Goal: Task Accomplishment & Management: Complete application form

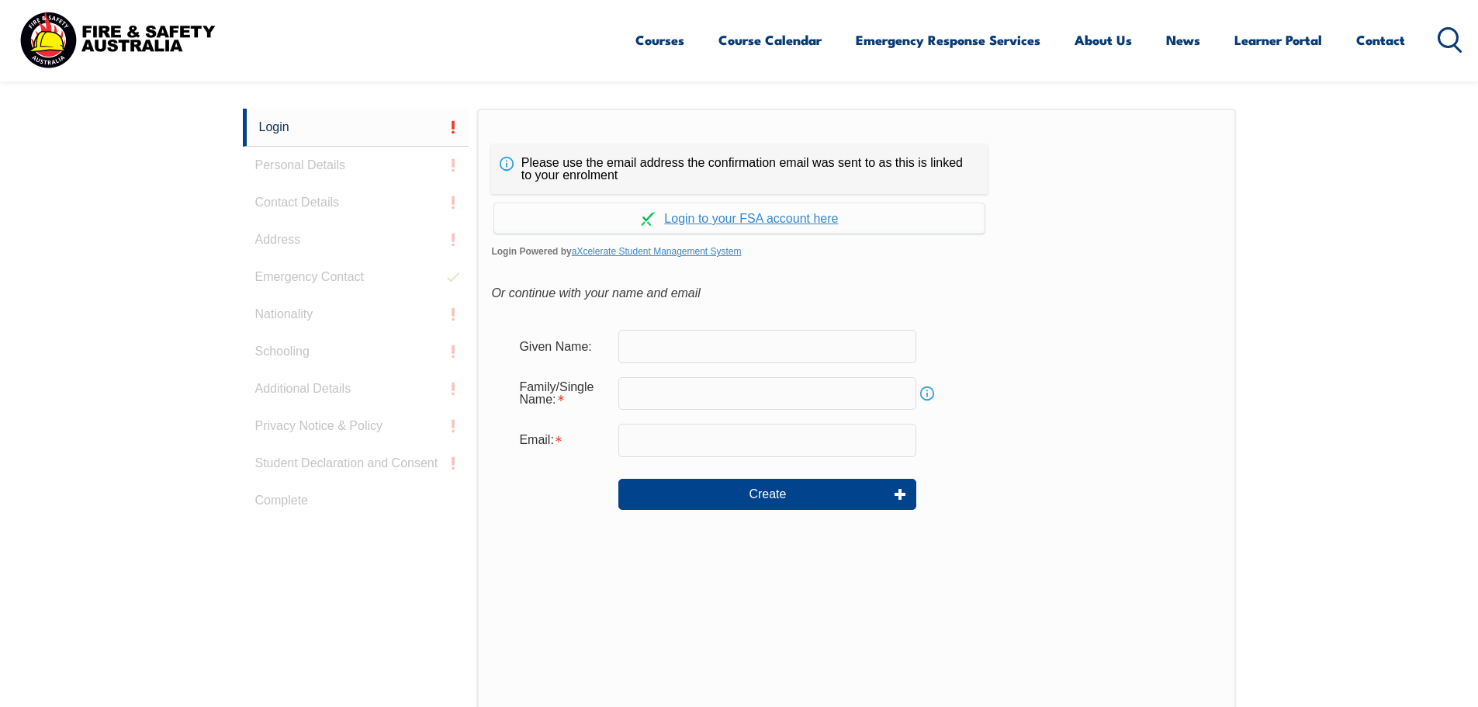
scroll to position [414, 0]
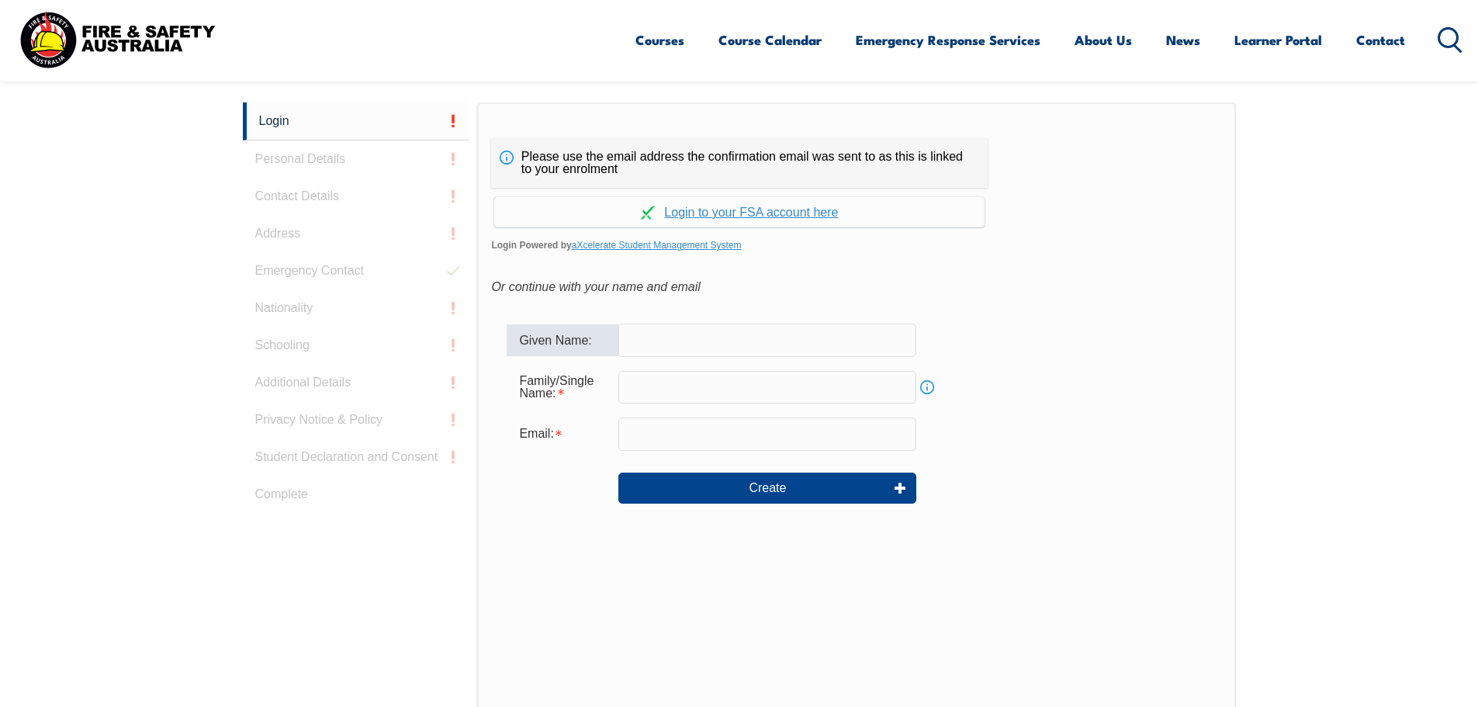
click at [714, 341] on input "text" at bounding box center [767, 340] width 298 height 33
type input "Jack"
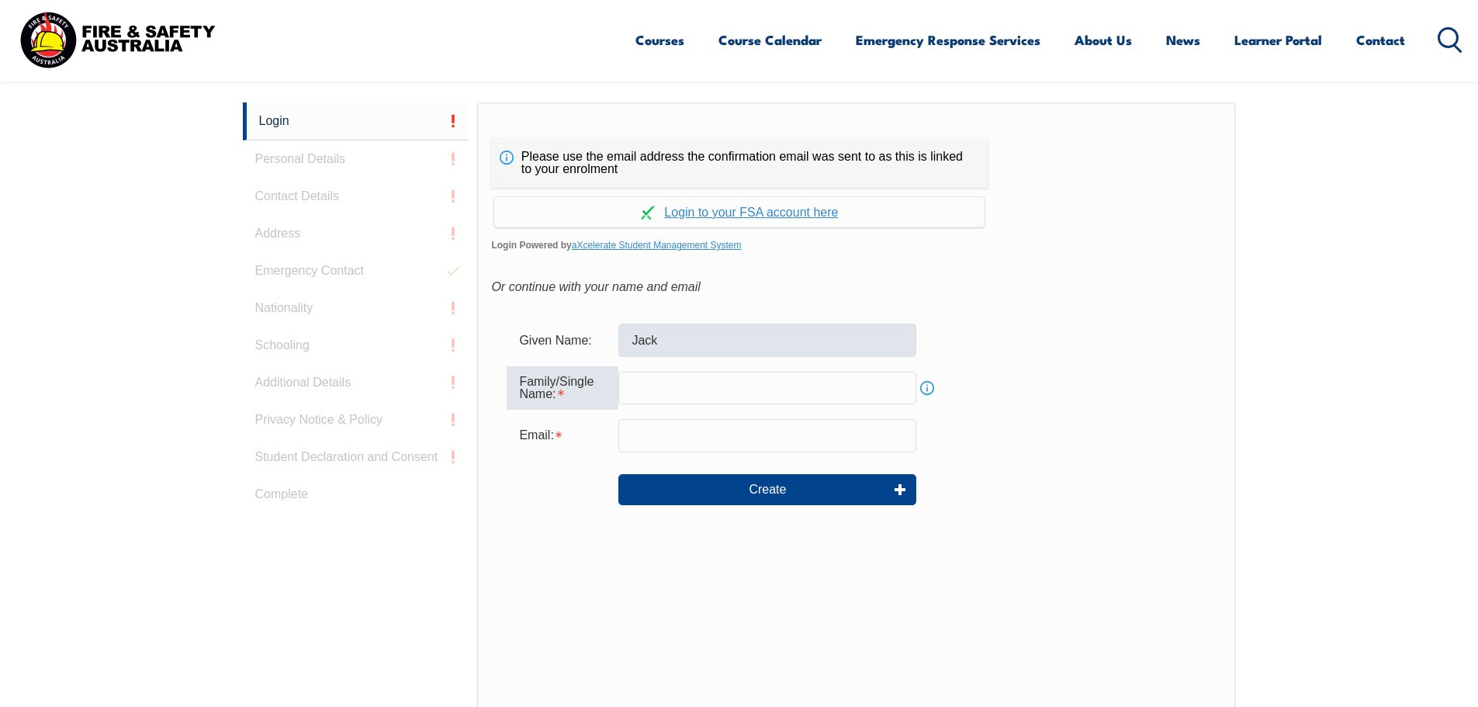
type input "h"
type input "[PERSON_NAME]"
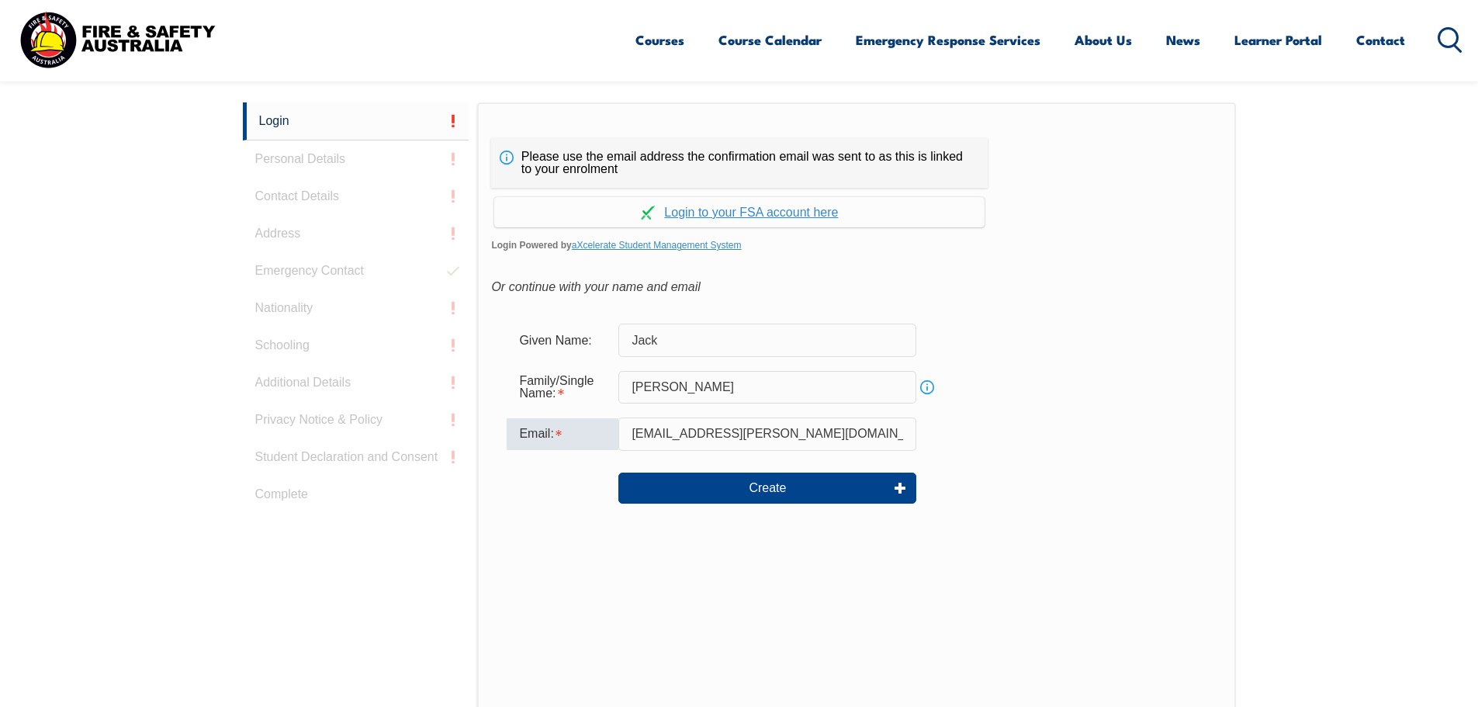
type input "Jack.harpin@homedelivery.com.au"
click at [763, 509] on div "Create" at bounding box center [856, 488] width 699 height 56
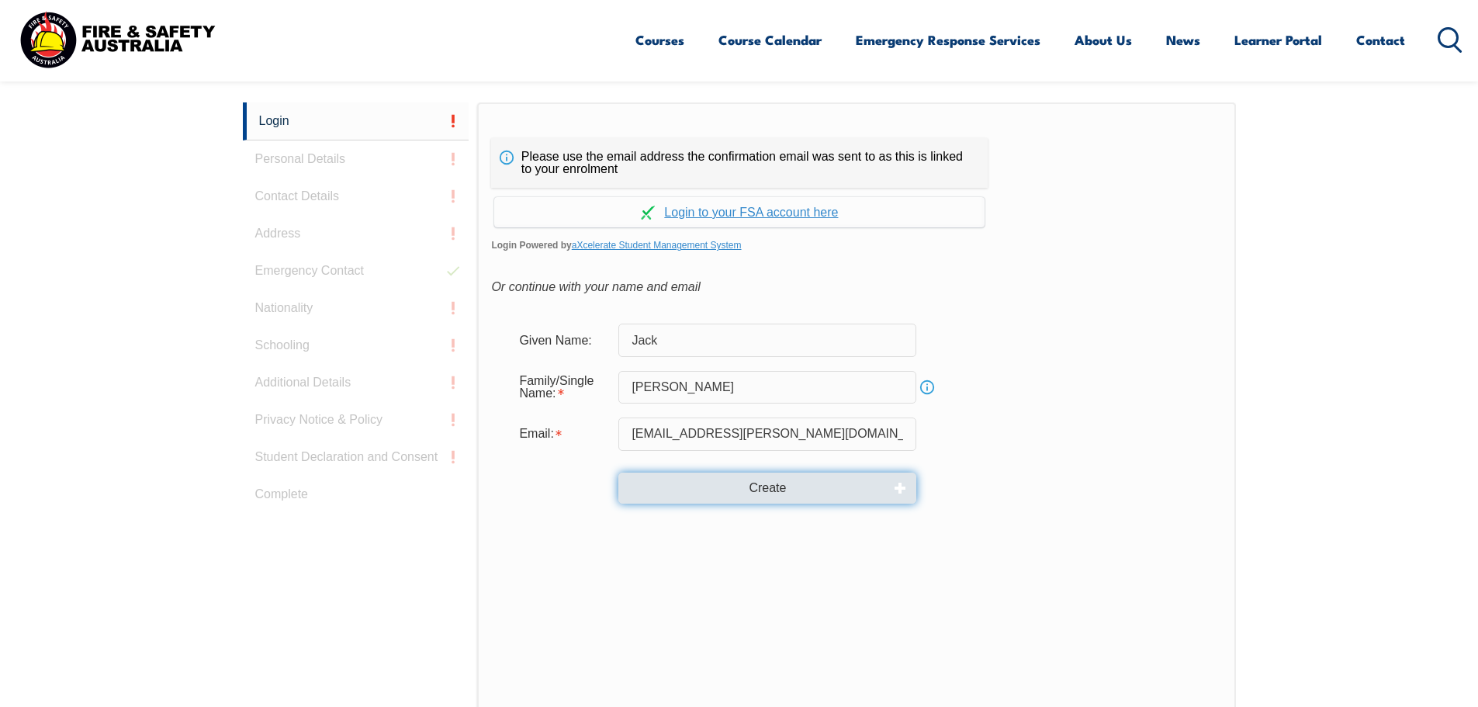
click at [768, 492] on button "Create" at bounding box center [767, 488] width 298 height 31
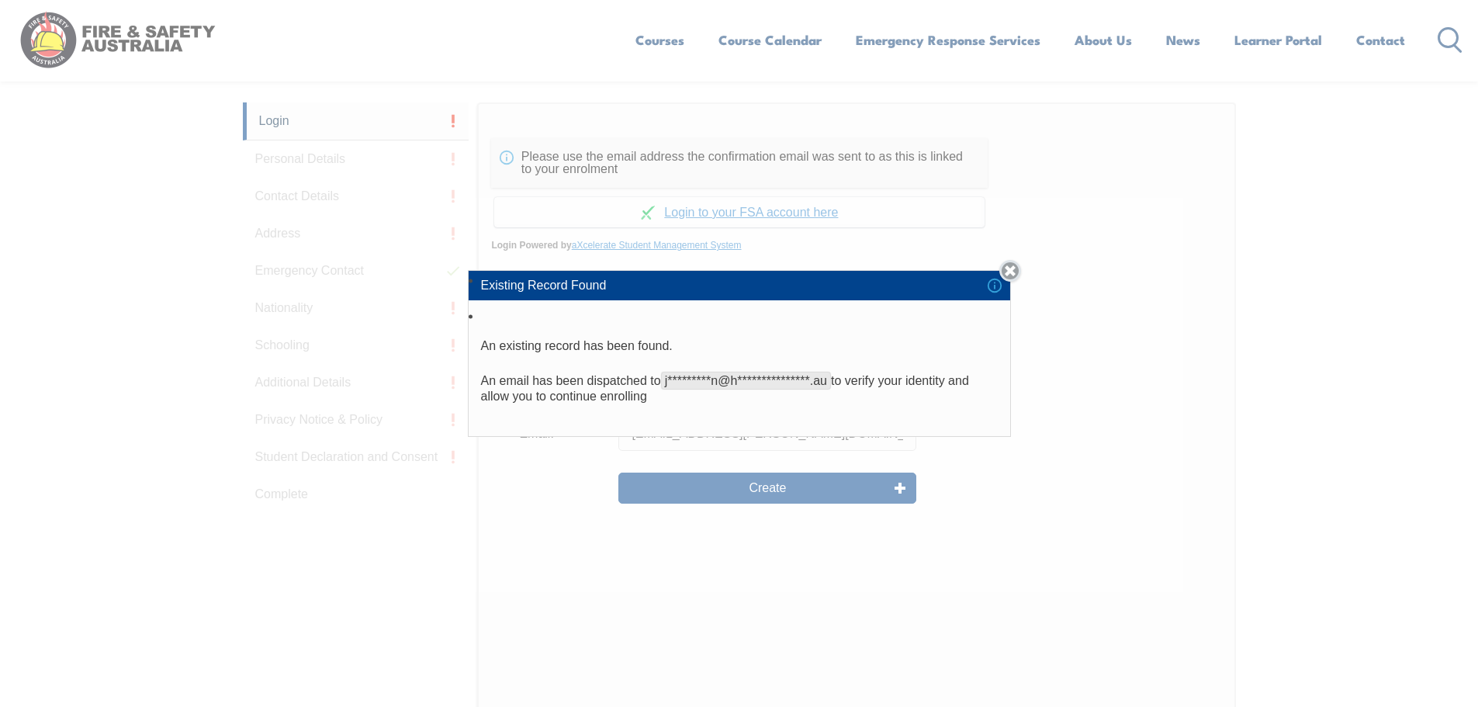
click at [1011, 273] on link "Close" at bounding box center [1010, 271] width 22 height 22
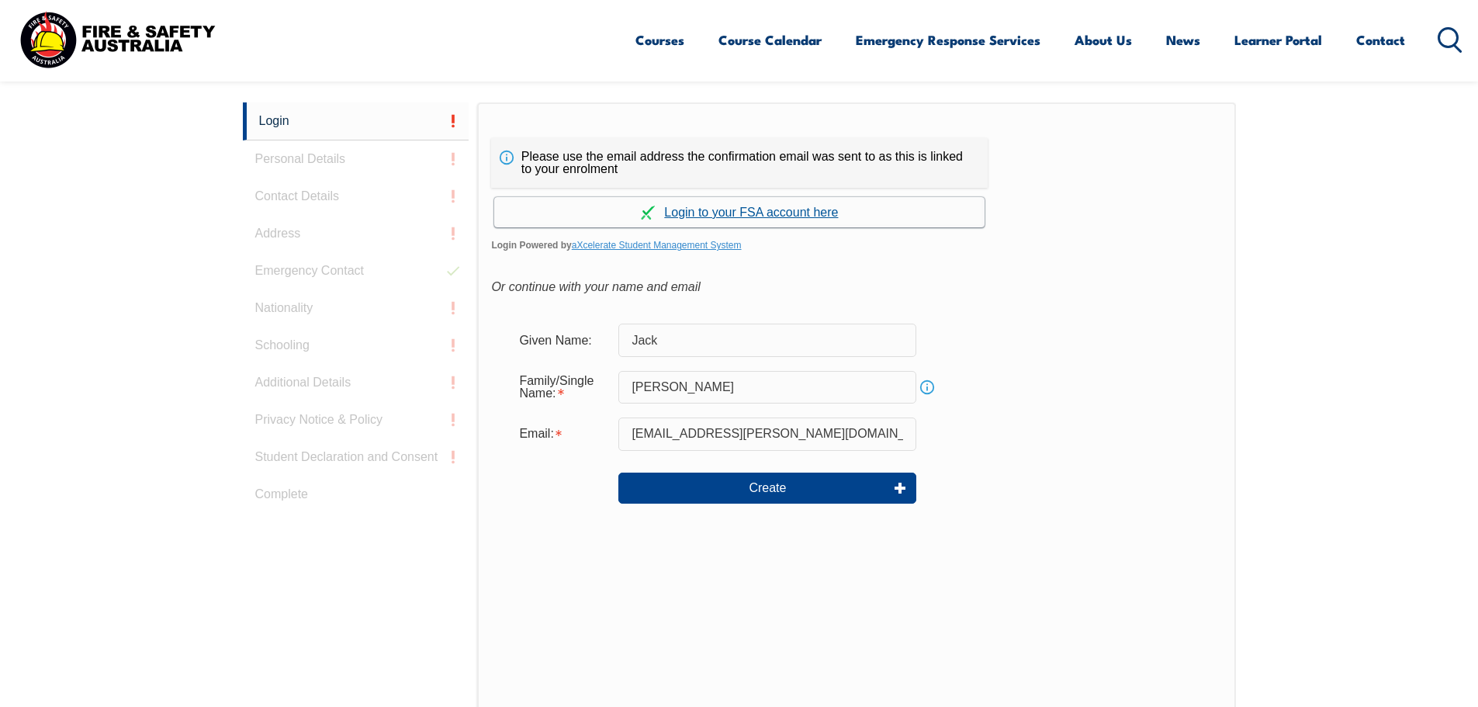
click at [738, 216] on link "Continue with aXcelerate" at bounding box center [739, 212] width 490 height 30
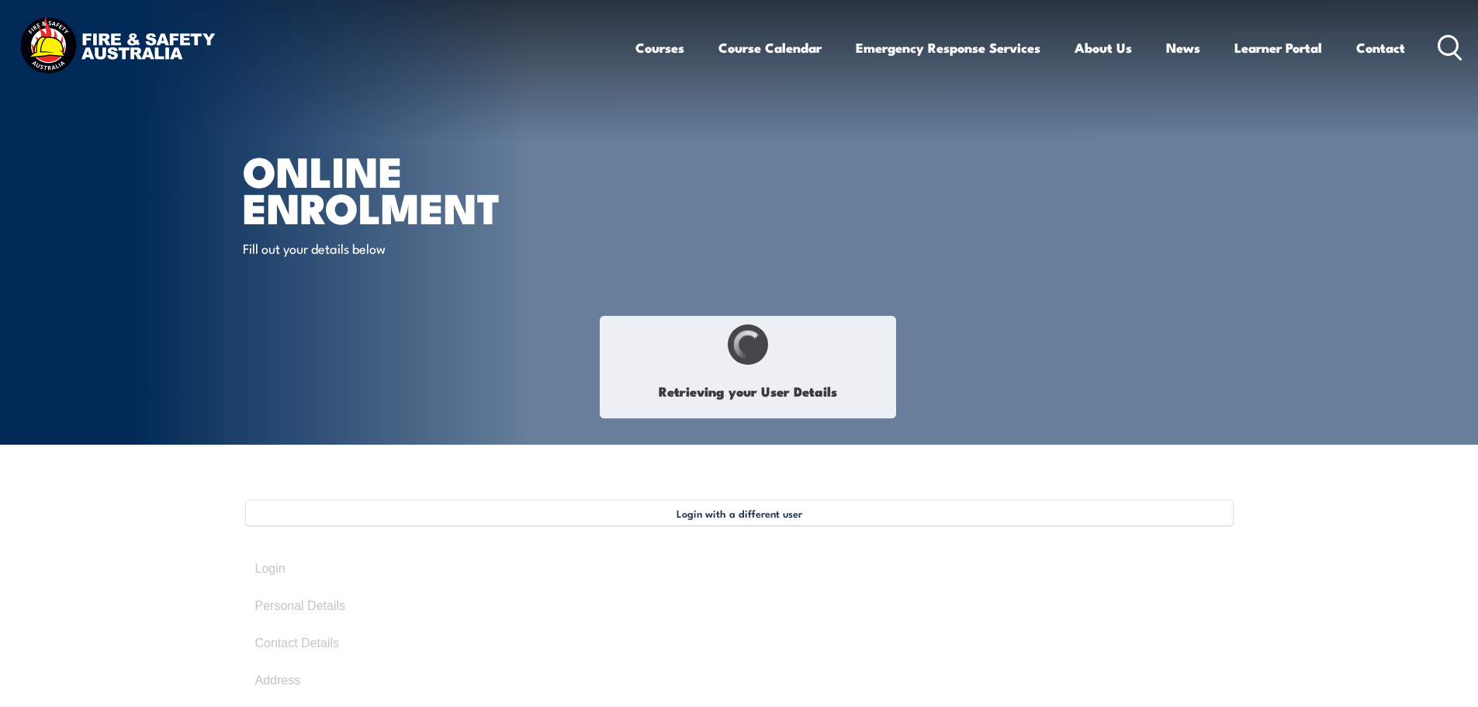
type input "Jack"
type input "[PERSON_NAME]"
type input "[DATE]"
type input "AVG5AZDR6L"
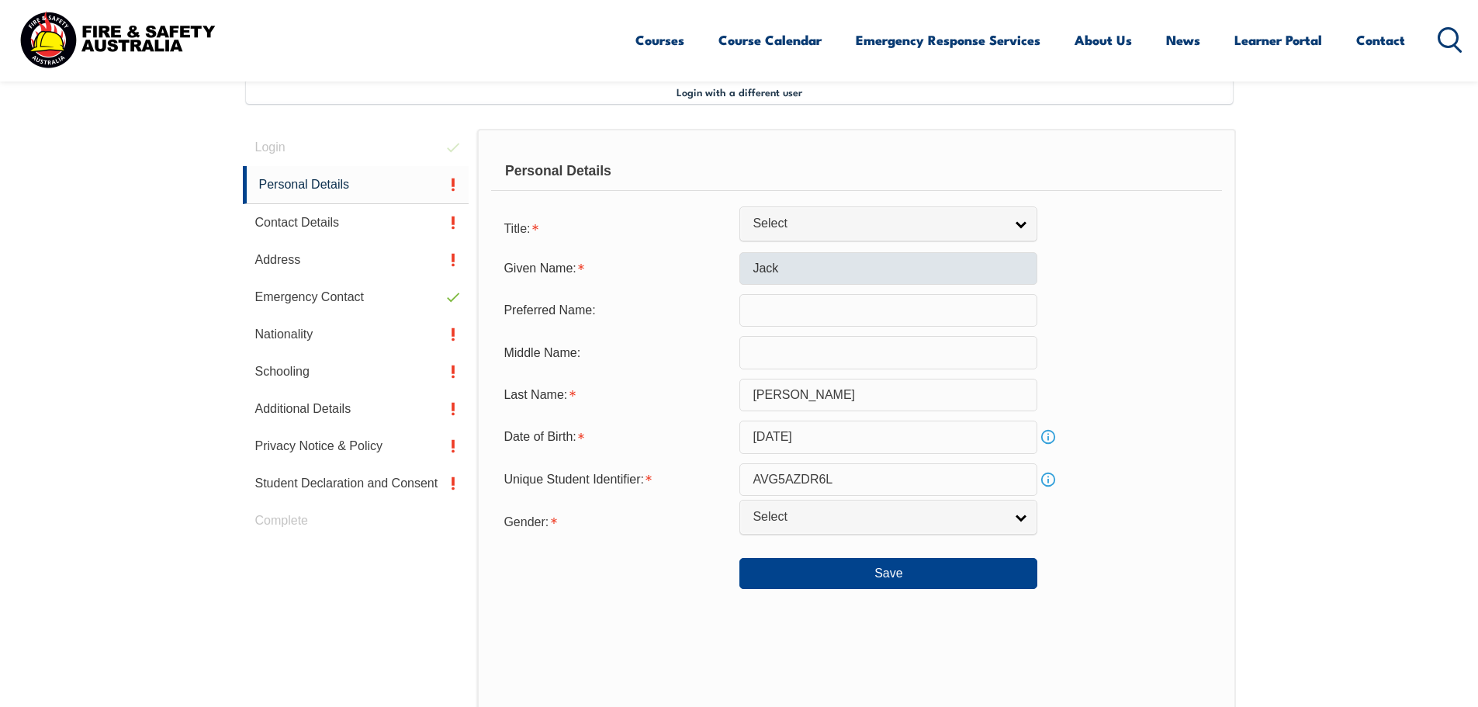
scroll to position [423, 0]
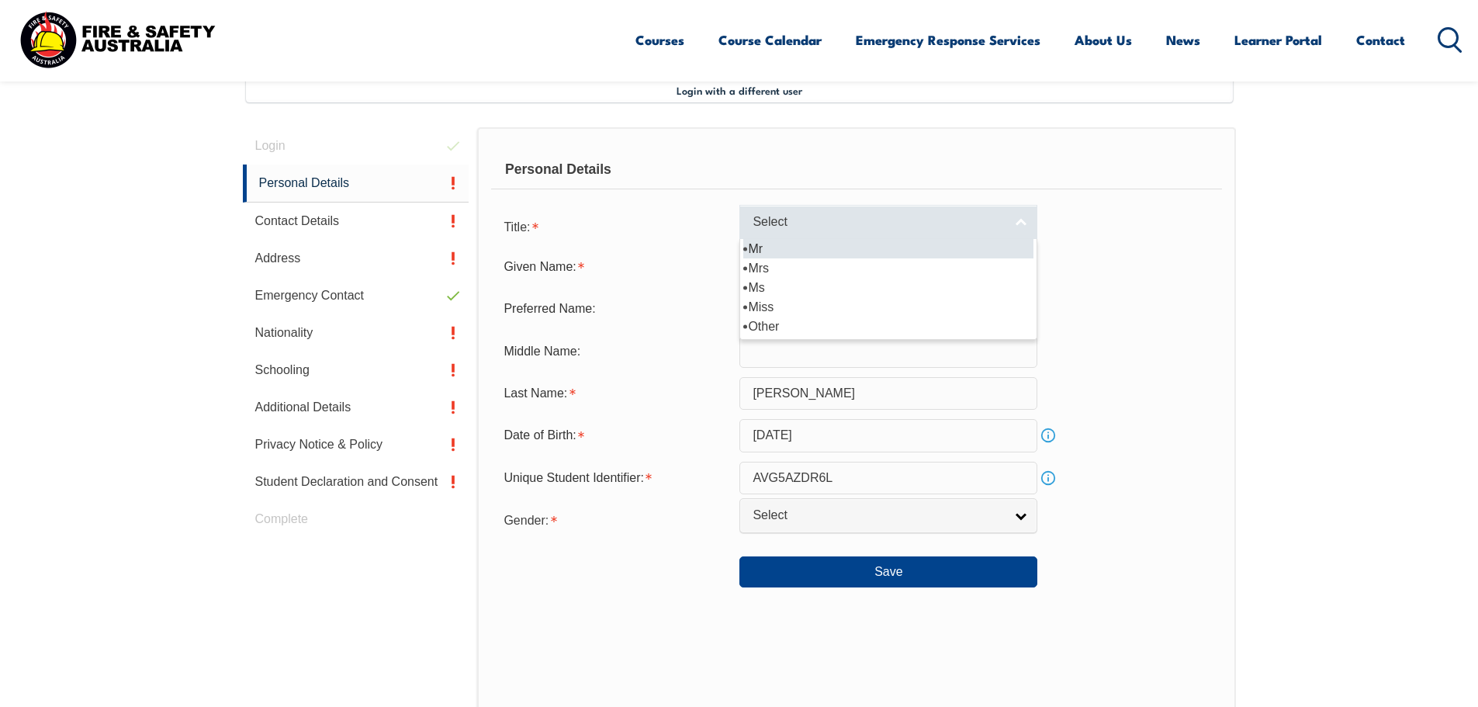
click at [842, 217] on span "Select" at bounding box center [878, 222] width 251 height 16
click at [780, 248] on li "Mr" at bounding box center [888, 248] width 290 height 19
select select "Mr"
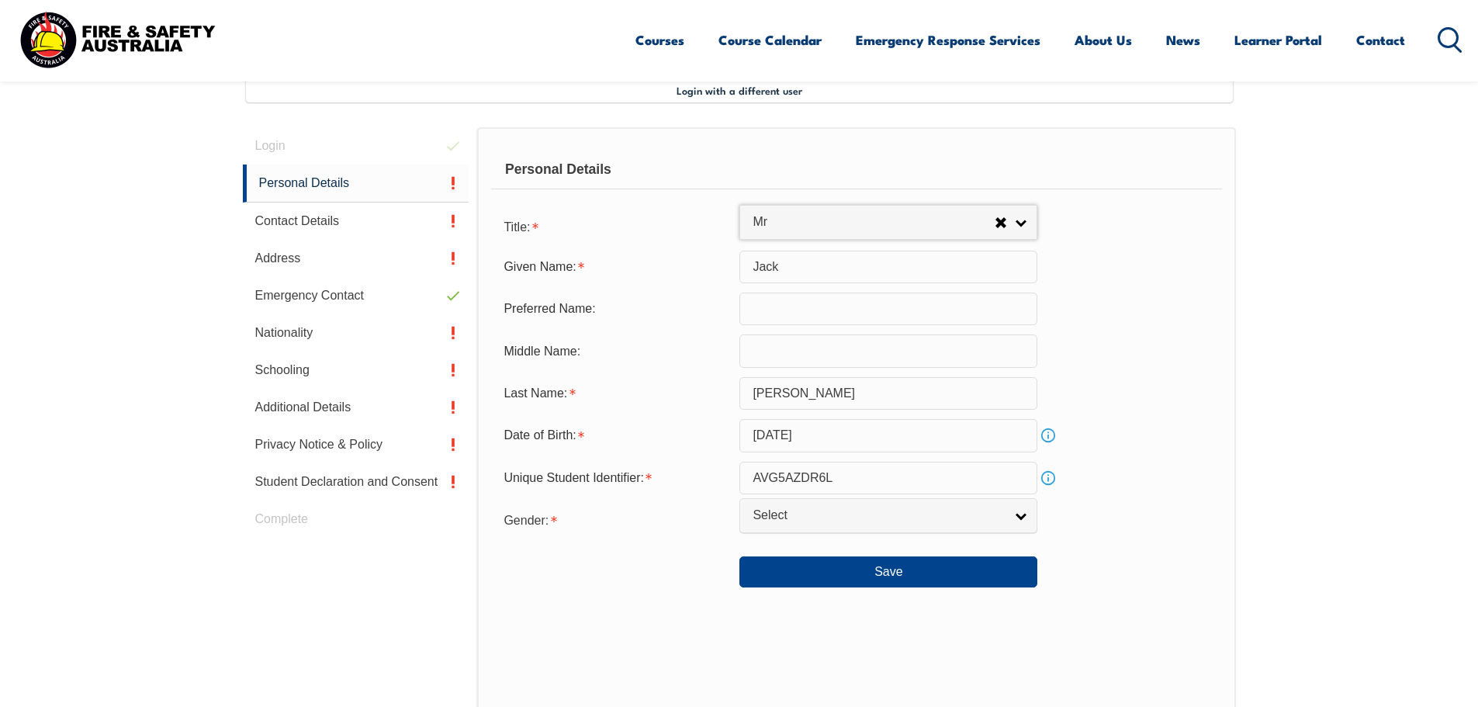
click at [1050, 482] on link "Info" at bounding box center [1048, 478] width 22 height 22
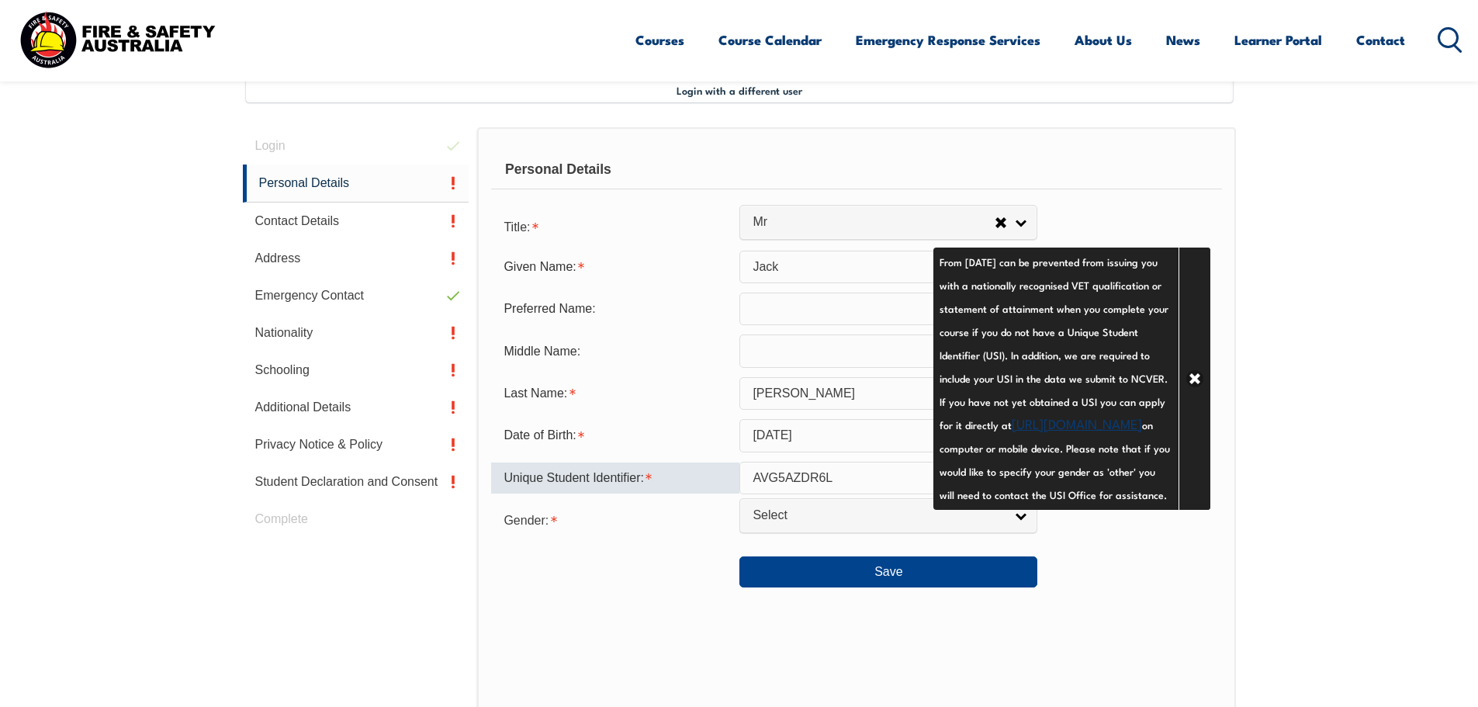
click at [853, 486] on input "AVG5AZDR6L" at bounding box center [888, 478] width 298 height 33
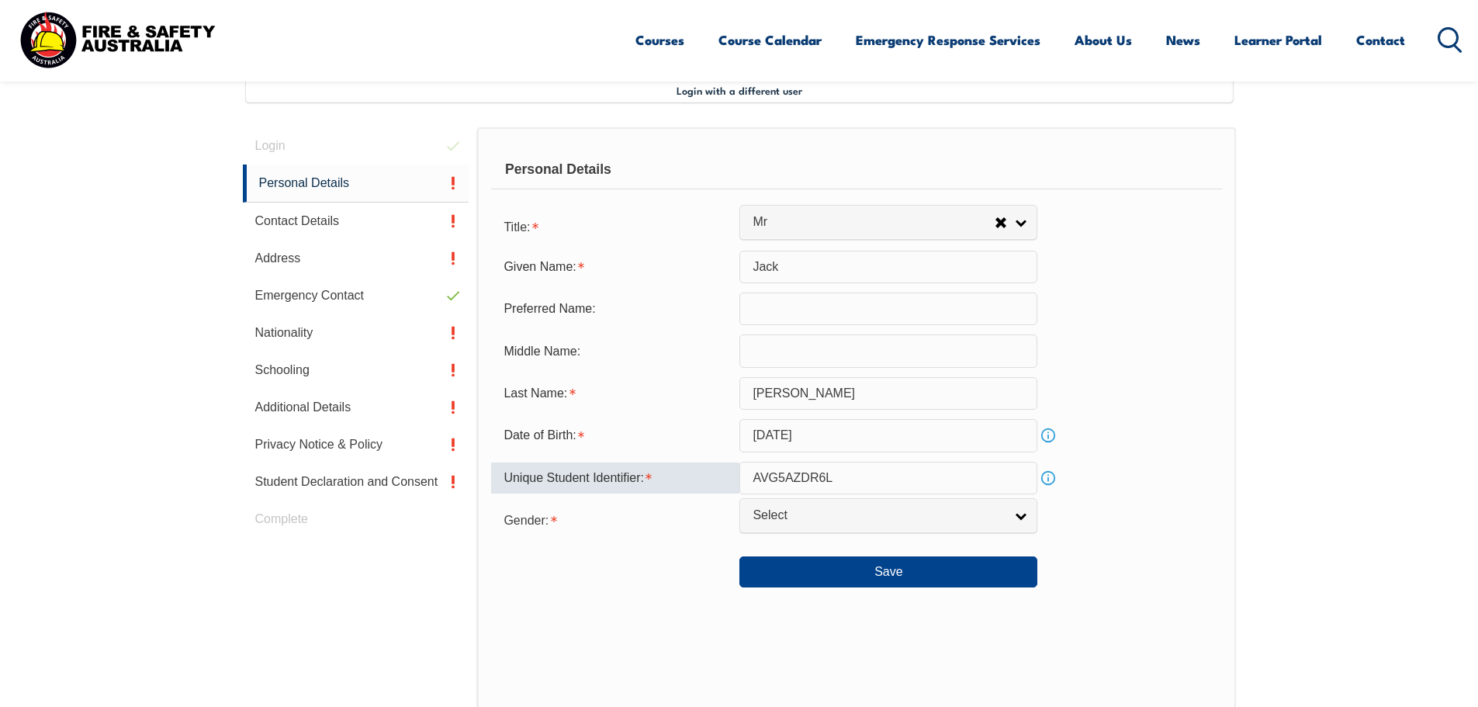
drag, startPoint x: 856, startPoint y: 486, endPoint x: 660, endPoint y: 483, distance: 195.5
click at [660, 483] on div "Unique Student Identifier: AVG5AZDR6L Info" at bounding box center [856, 478] width 730 height 33
type input "L4MKSBNHLC"
click at [848, 523] on span "Select" at bounding box center [878, 515] width 251 height 16
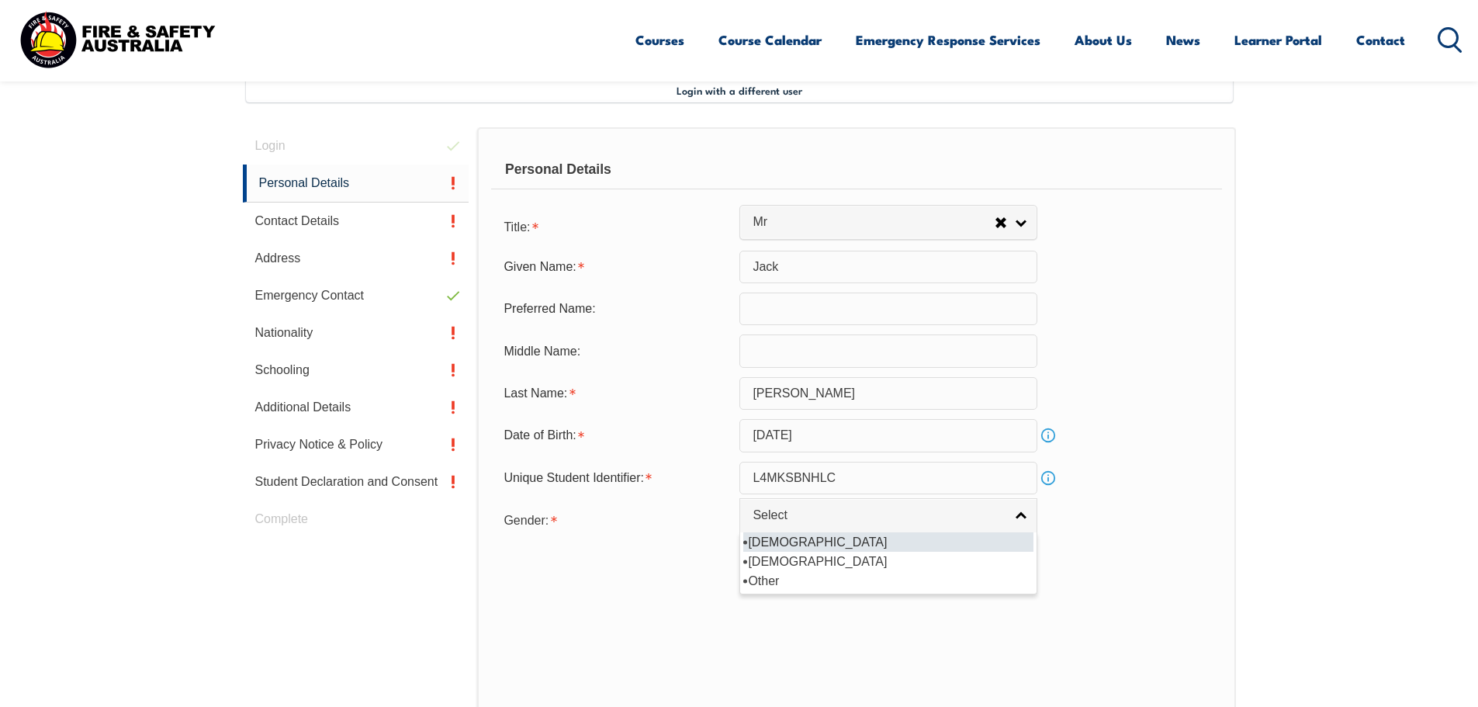
click at [795, 545] on li "Male" at bounding box center [888, 541] width 290 height 19
select select "M"
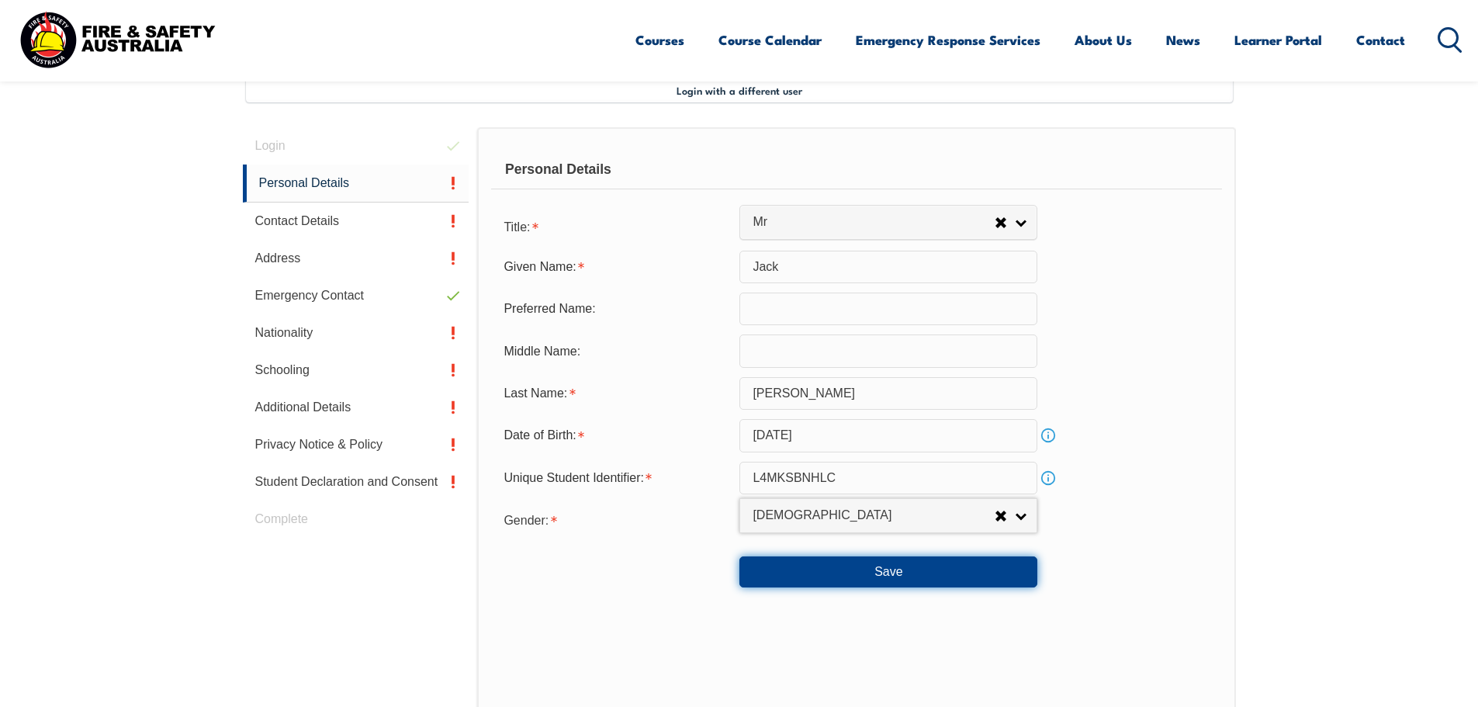
click at [846, 578] on button "Save" at bounding box center [888, 571] width 298 height 31
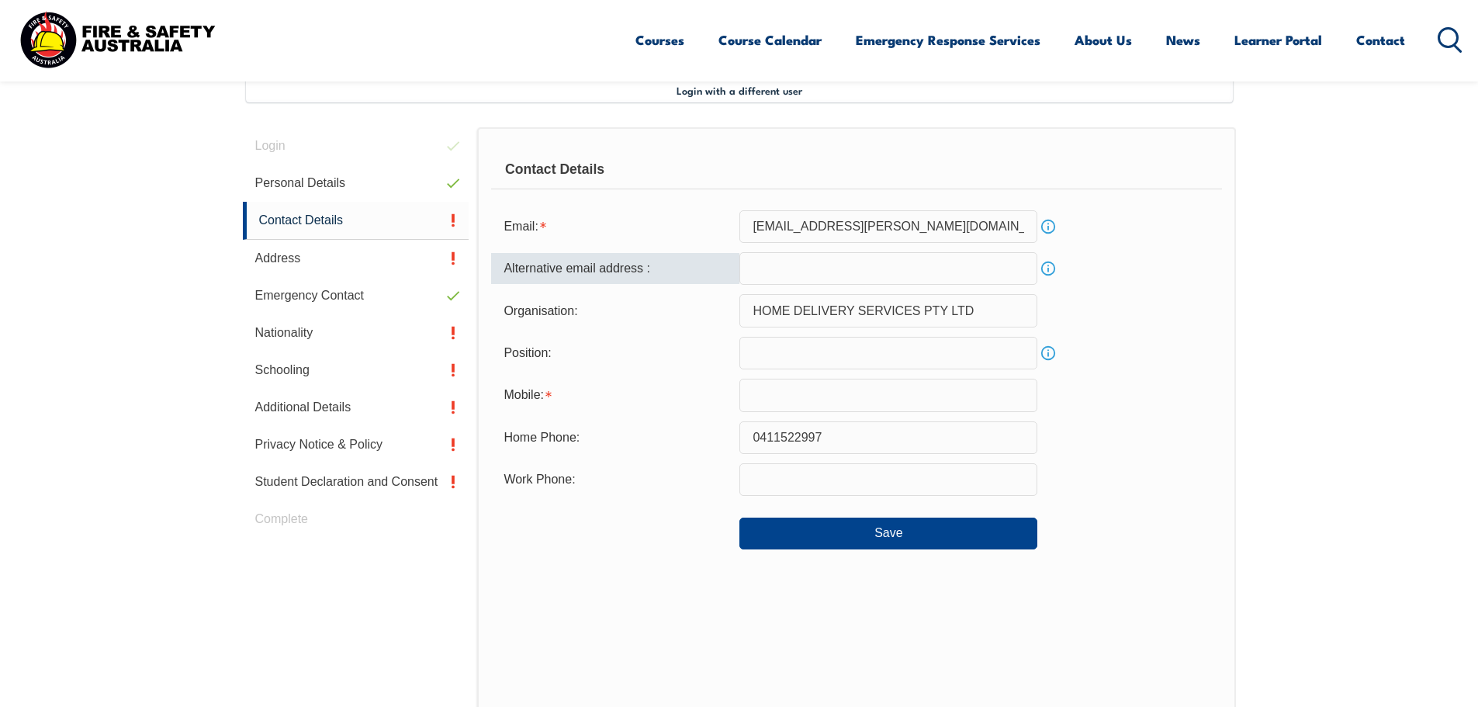
click at [780, 266] on input "email" at bounding box center [888, 268] width 298 height 33
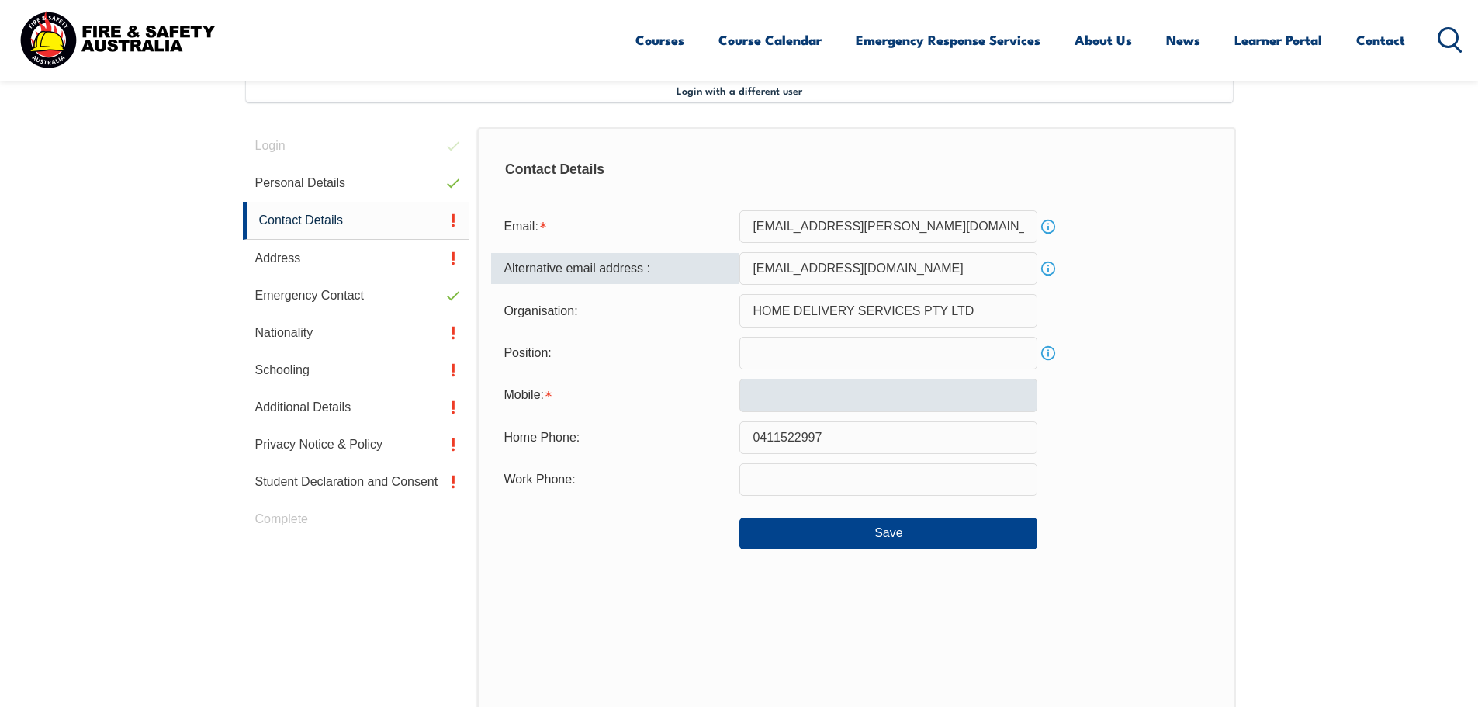
type input "jackharpin1@gmail.com"
click at [854, 398] on input "text" at bounding box center [888, 395] width 298 height 33
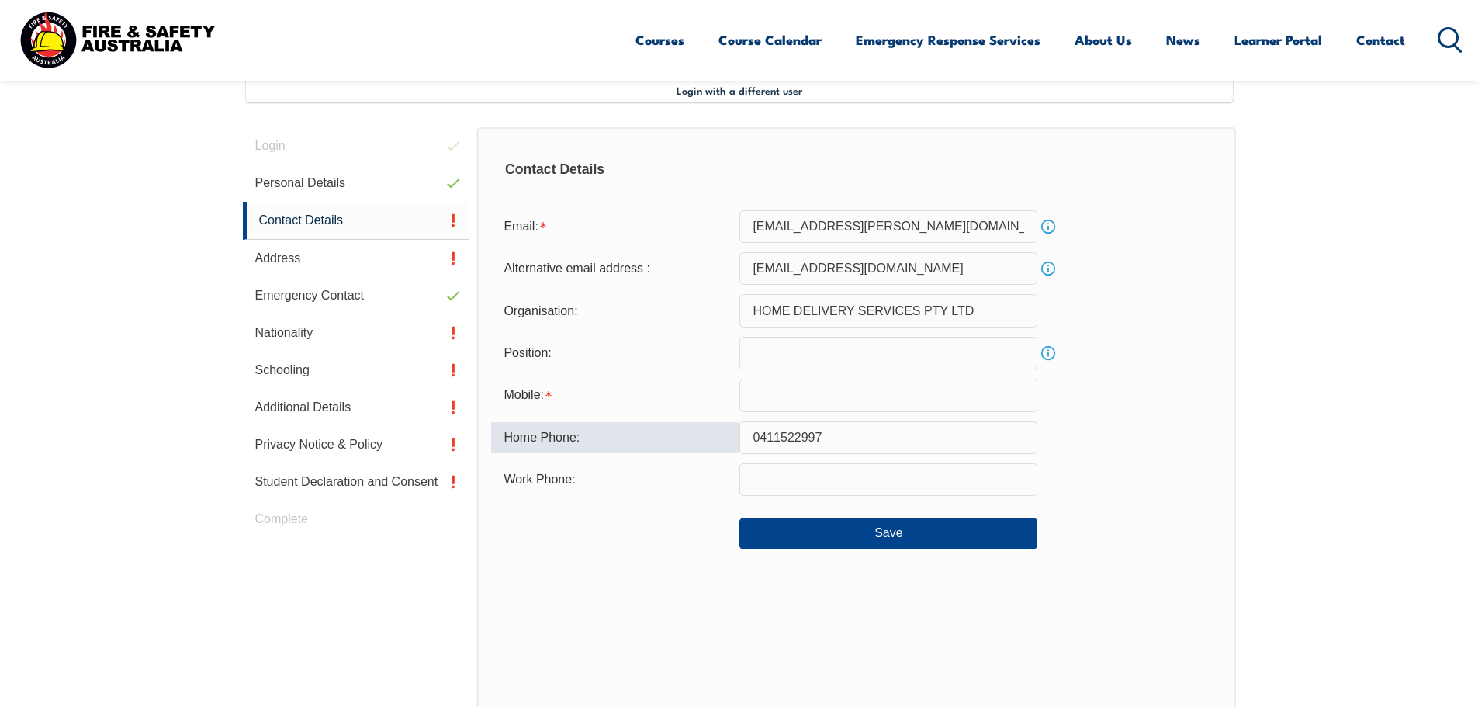
drag, startPoint x: 856, startPoint y: 429, endPoint x: 677, endPoint y: 459, distance: 181.6
click at [676, 457] on form "Email: jack.harpin@homedelivery.com.au Info Alternative email address : jackhar…" at bounding box center [856, 379] width 730 height 339
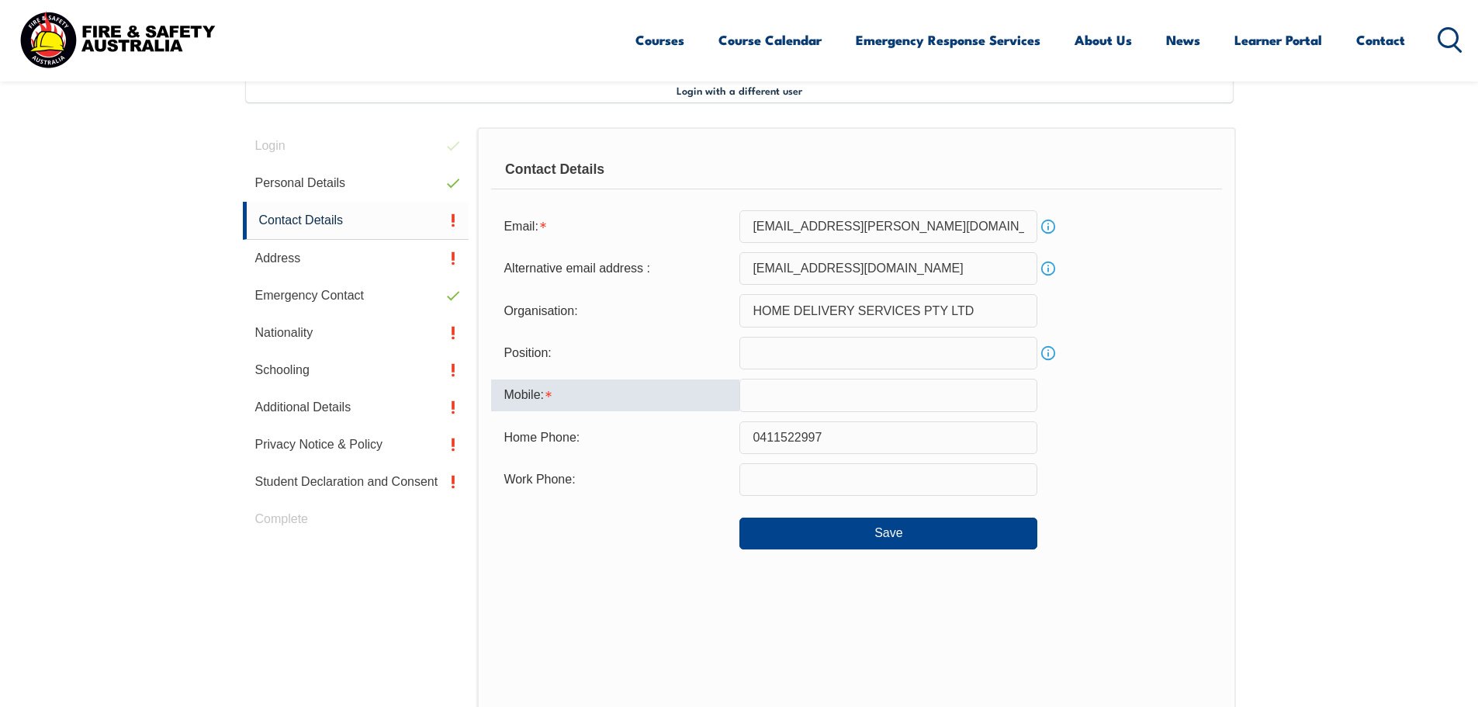
click at [770, 389] on input "text" at bounding box center [888, 395] width 298 height 33
paste input "0411522997"
type input "0411522997"
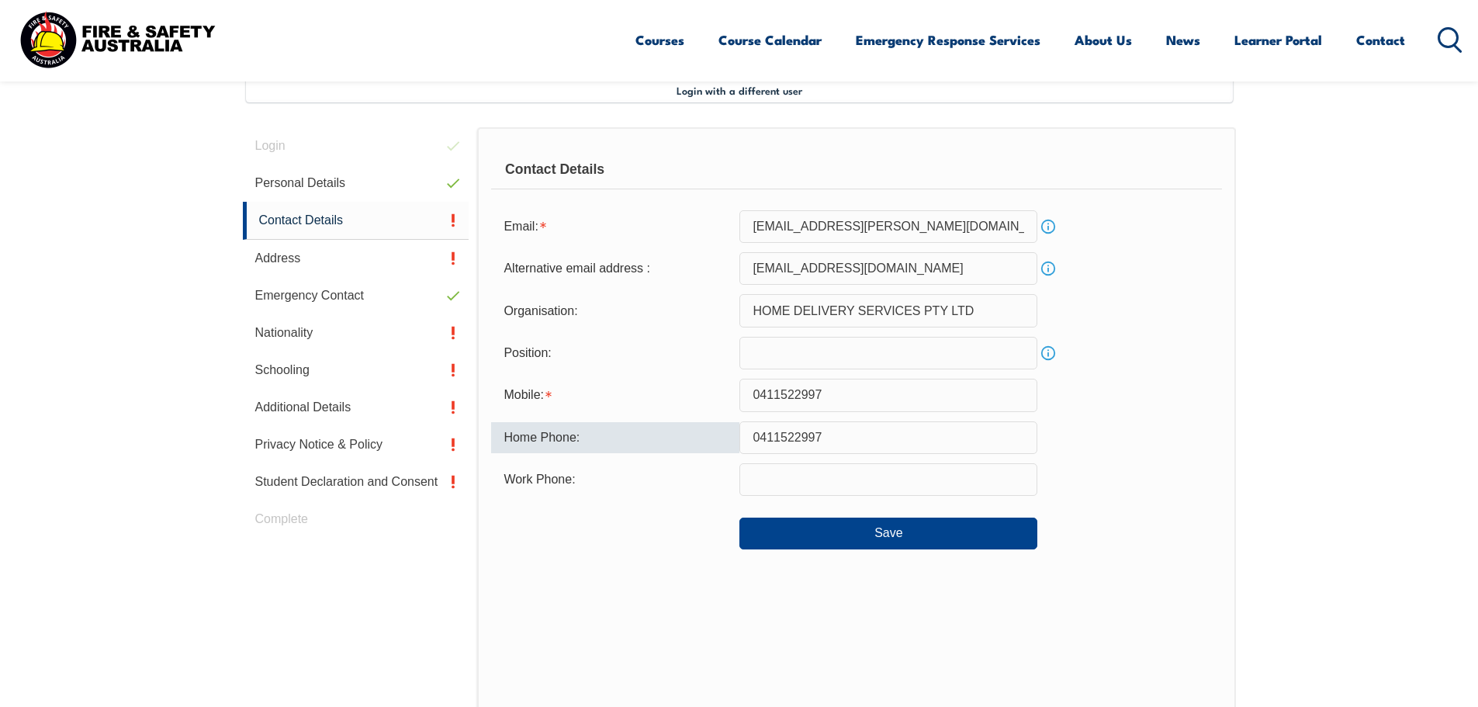
drag, startPoint x: 846, startPoint y: 441, endPoint x: 588, endPoint y: 423, distance: 258.3
click at [588, 423] on div "Home Phone: 0411522997" at bounding box center [856, 437] width 730 height 33
click at [867, 535] on button "Save" at bounding box center [888, 533] width 298 height 31
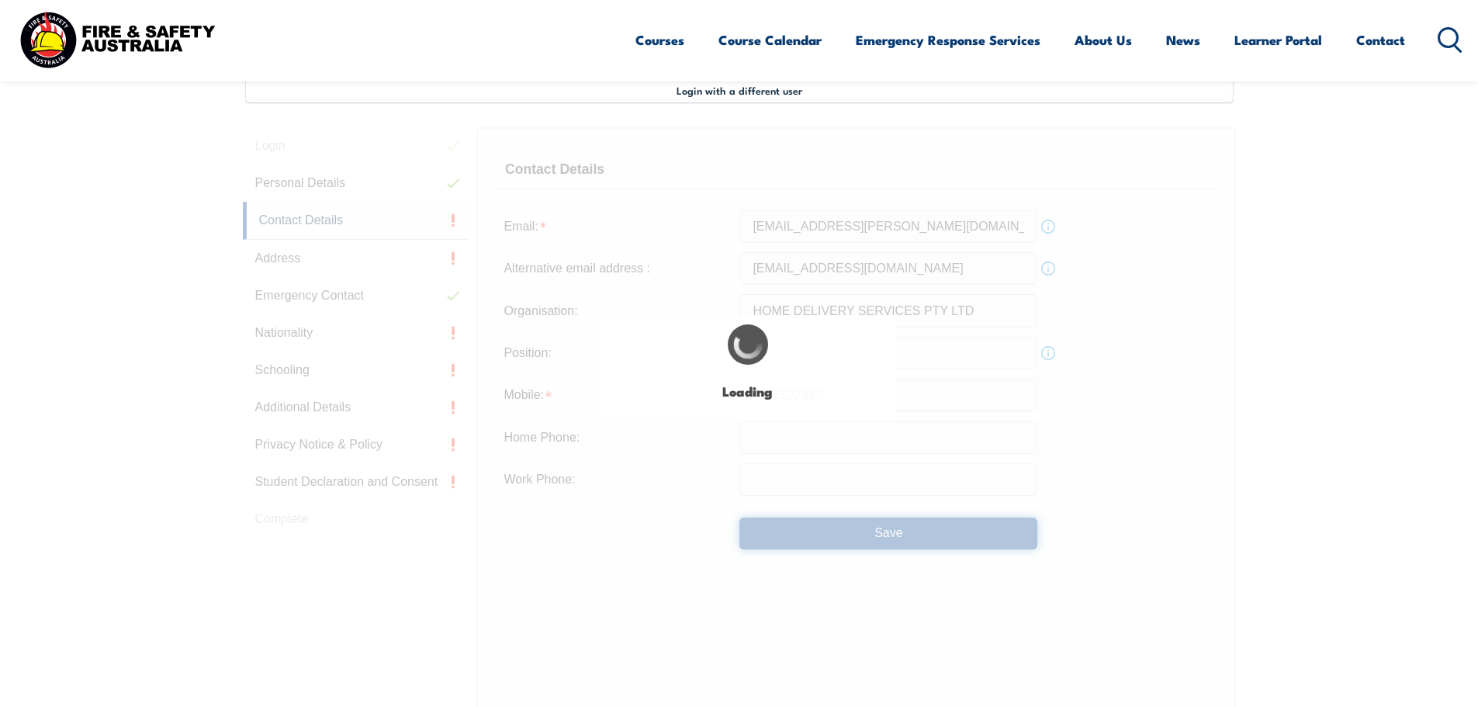
type input "0411522997"
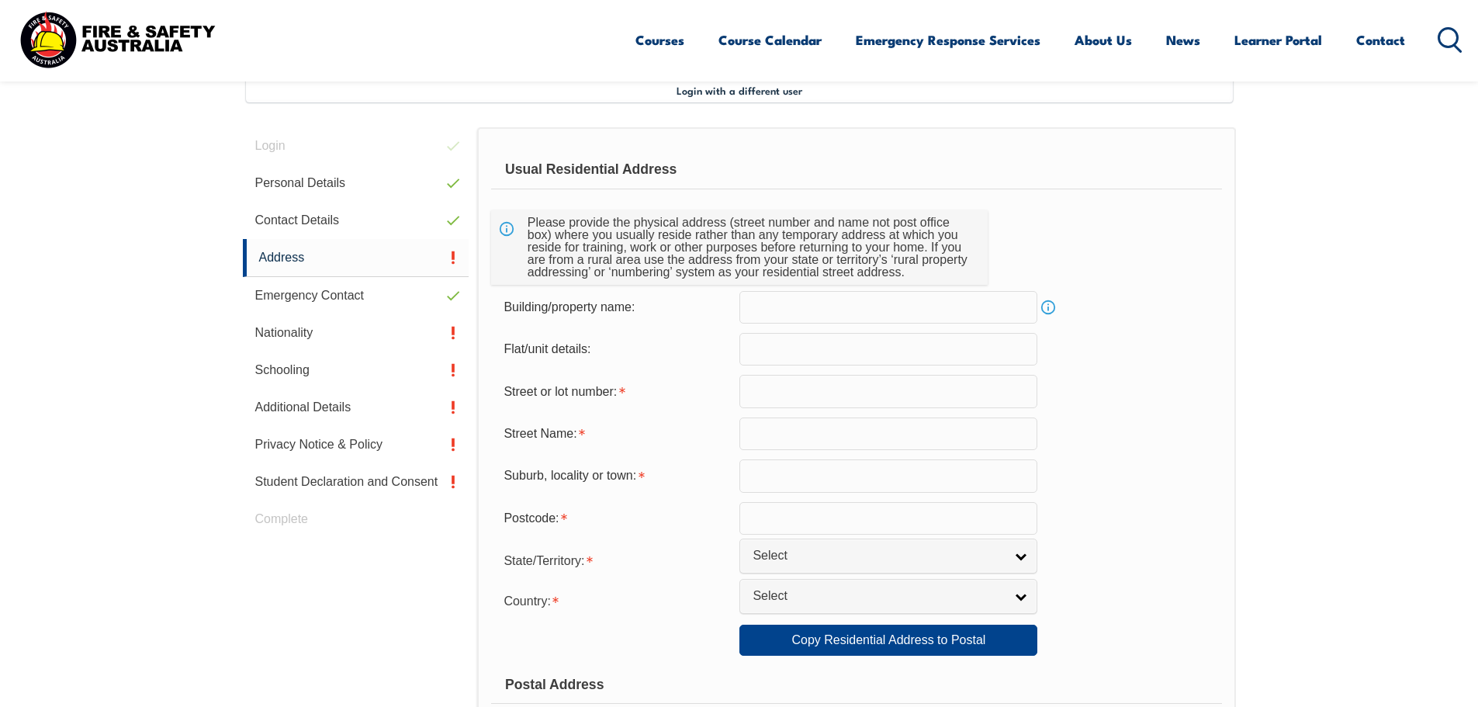
click at [804, 313] on input "text" at bounding box center [888, 307] width 298 height 33
click at [804, 381] on input "text" at bounding box center [888, 391] width 298 height 33
type input "55"
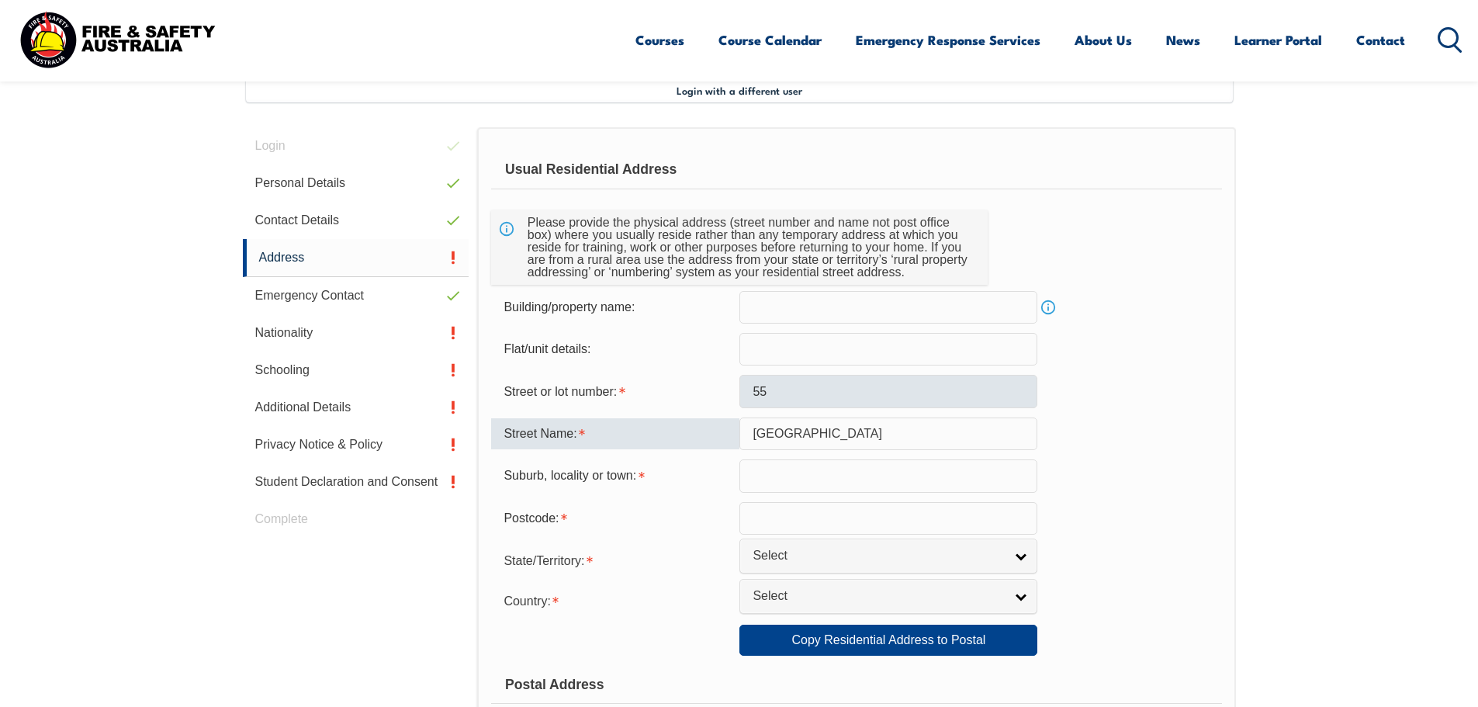
type input "Harlington Street"
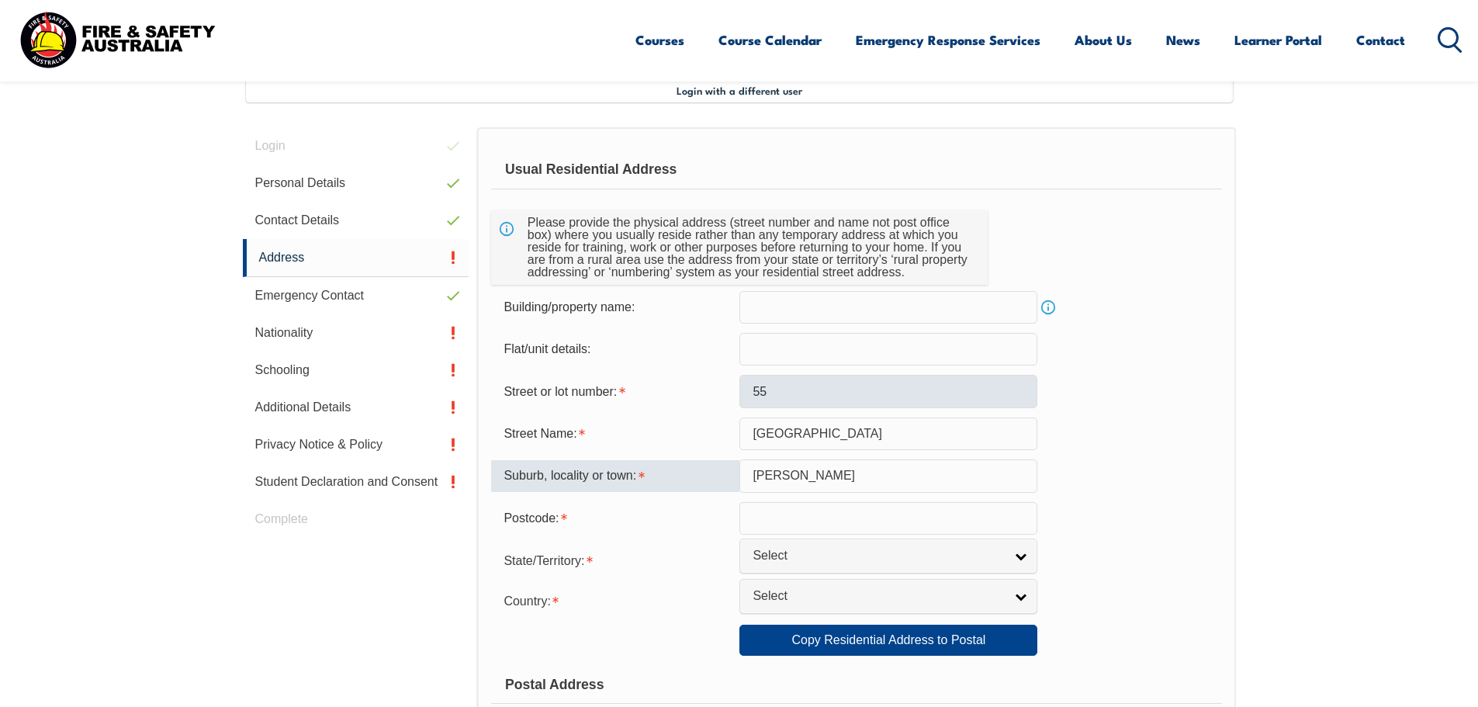
type input "Clayton"
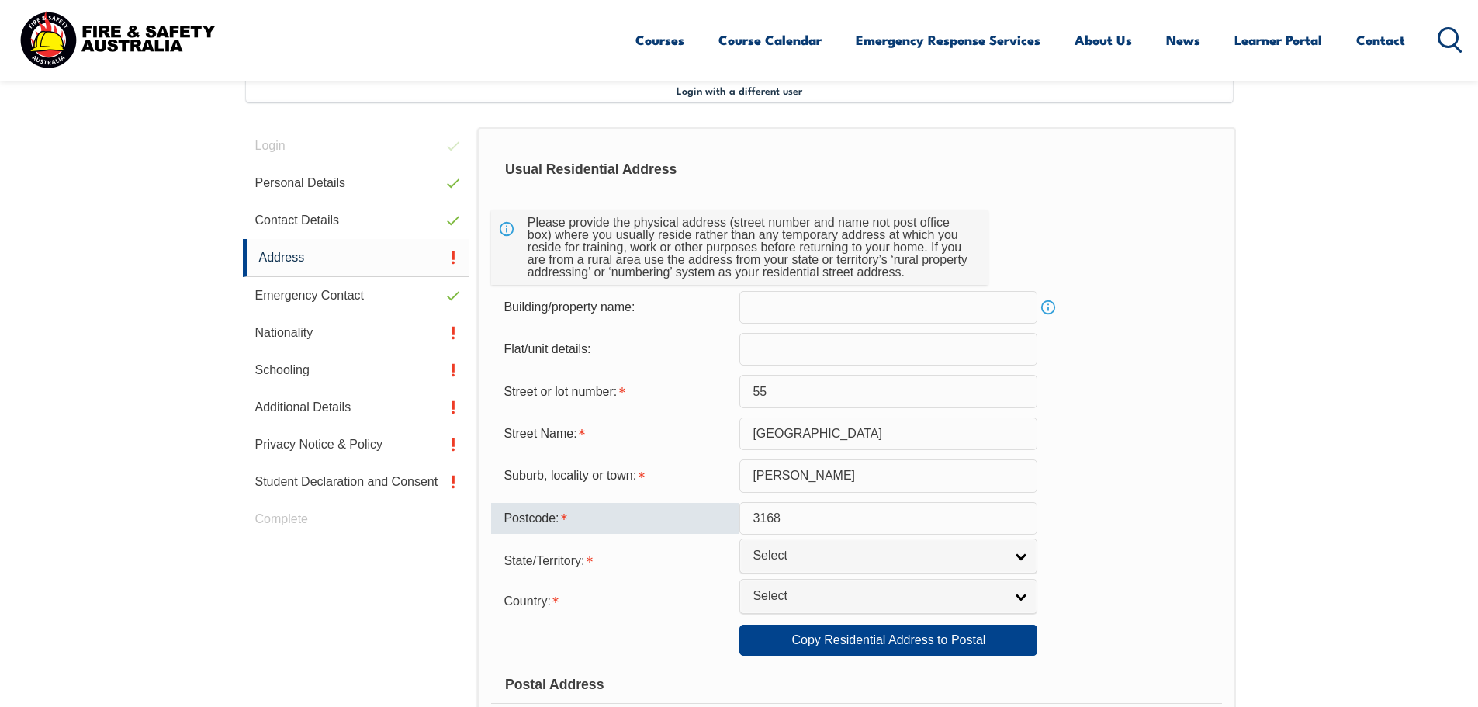
type input "3168"
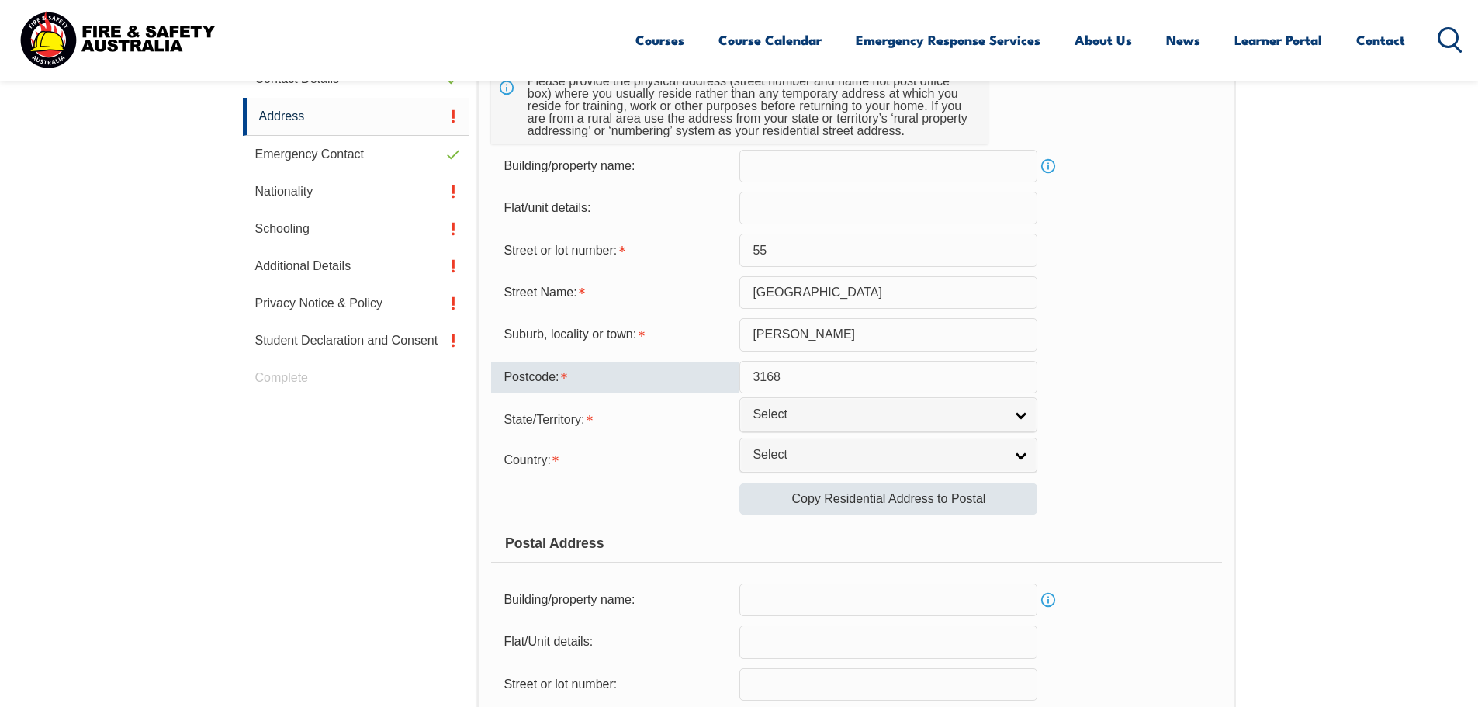
scroll to position [578, 0]
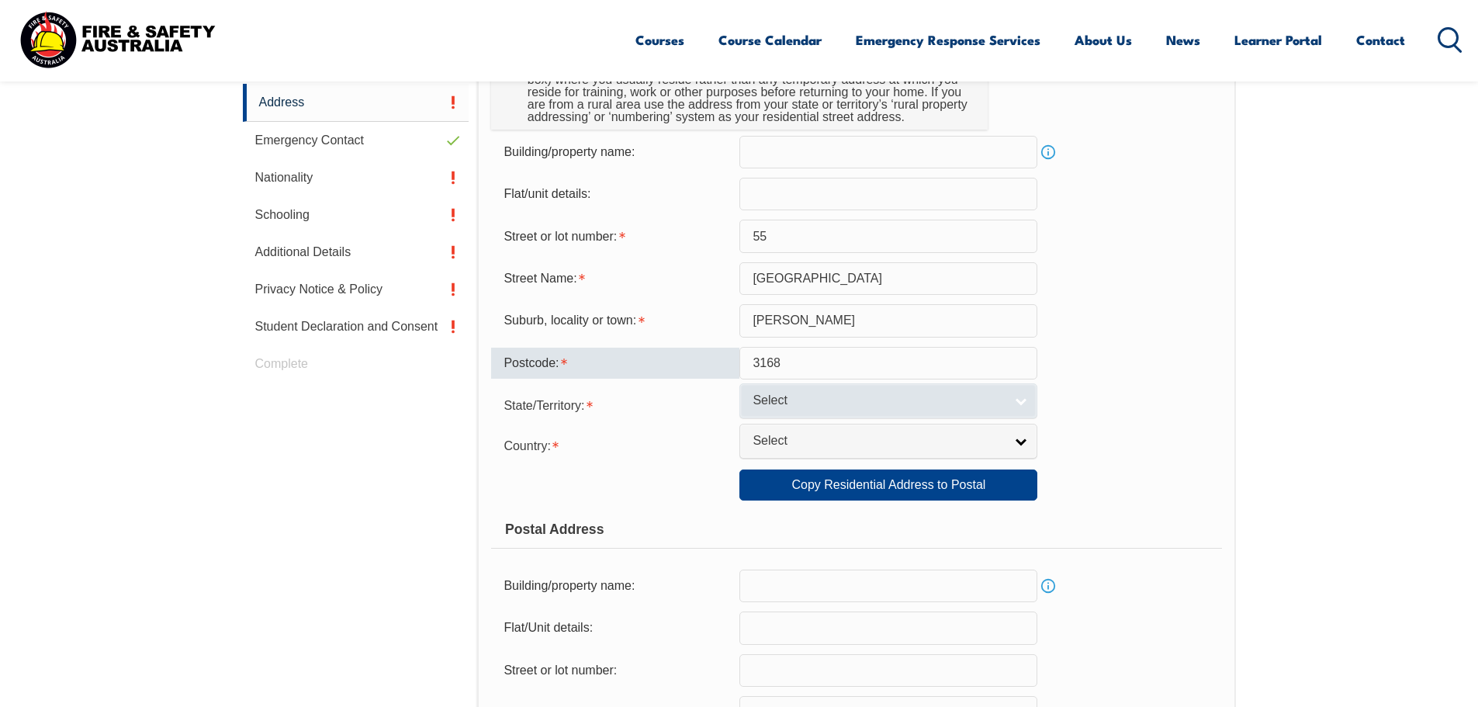
click at [927, 401] on span "Select" at bounding box center [878, 401] width 251 height 16
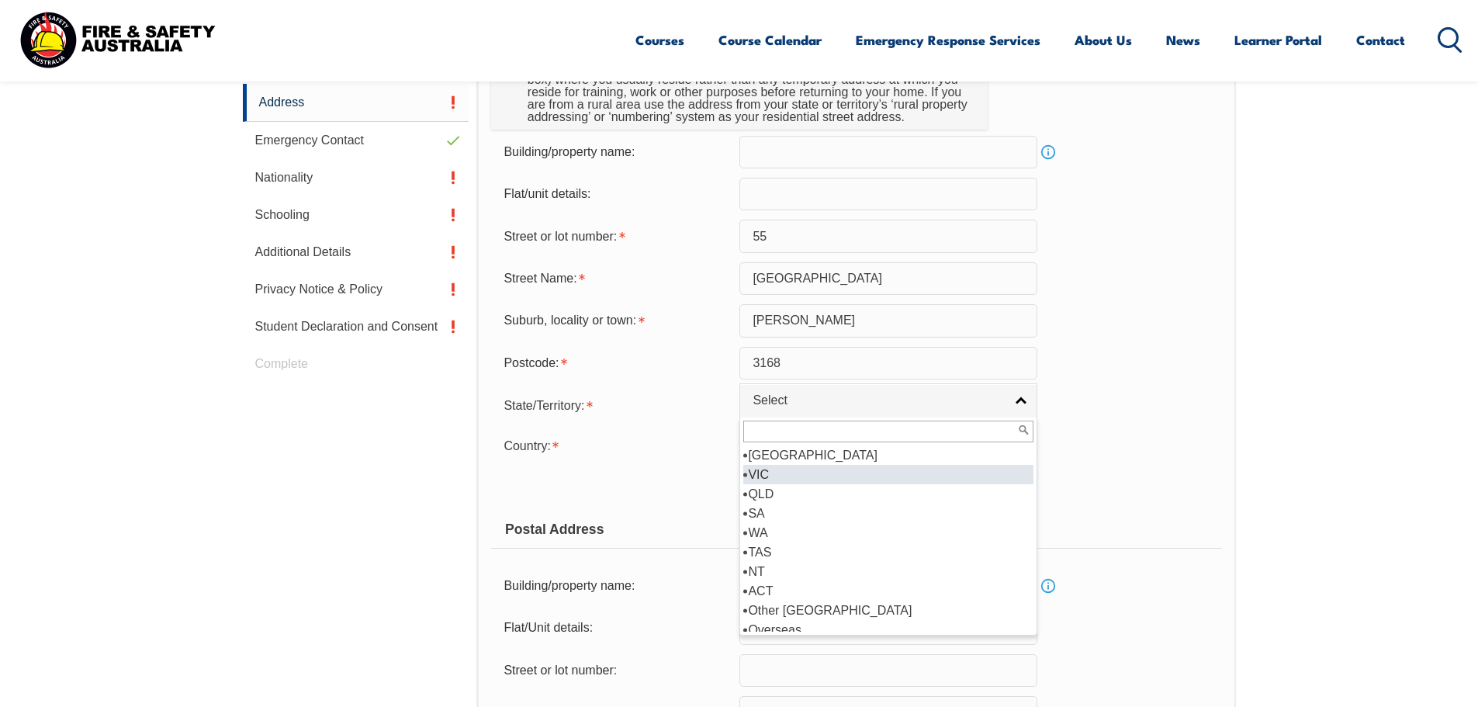
click at [816, 476] on li "VIC" at bounding box center [888, 474] width 290 height 19
select select "VIC"
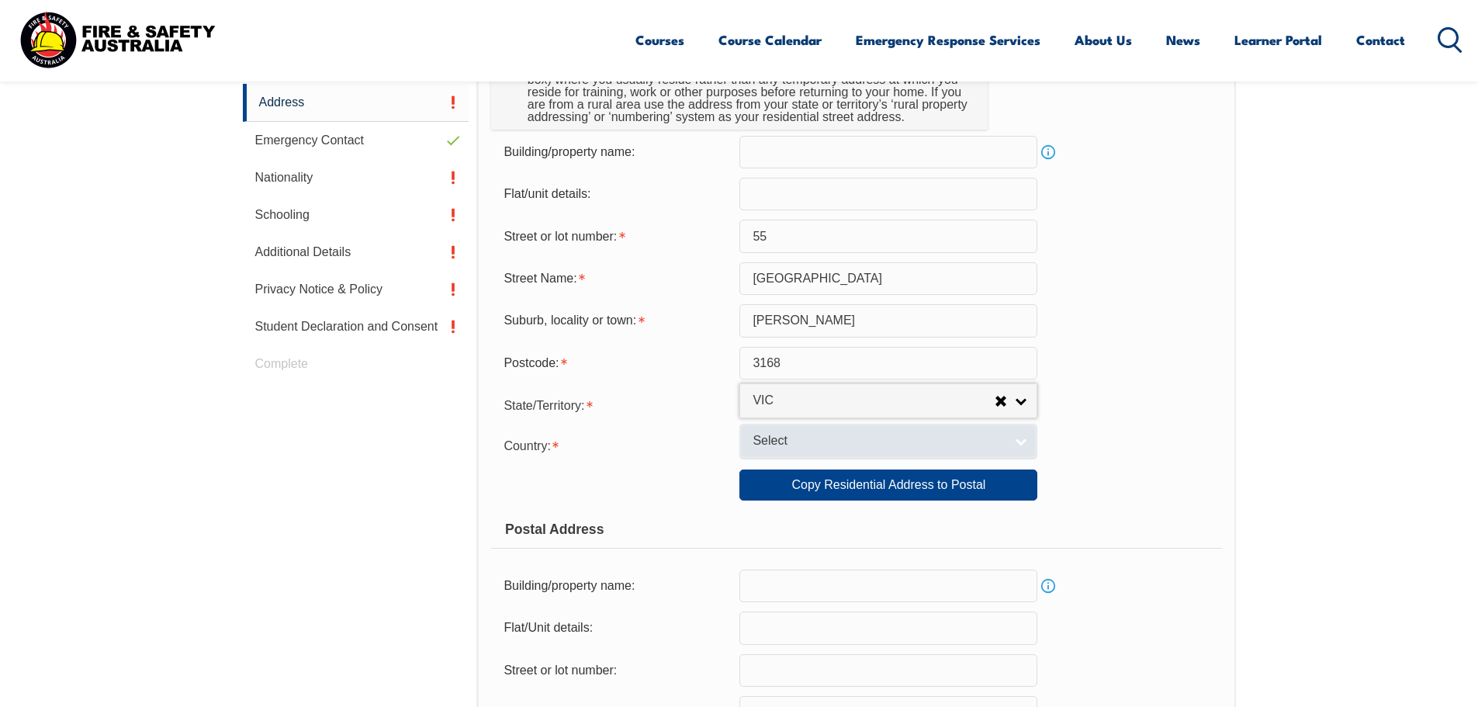
click at [803, 443] on span "Select" at bounding box center [878, 441] width 251 height 16
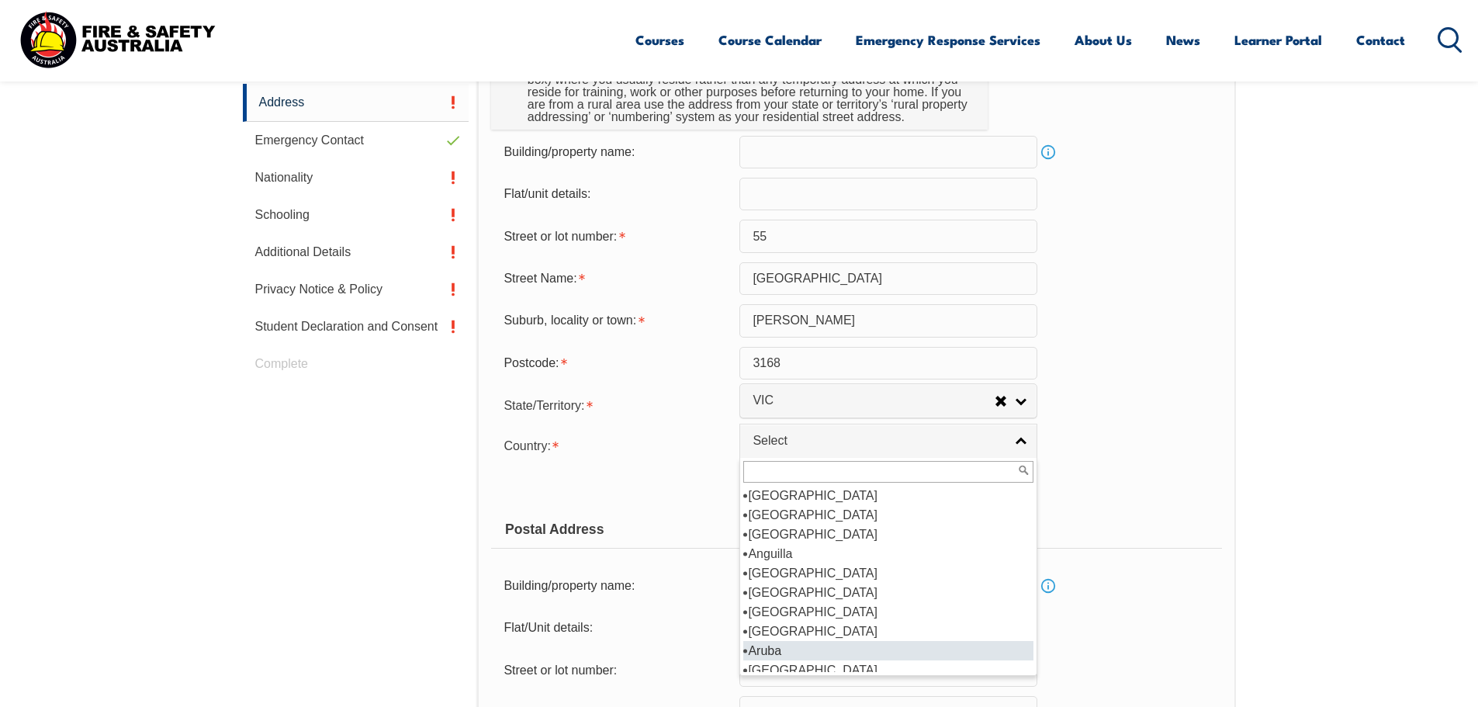
scroll to position [85, 0]
click at [836, 664] on li "Australia" at bounding box center [888, 662] width 290 height 19
select select "1101"
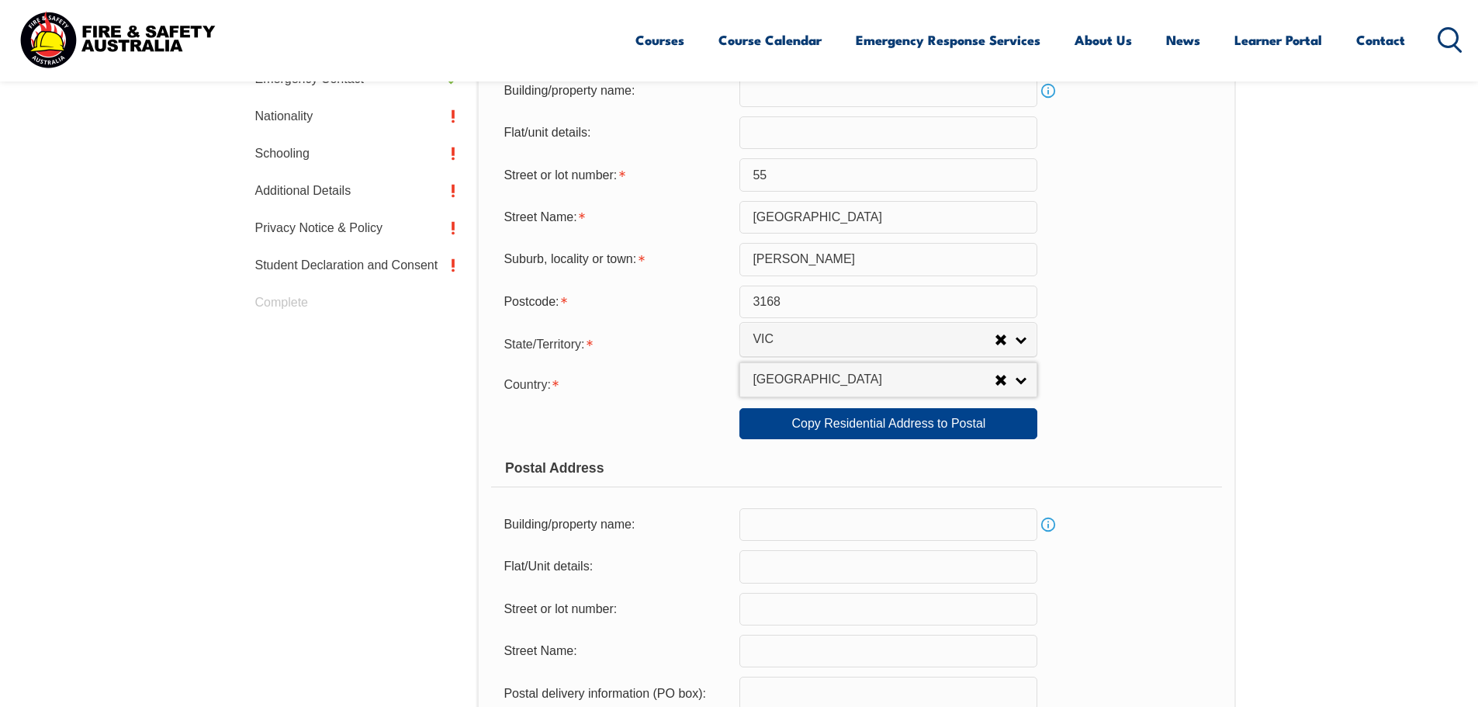
scroll to position [733, 0]
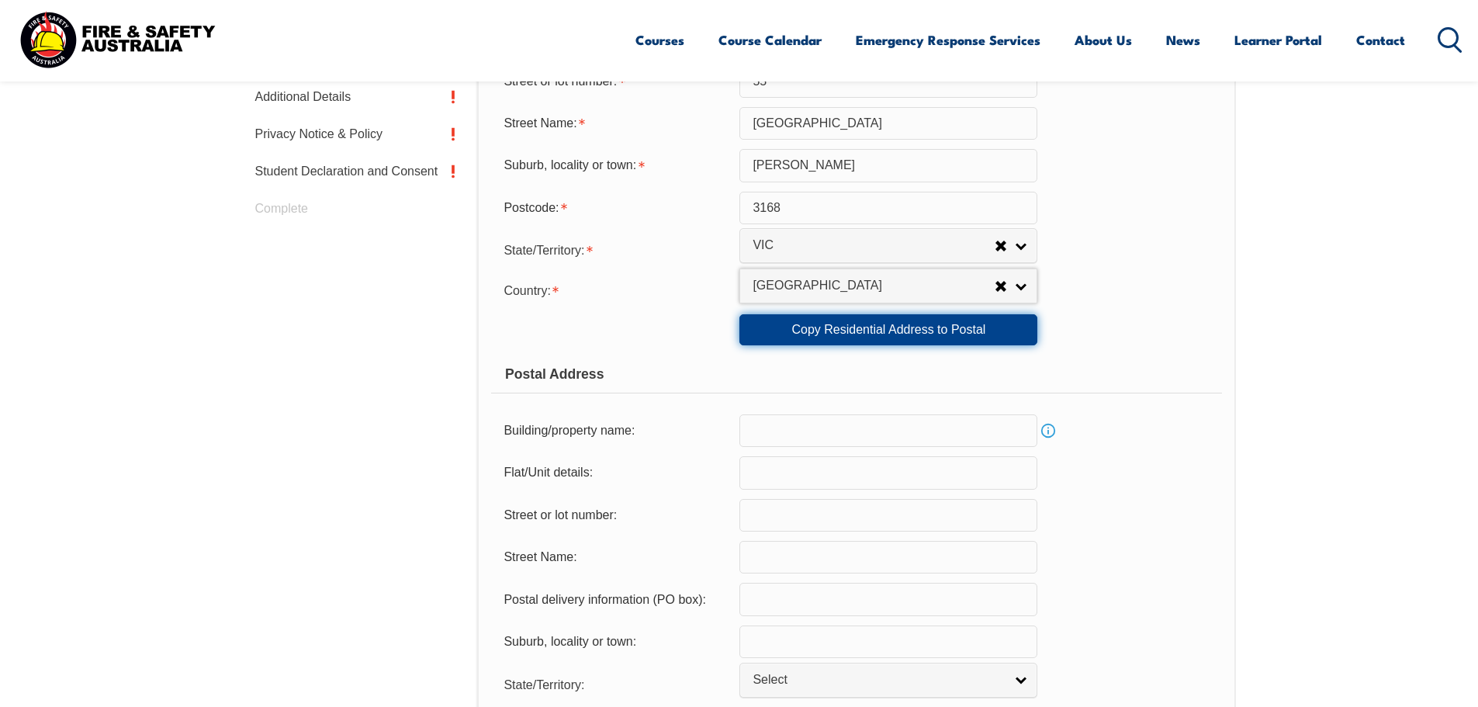
click at [806, 335] on link "Copy Residential Address to Postal" at bounding box center [888, 329] width 298 height 31
type input "55"
type input "Harlington Street"
type input "Clayton"
select select "VIC"
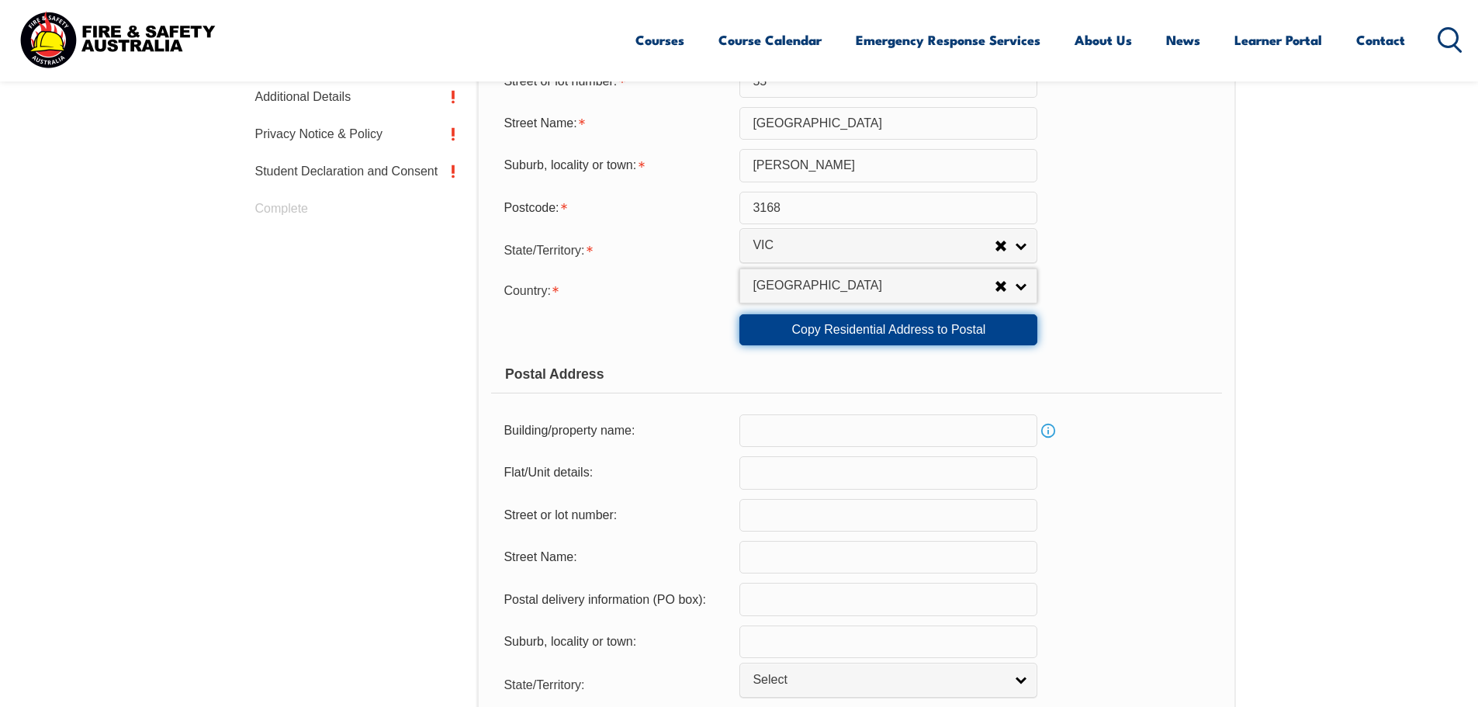
type input "3168"
select select "1101"
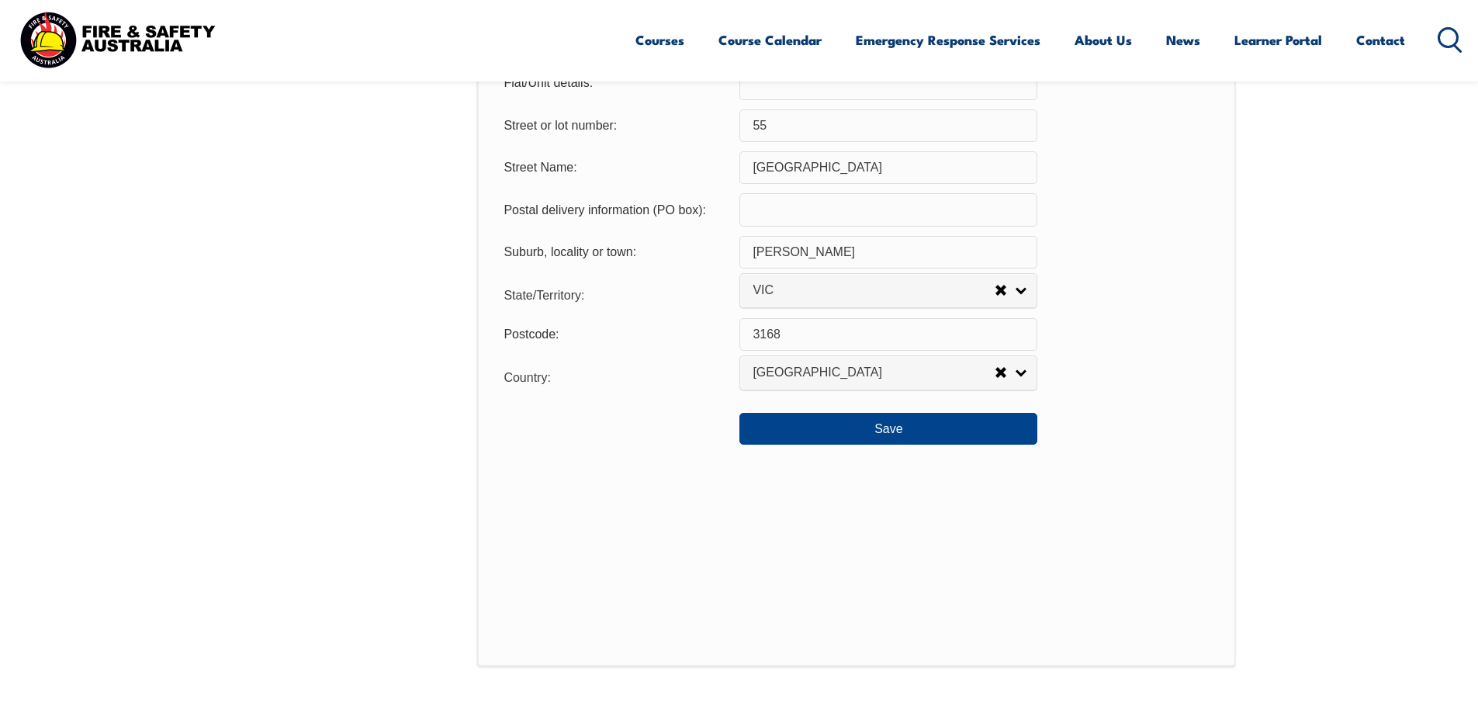
scroll to position [1199, 0]
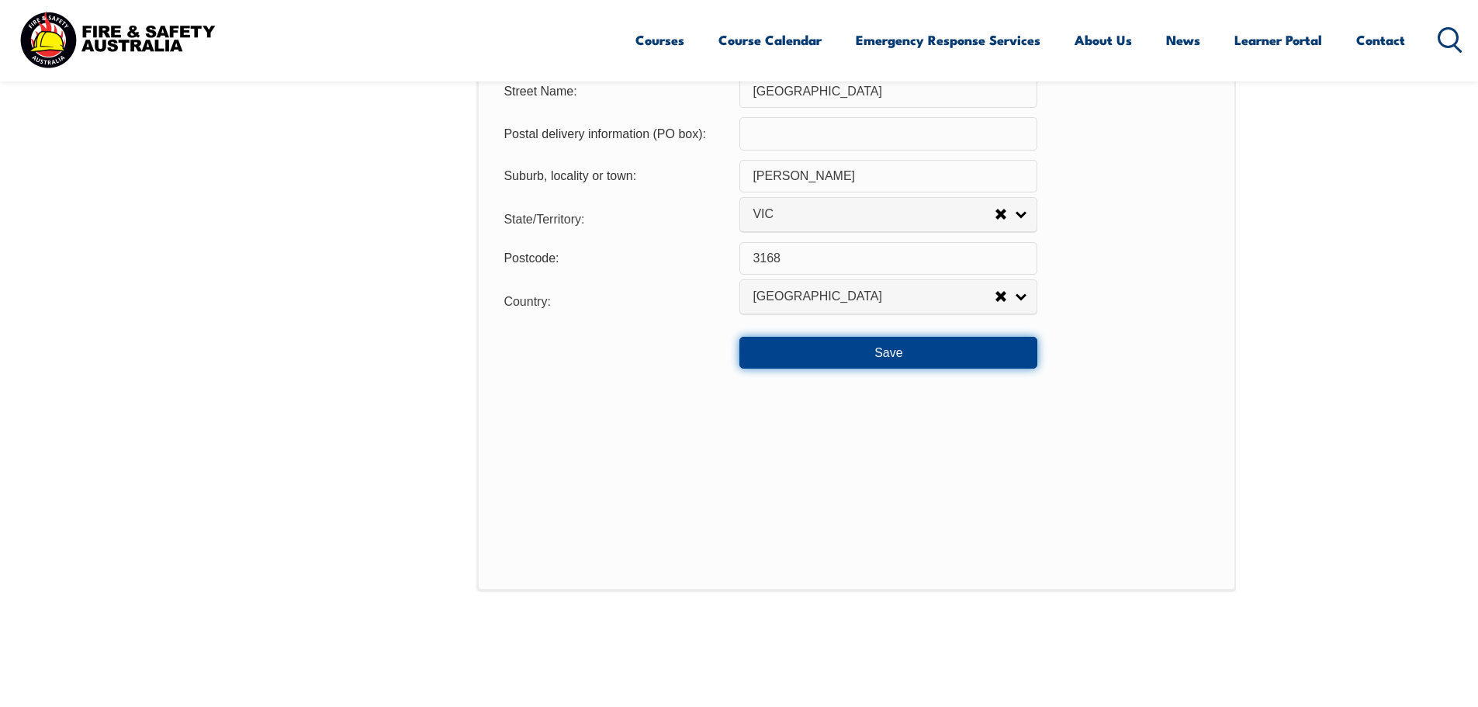
click at [854, 364] on button "Save" at bounding box center [888, 352] width 298 height 31
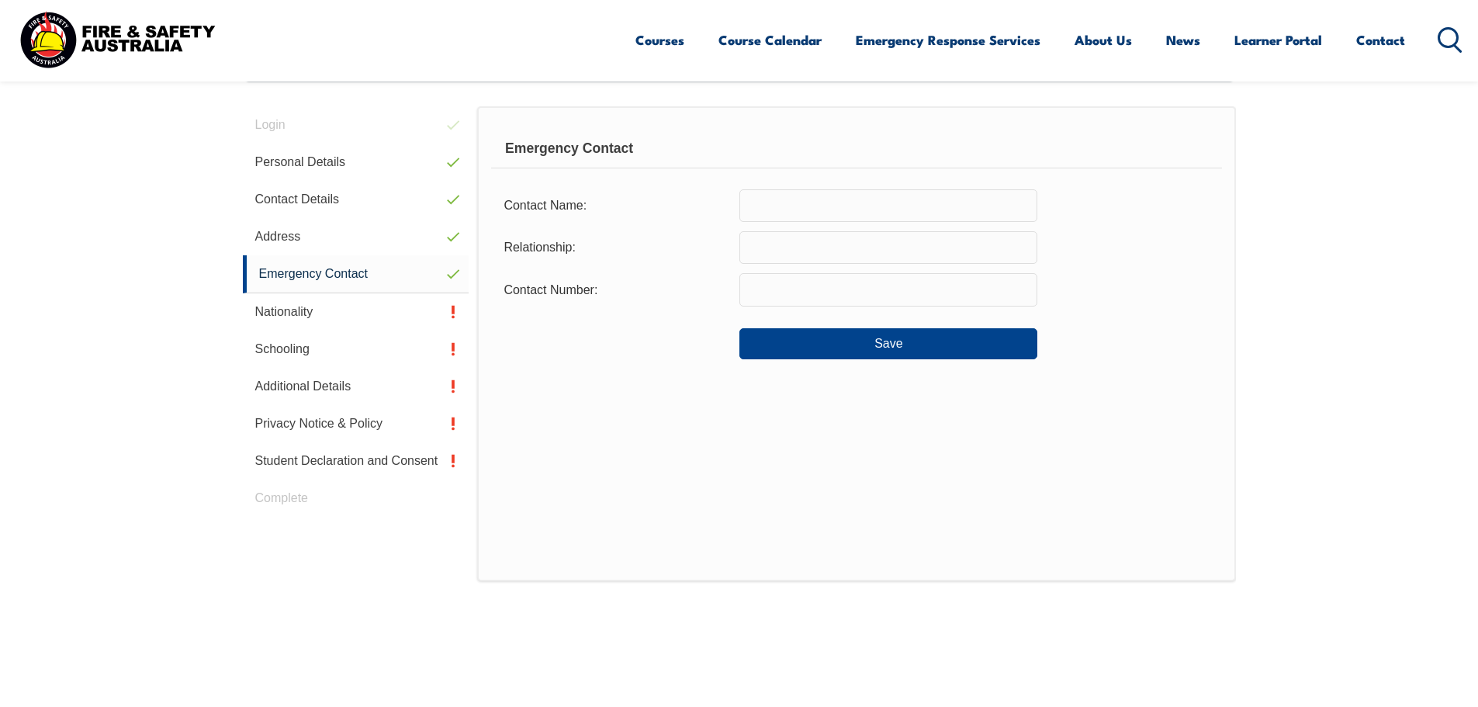
scroll to position [423, 0]
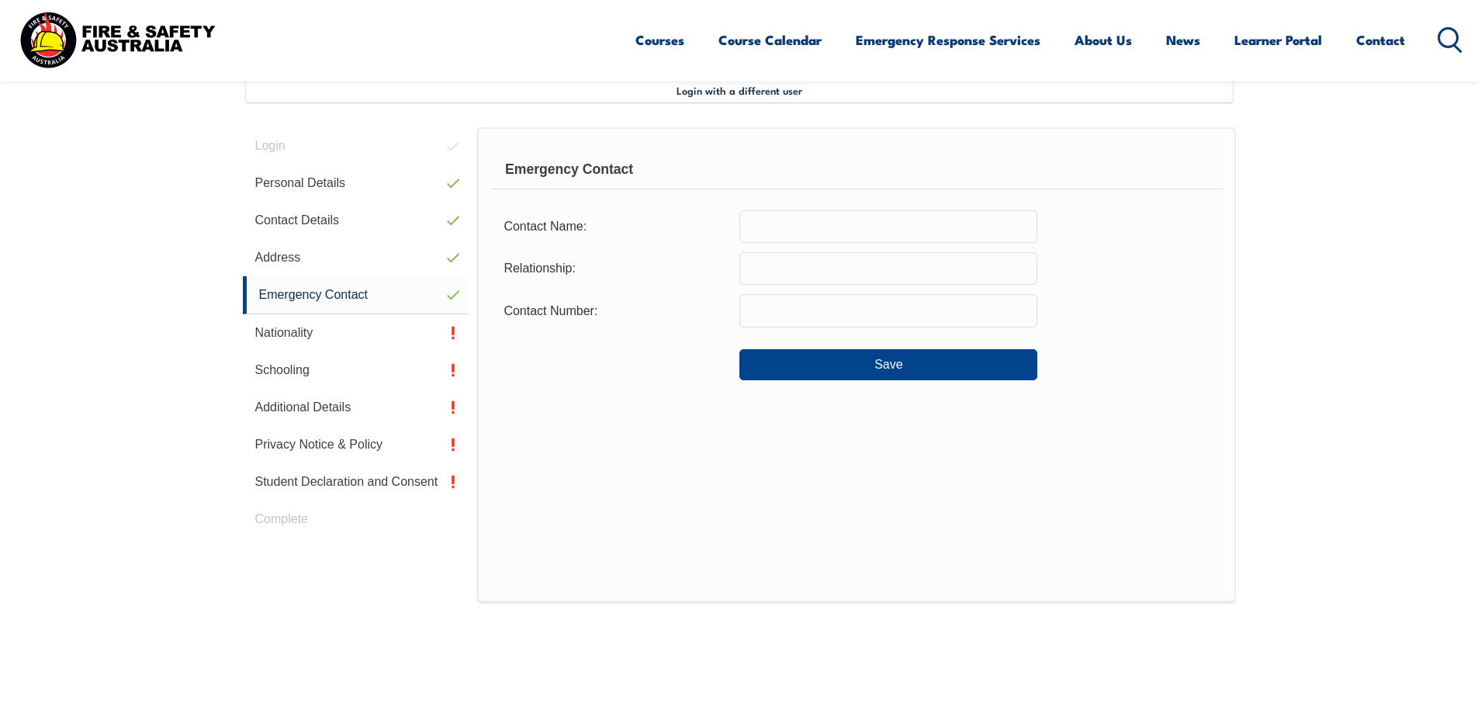
click at [801, 236] on input "text" at bounding box center [888, 226] width 298 height 33
click at [804, 235] on input "Claire" at bounding box center [888, 226] width 298 height 33
type input "Claire Harpin"
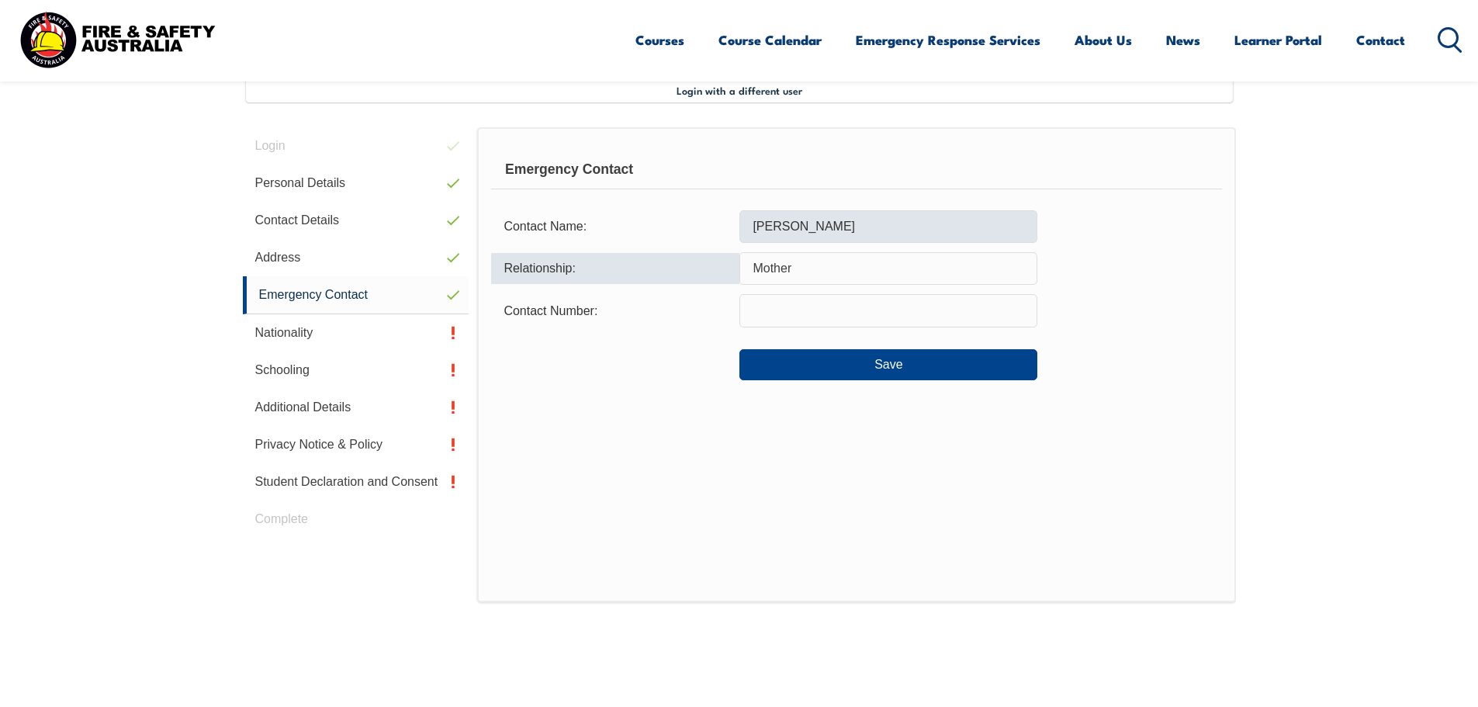
type input "Mother"
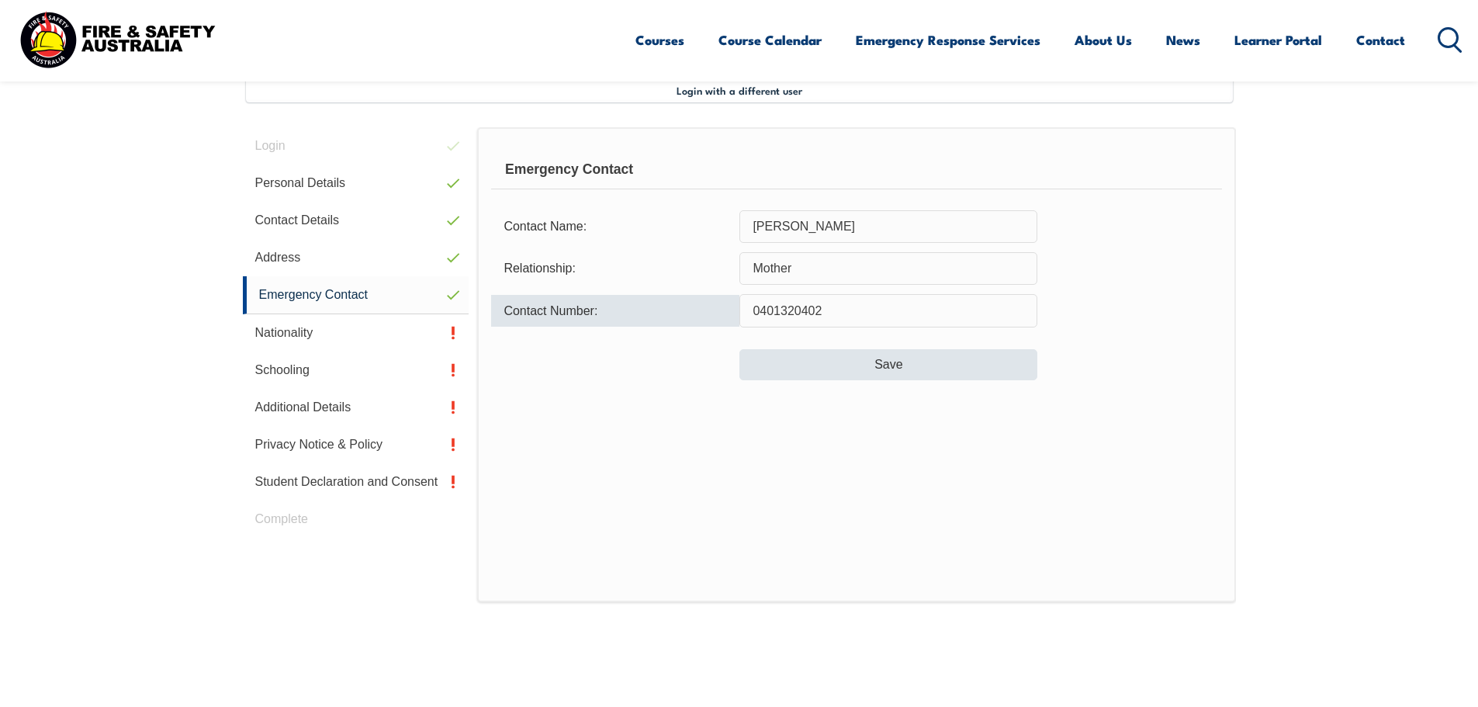
type input "0401320402"
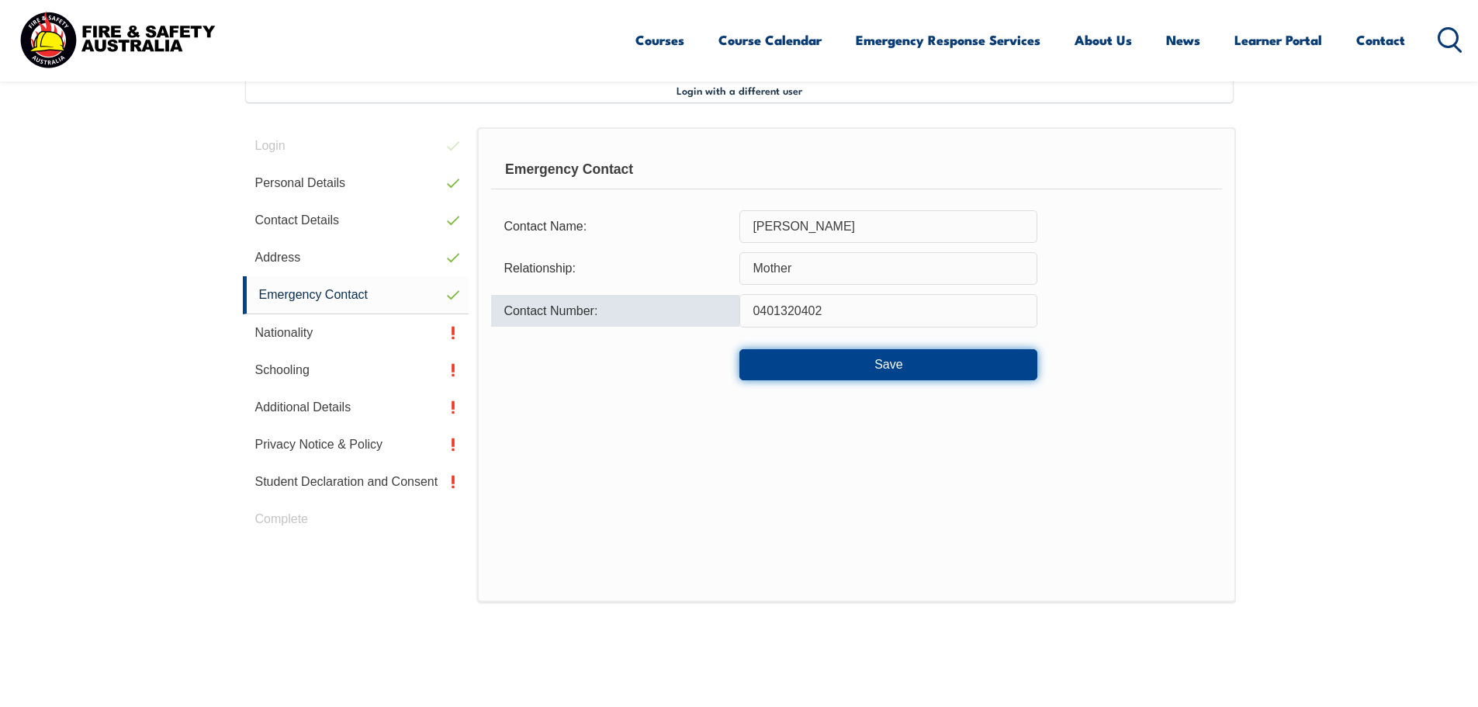
click at [909, 362] on button "Save" at bounding box center [888, 364] width 298 height 31
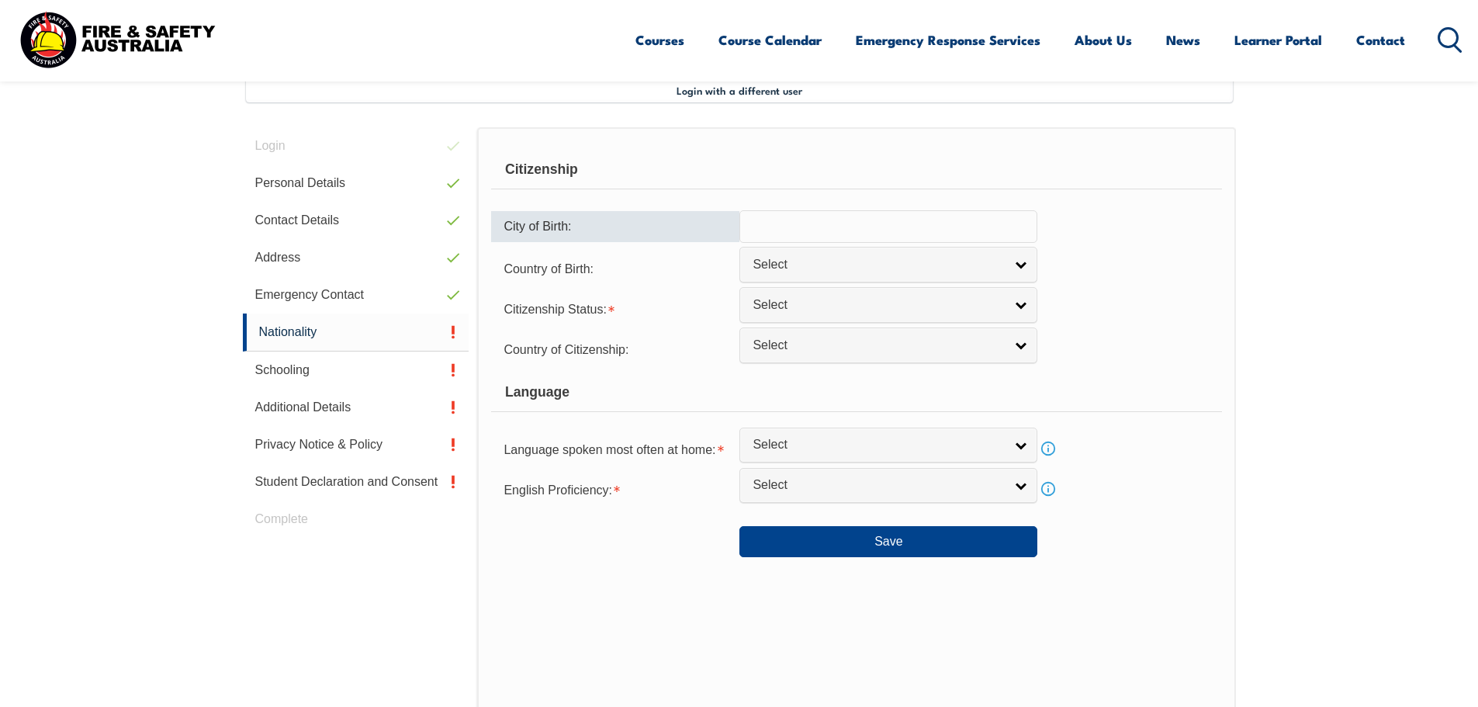
click at [875, 216] on input "text" at bounding box center [888, 226] width 298 height 33
drag, startPoint x: 916, startPoint y: 211, endPoint x: 669, endPoint y: 209, distance: 247.5
click at [669, 210] on div "City of Birth: England" at bounding box center [856, 226] width 730 height 33
type input "Hammersmith"
click at [919, 266] on span "Select" at bounding box center [878, 265] width 251 height 16
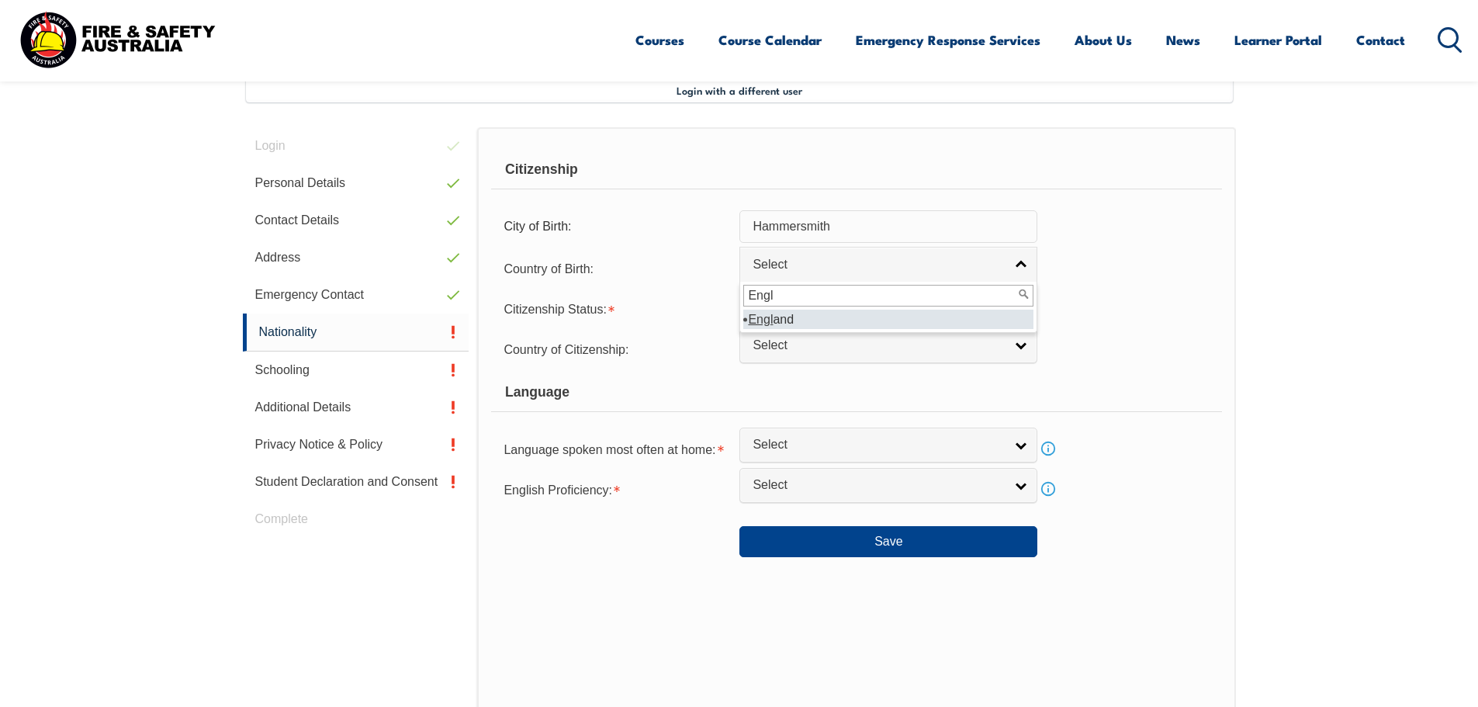
type input "Engl"
click at [862, 323] on li "Engl and" at bounding box center [888, 319] width 290 height 19
select select "2102"
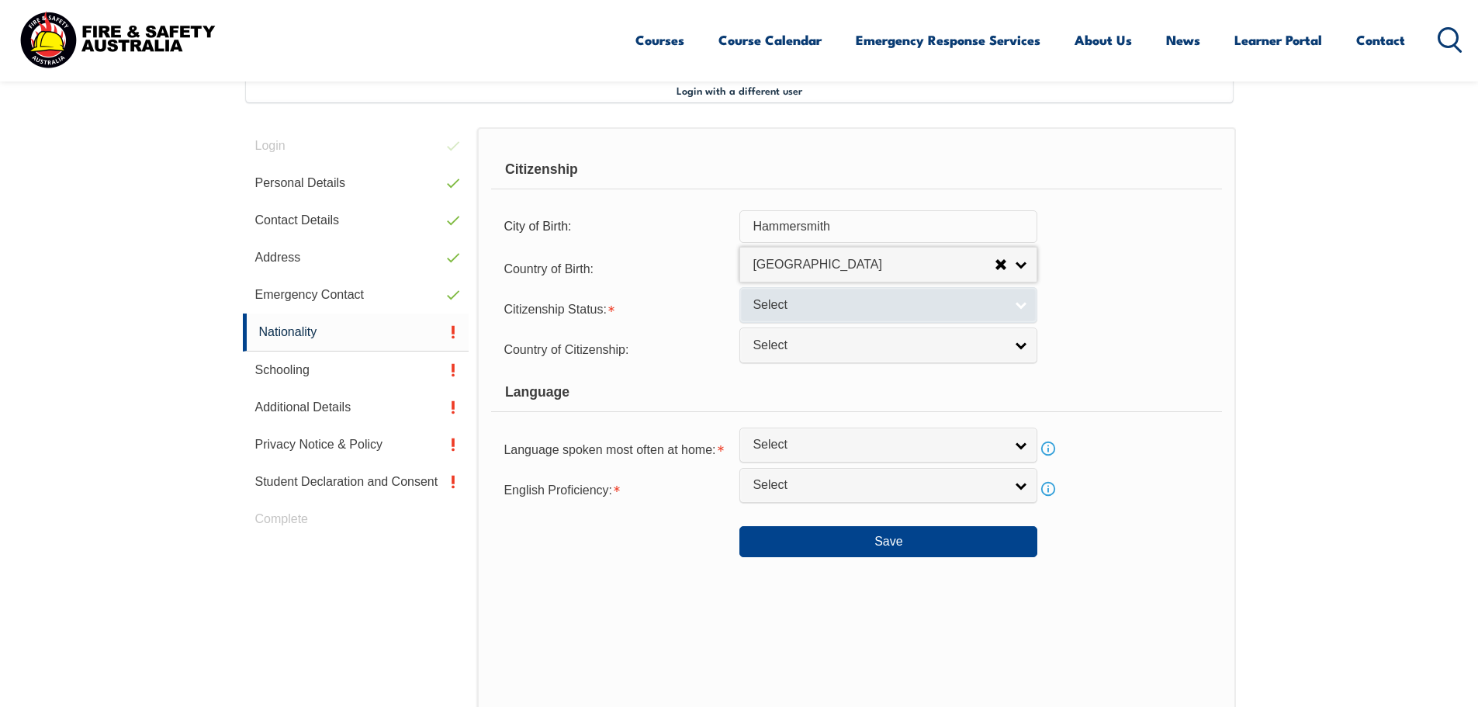
click at [866, 304] on span "Select" at bounding box center [878, 305] width 251 height 16
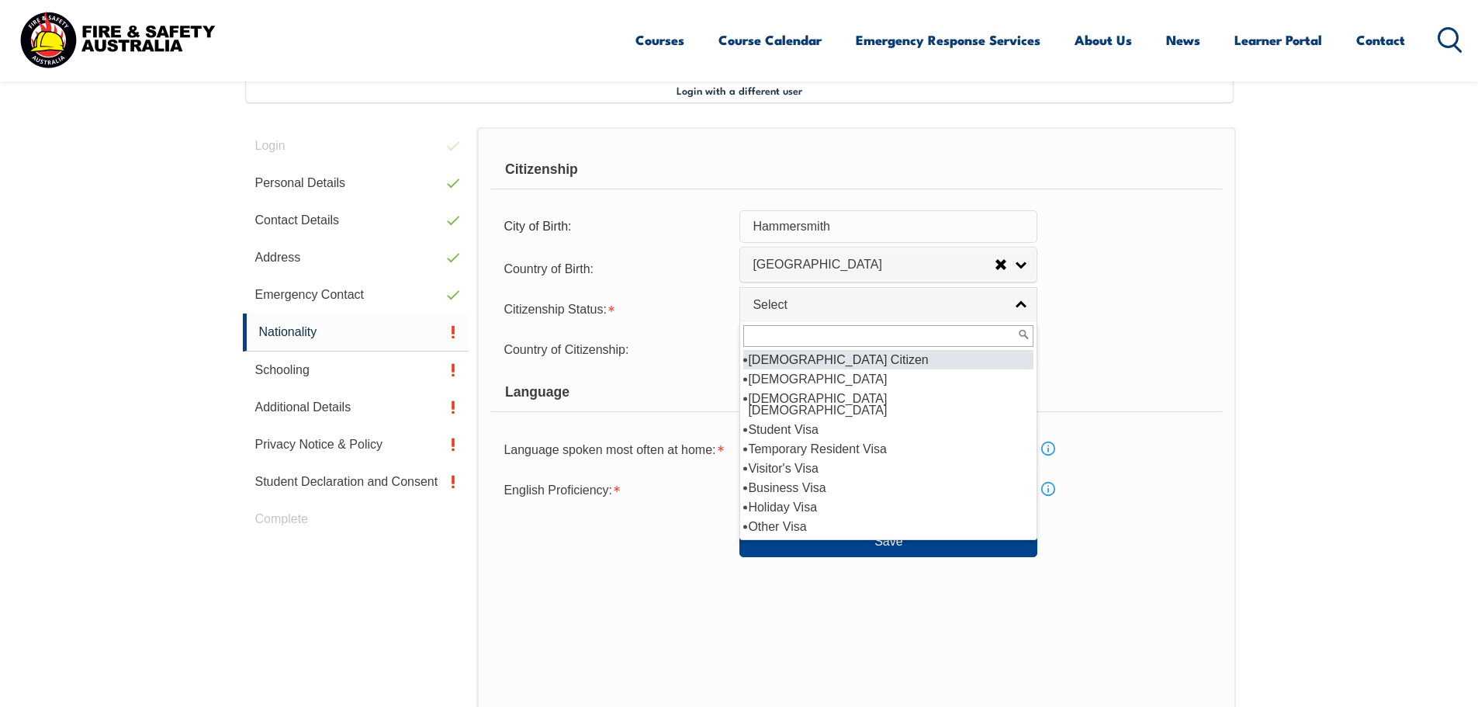
click at [851, 360] on li "Australian Citizen" at bounding box center [888, 359] width 290 height 19
select select "1"
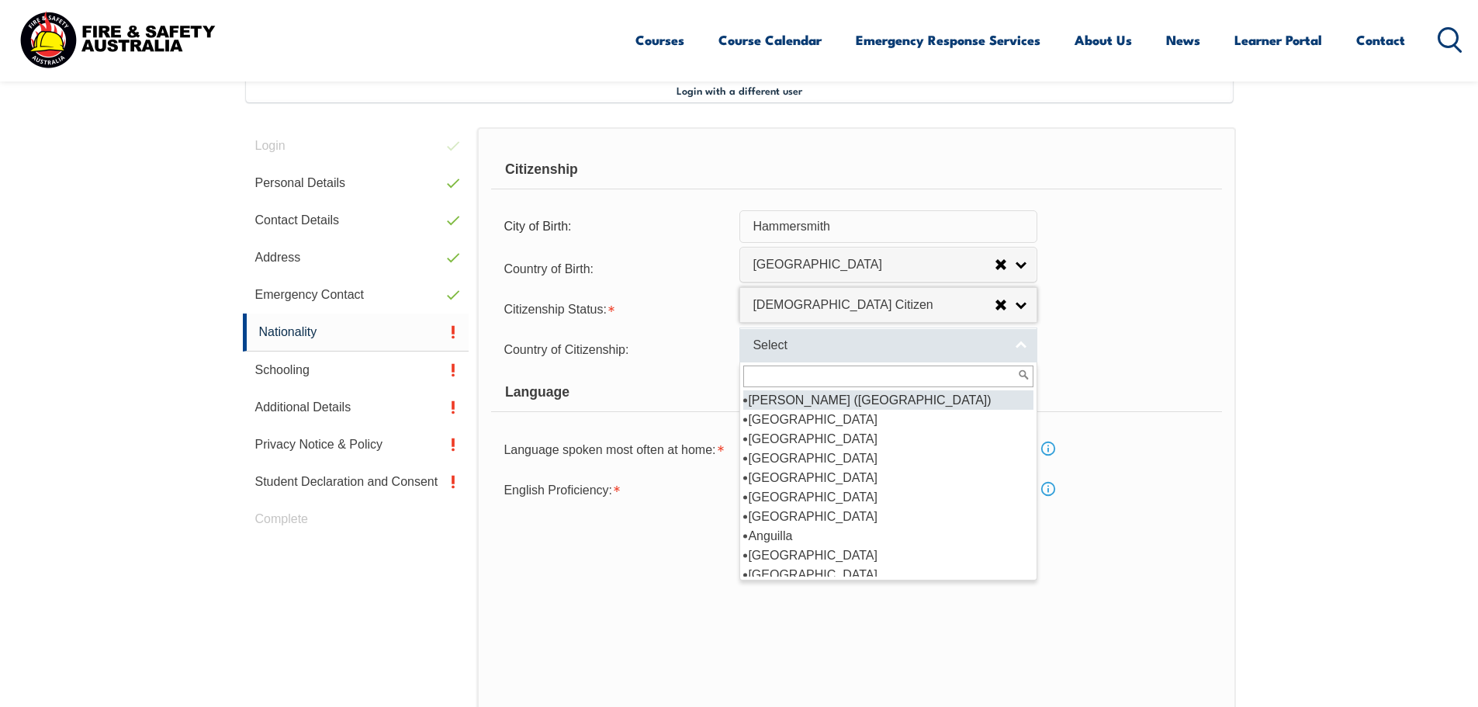
click at [844, 343] on span "Select" at bounding box center [878, 346] width 251 height 16
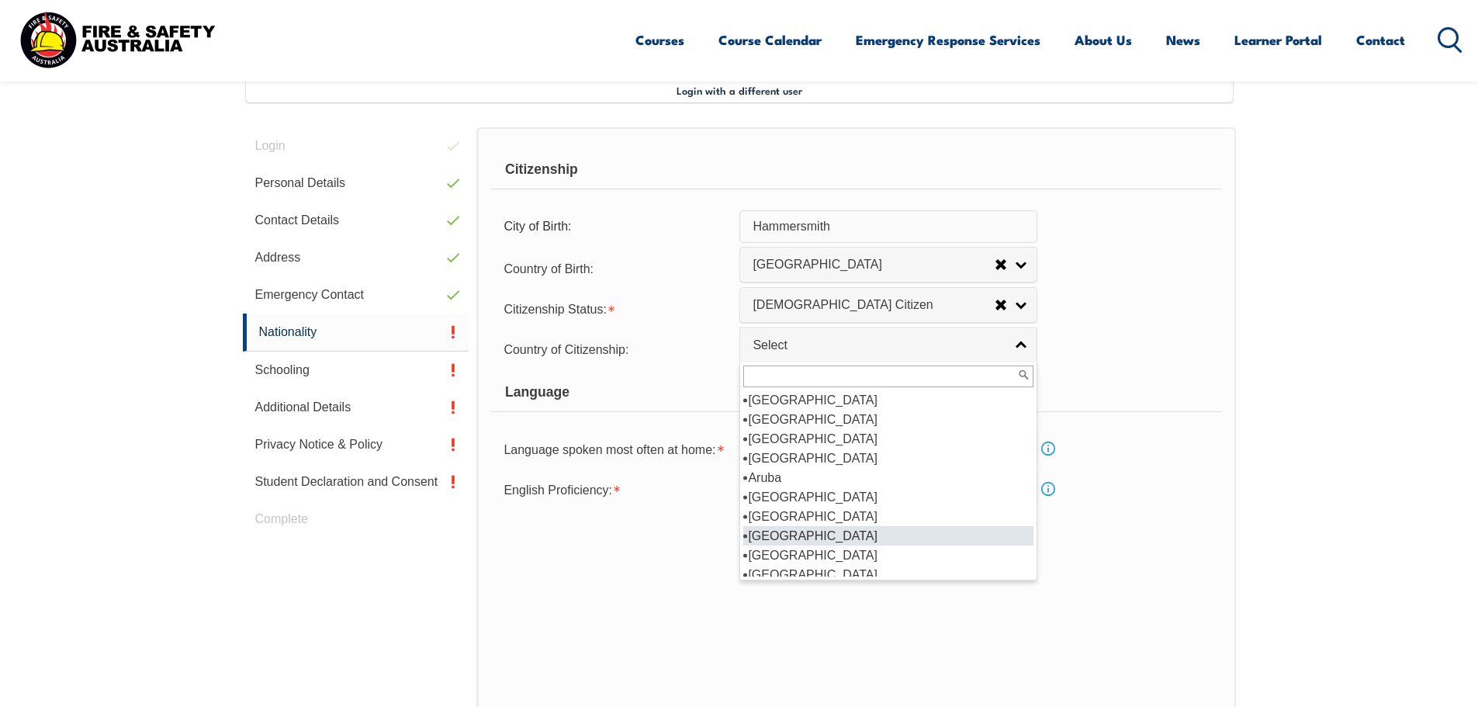
scroll to position [233, 0]
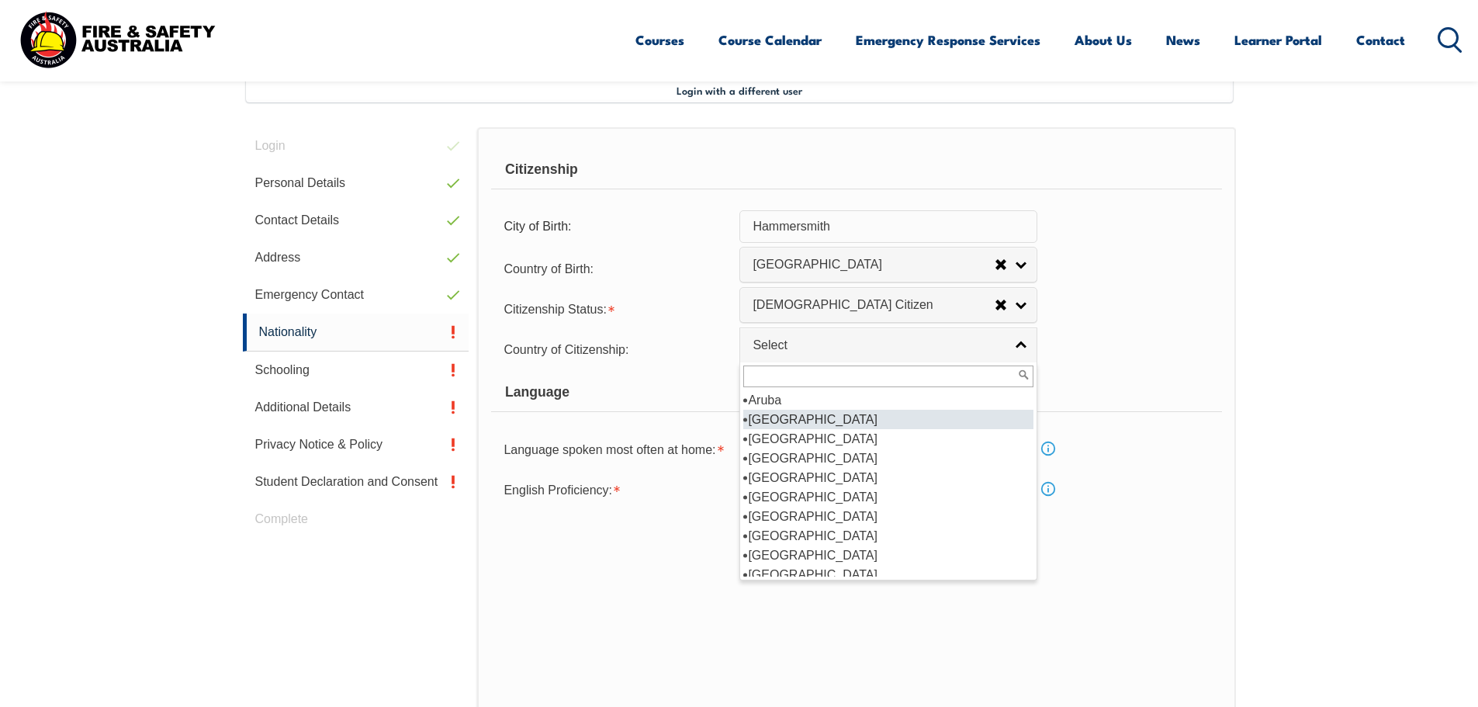
click at [792, 417] on li "Australia" at bounding box center [888, 419] width 290 height 19
select select "1101"
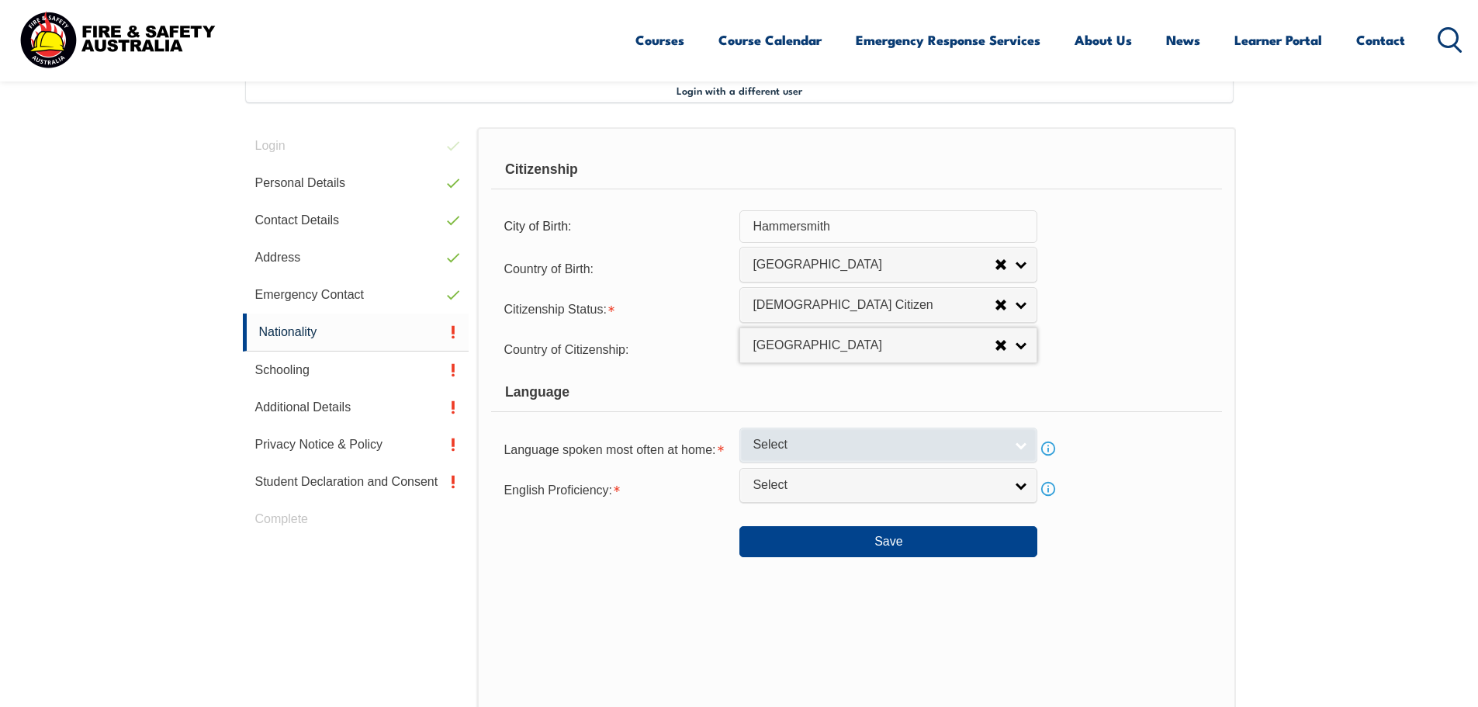
click at [829, 446] on span "Select" at bounding box center [878, 445] width 251 height 16
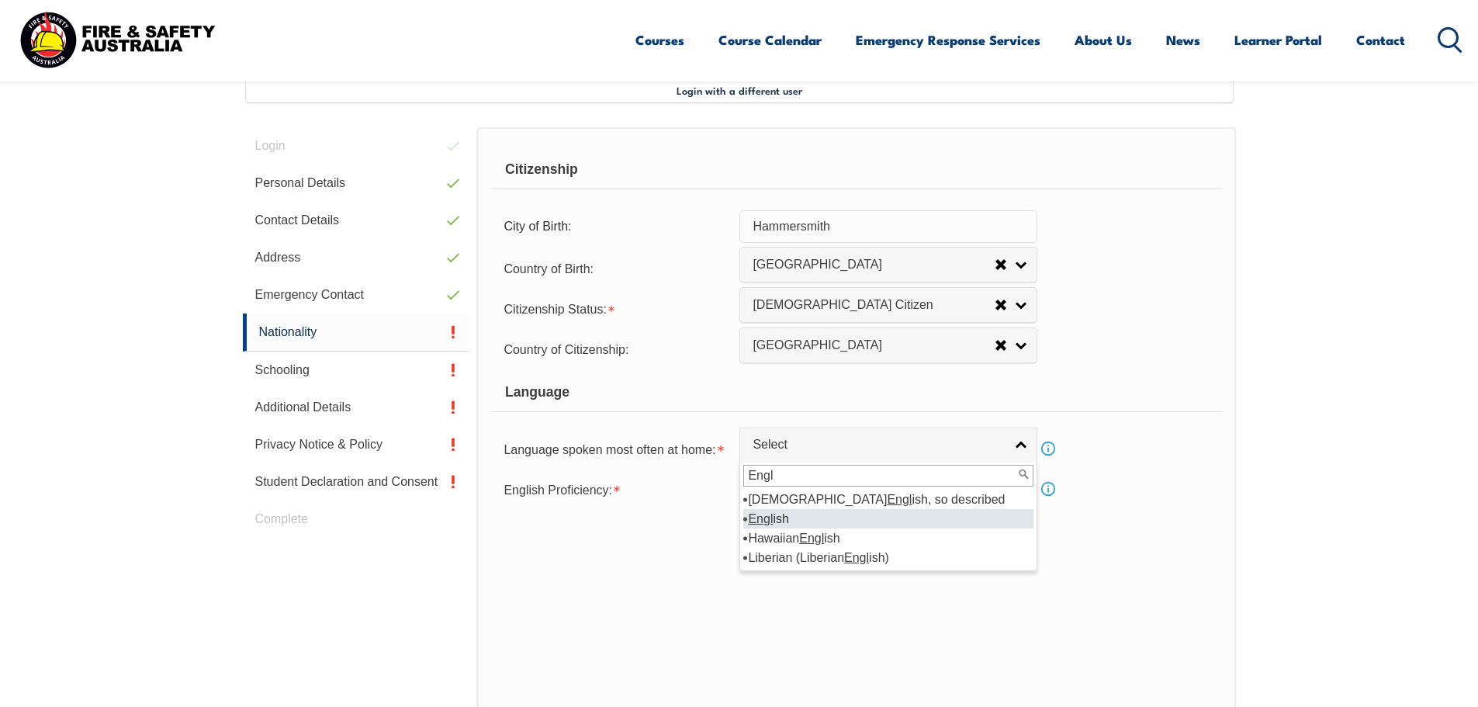
type input "Engl"
click at [823, 515] on li "Engl ish" at bounding box center [888, 518] width 290 height 19
select select "1201"
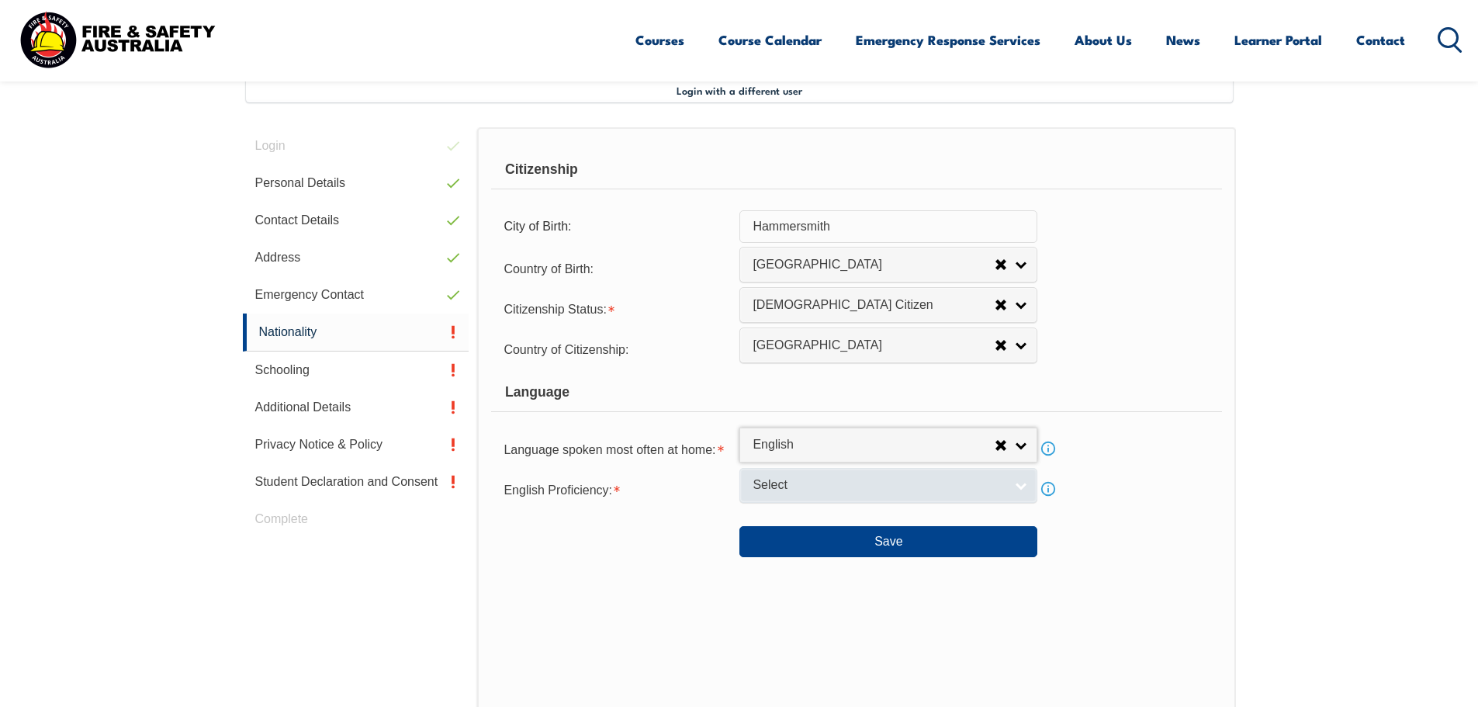
click at [821, 483] on span "Select" at bounding box center [878, 485] width 251 height 16
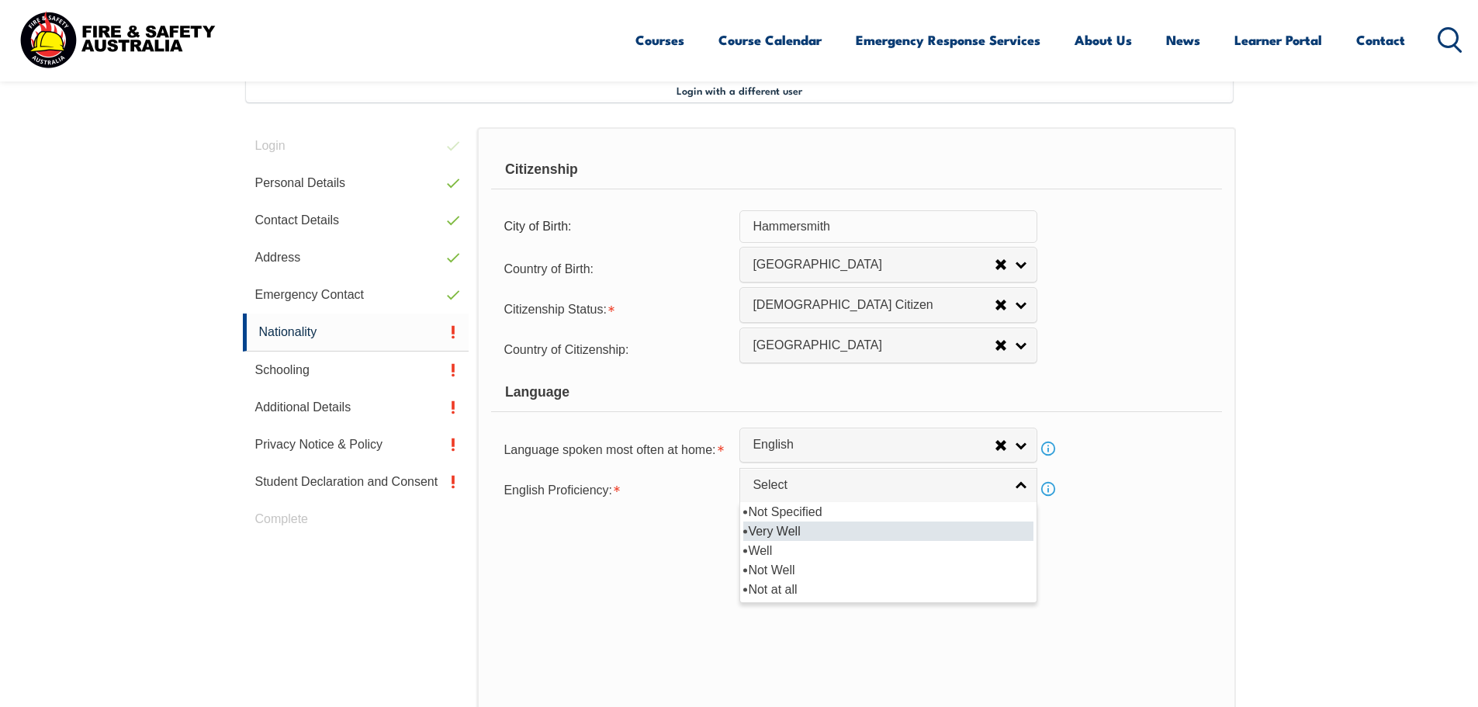
click at [808, 533] on li "Very Well" at bounding box center [888, 530] width 290 height 19
select select "1"
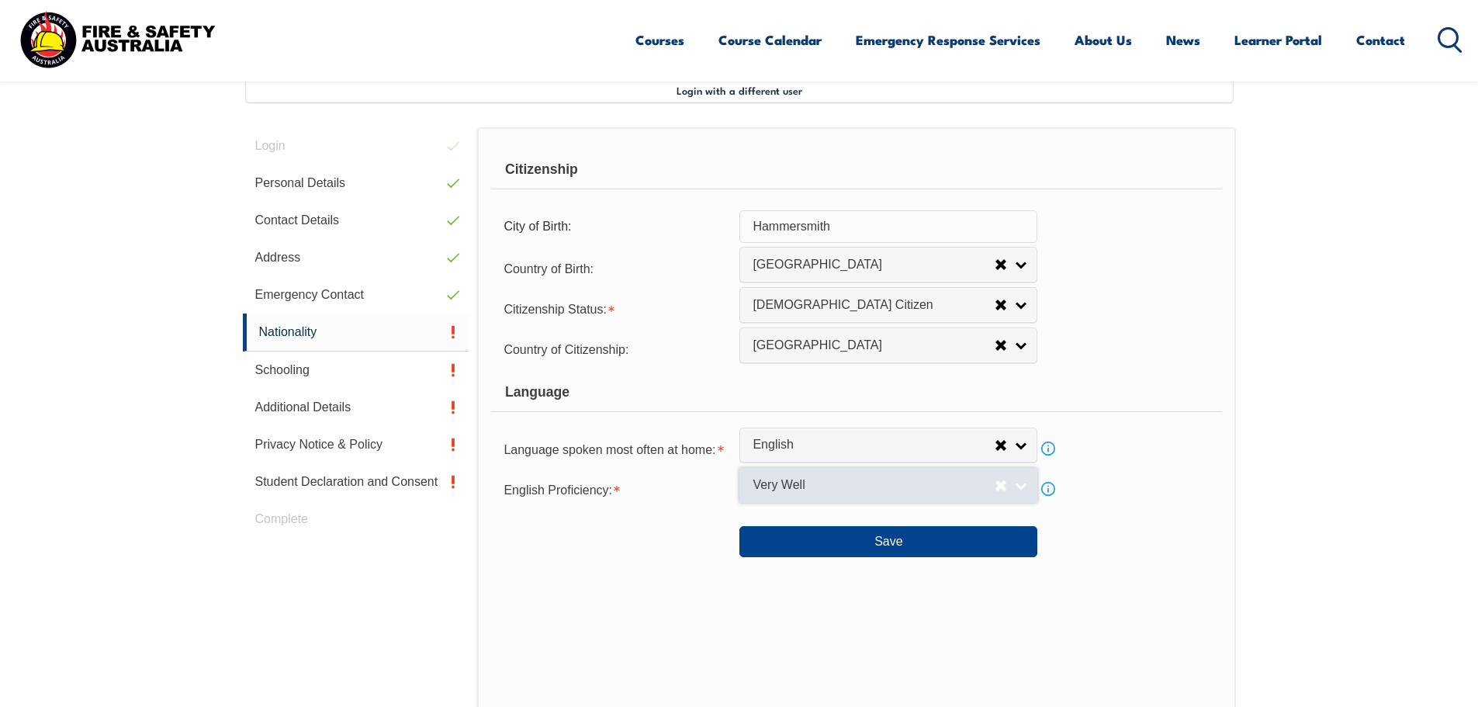
click at [864, 479] on span "Very Well" at bounding box center [874, 485] width 242 height 16
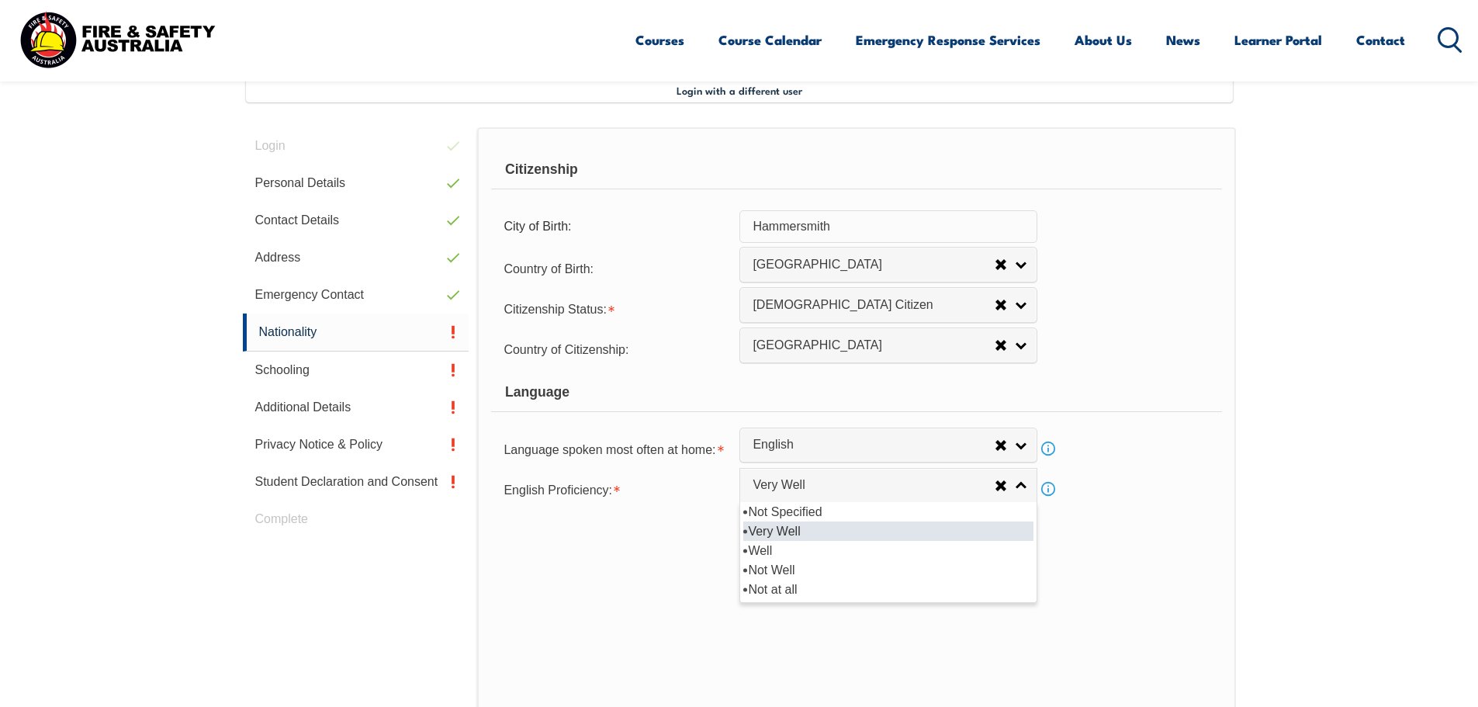
click at [814, 524] on li "Very Well" at bounding box center [888, 530] width 290 height 19
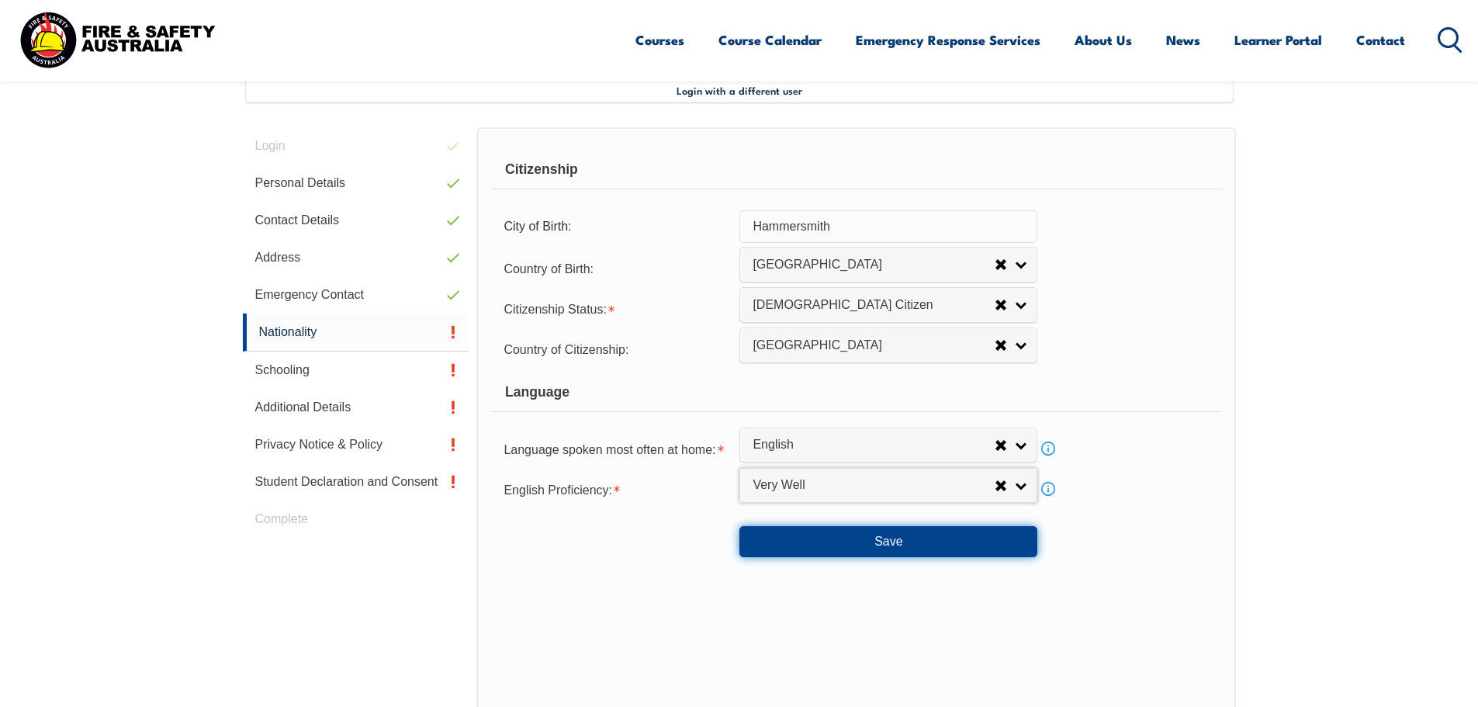
click at [821, 540] on button "Save" at bounding box center [888, 541] width 298 height 31
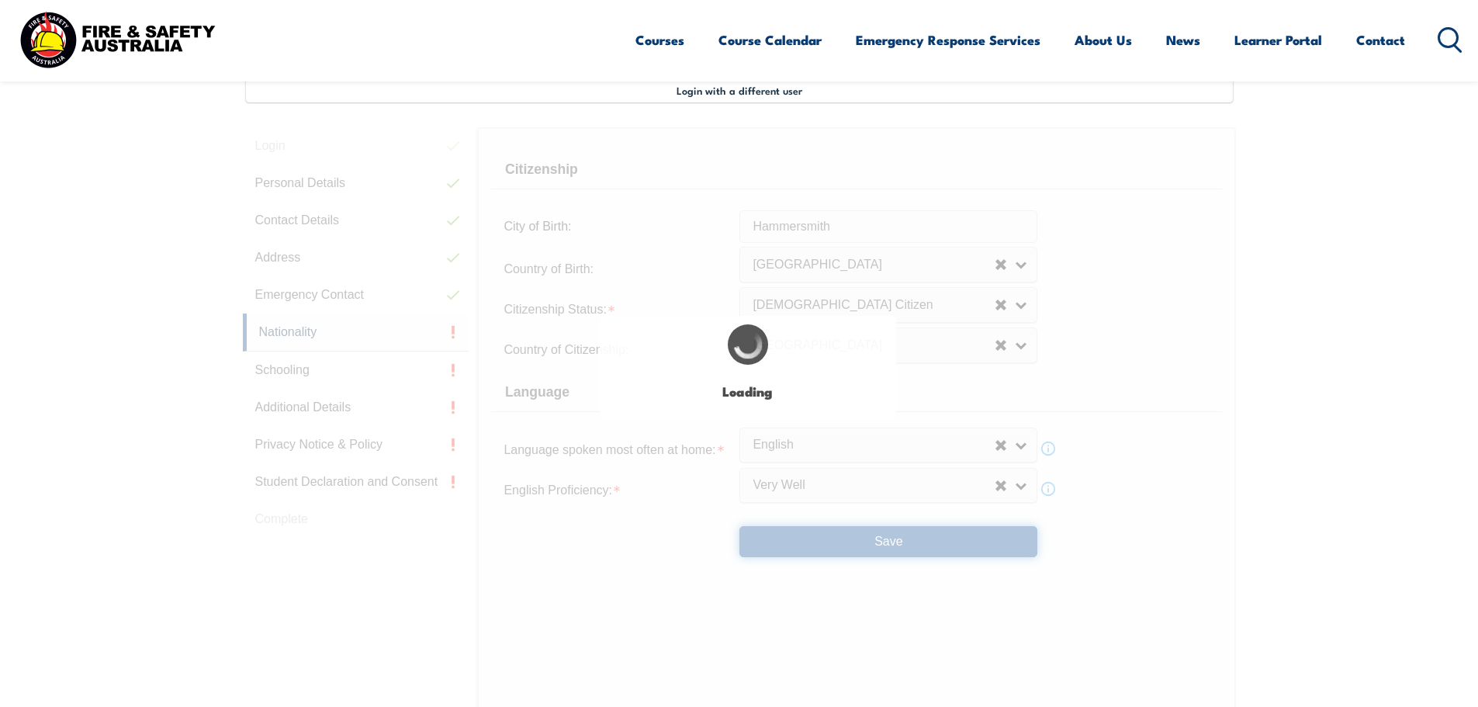
select select "false"
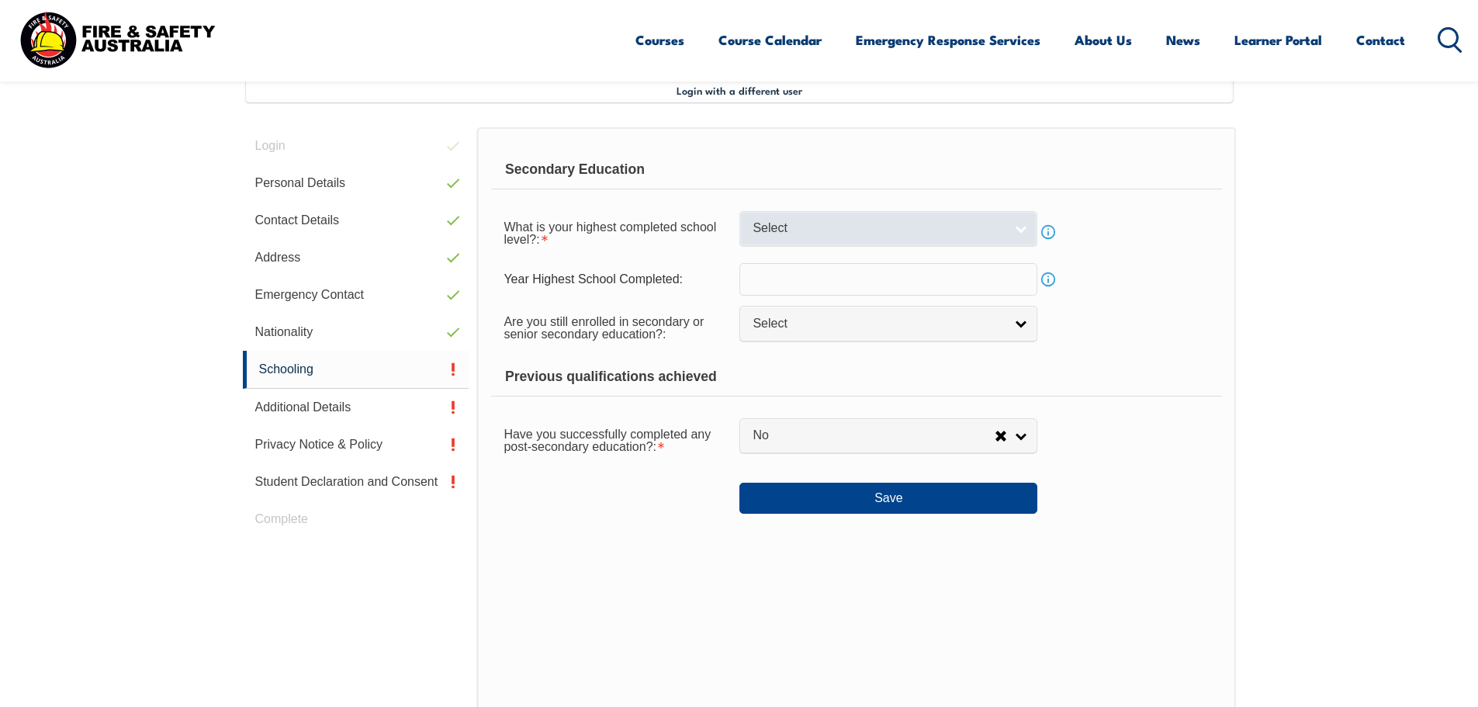
click at [864, 222] on span "Select" at bounding box center [878, 228] width 251 height 16
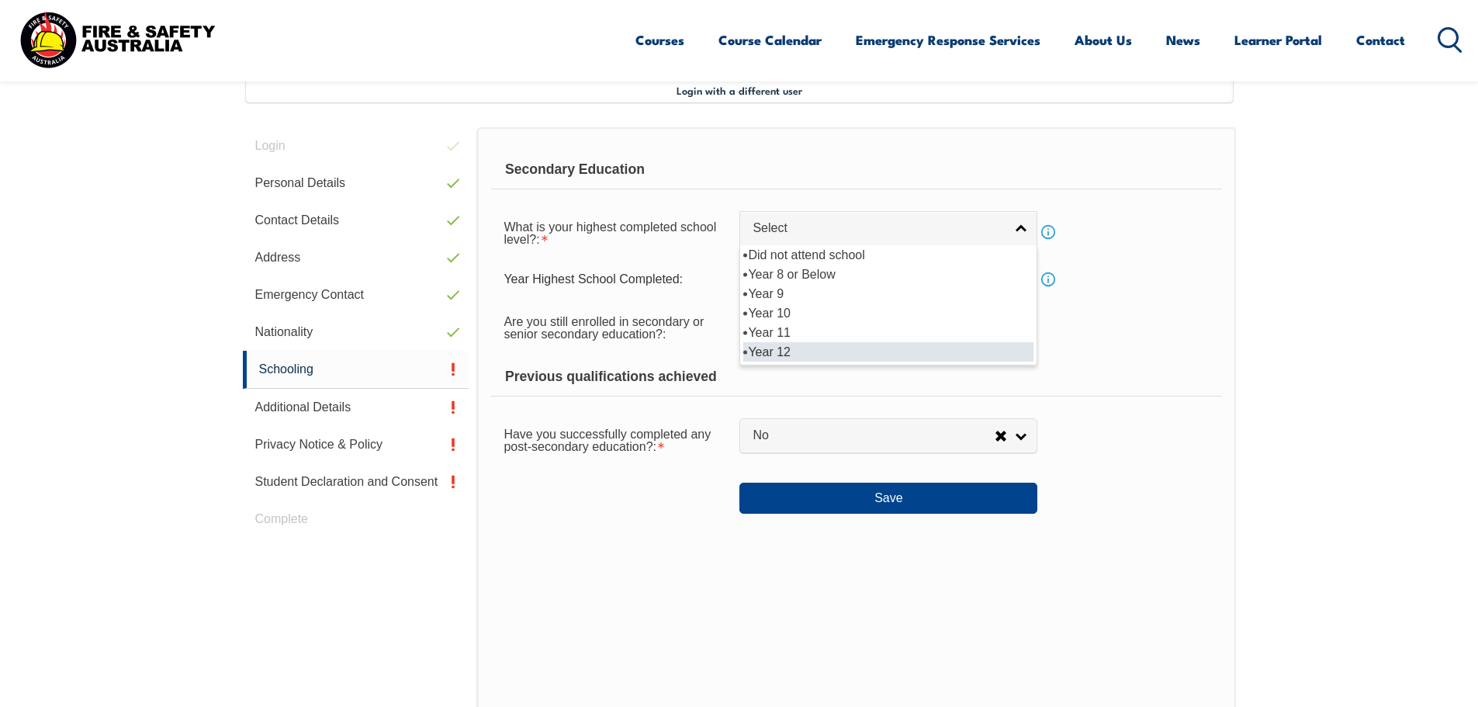
click at [808, 360] on li "Year 12" at bounding box center [888, 351] width 290 height 19
select select "12"
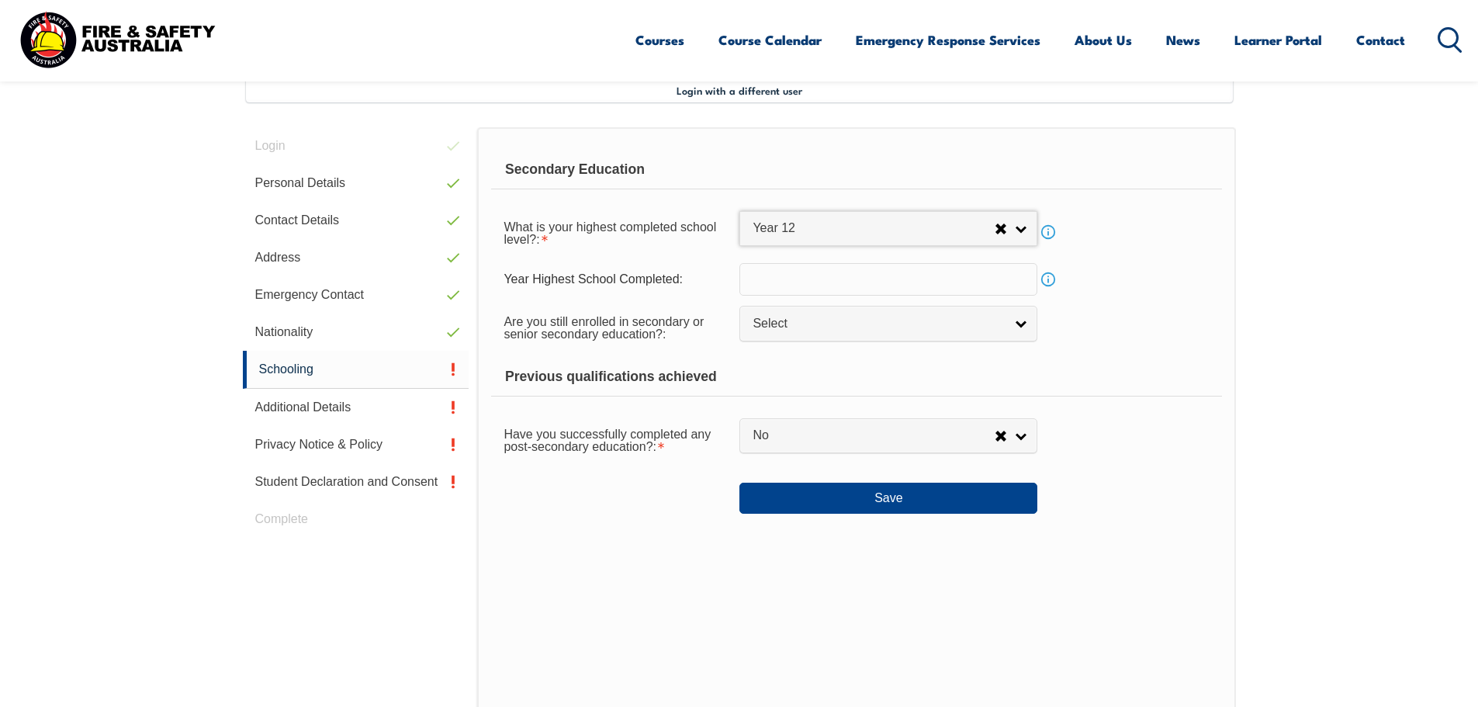
click at [765, 287] on input "text" at bounding box center [888, 279] width 298 height 33
click at [1042, 277] on link "Info" at bounding box center [1048, 279] width 22 height 22
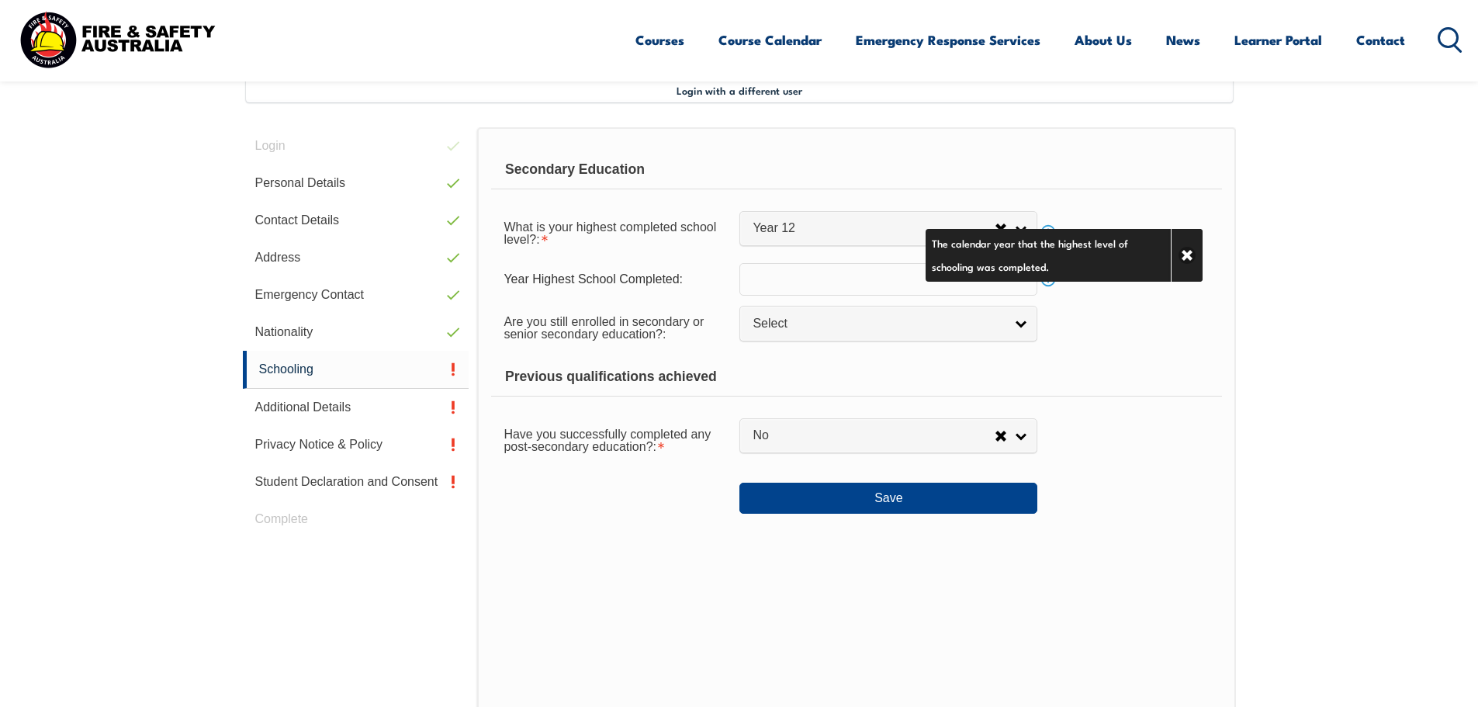
click at [788, 280] on input "text" at bounding box center [888, 279] width 298 height 33
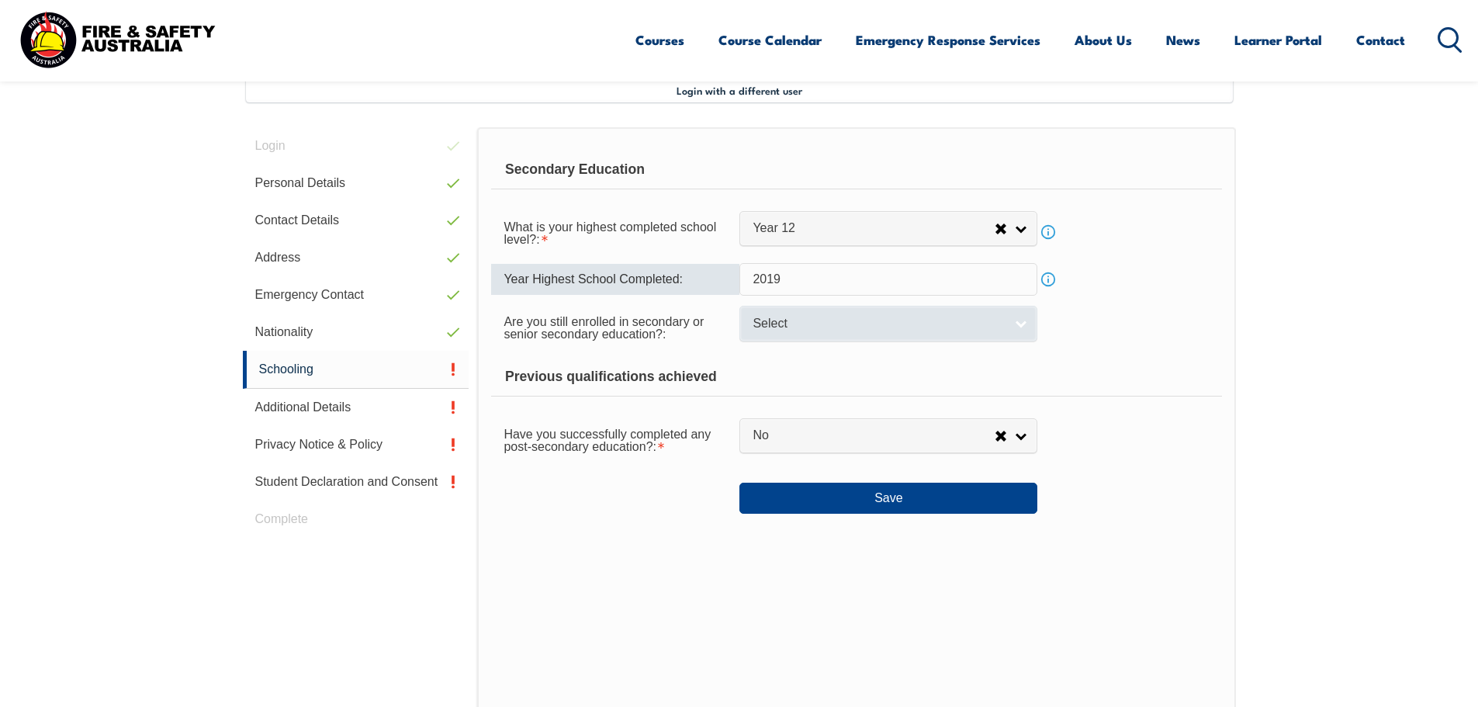
type input "2019"
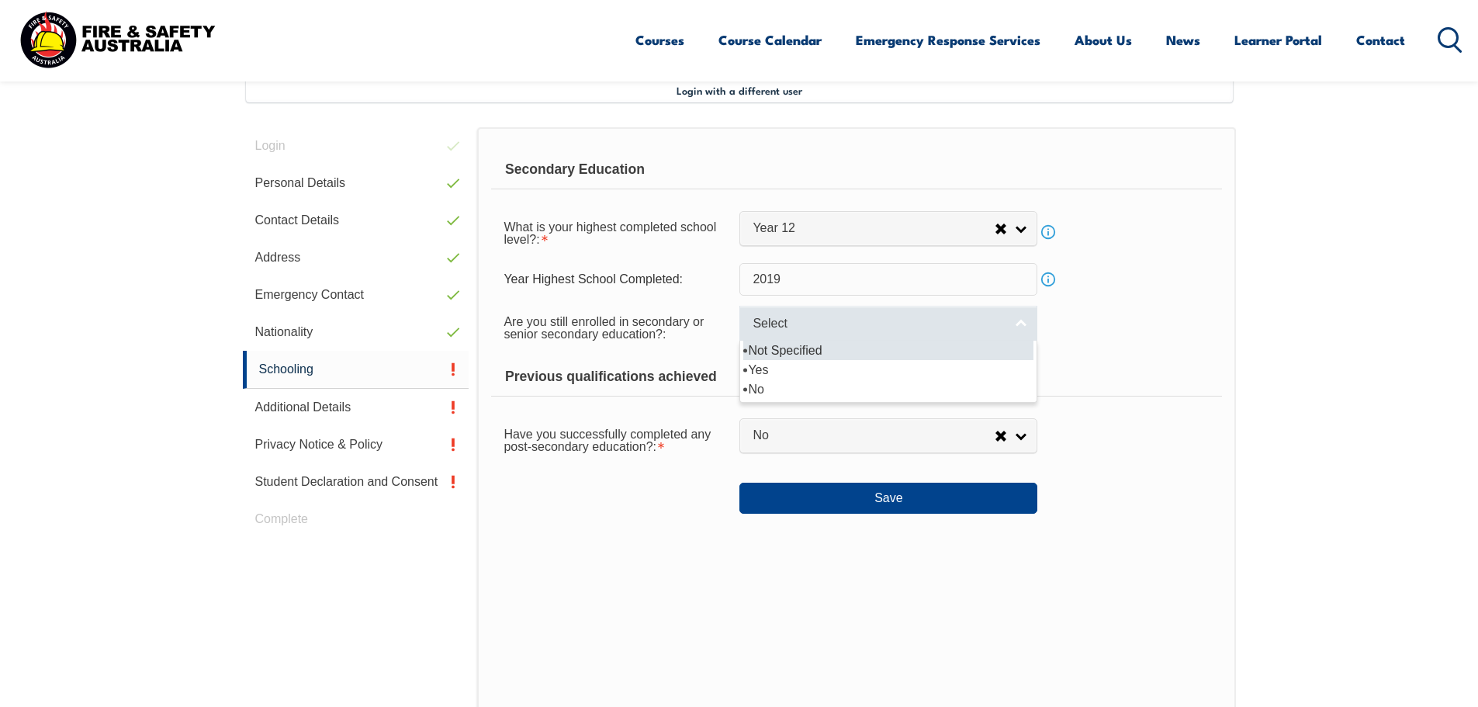
click at [846, 318] on span "Select" at bounding box center [878, 324] width 251 height 16
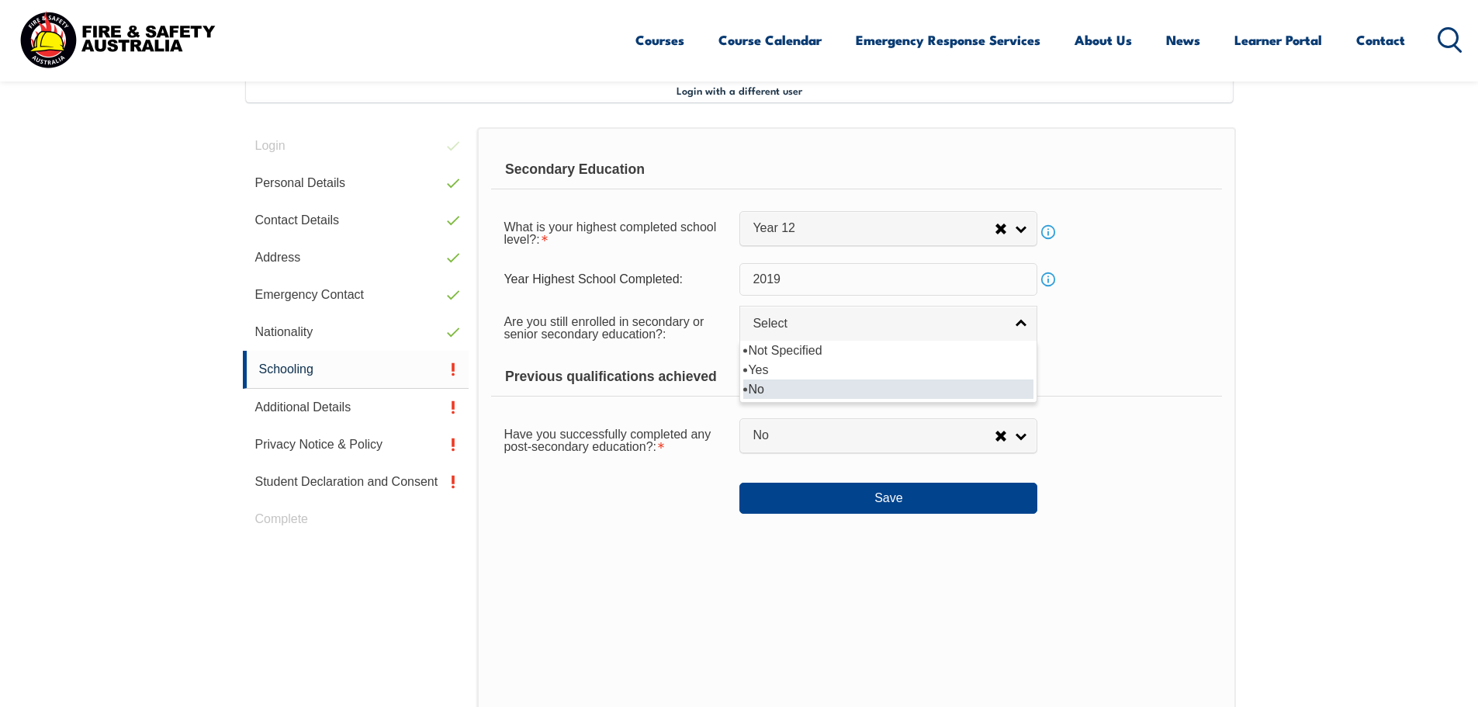
click at [755, 393] on li "No" at bounding box center [888, 388] width 290 height 19
select select "false"
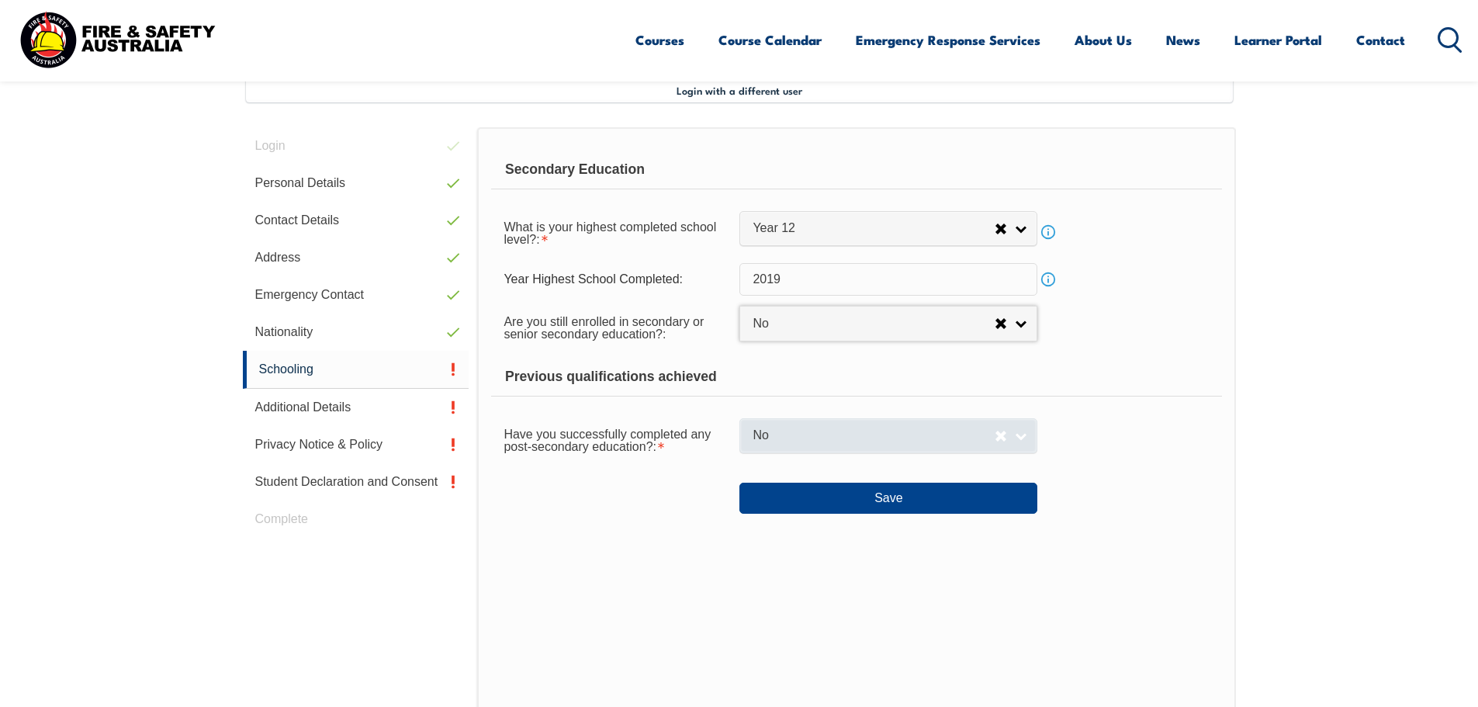
click at [805, 440] on span "No" at bounding box center [874, 436] width 242 height 16
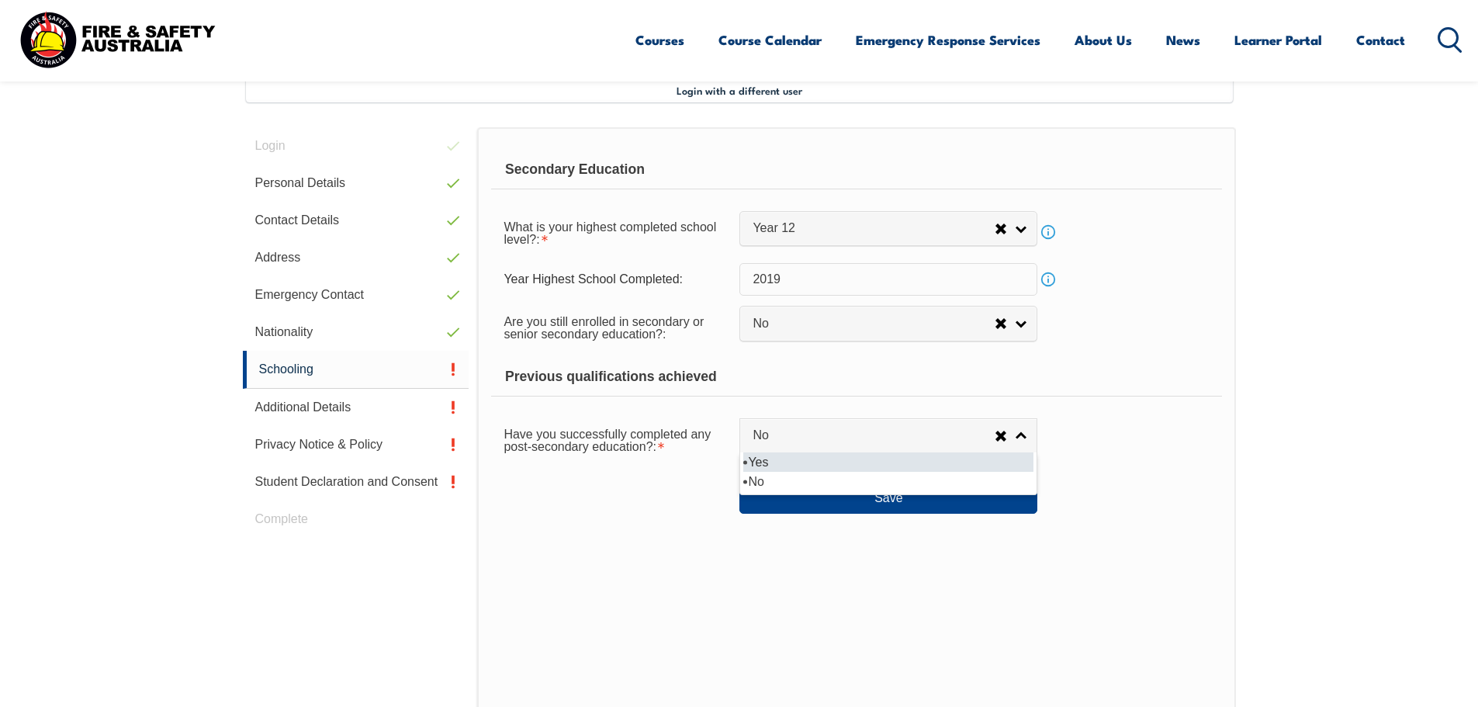
click at [785, 462] on li "Yes" at bounding box center [888, 461] width 290 height 19
select select "true"
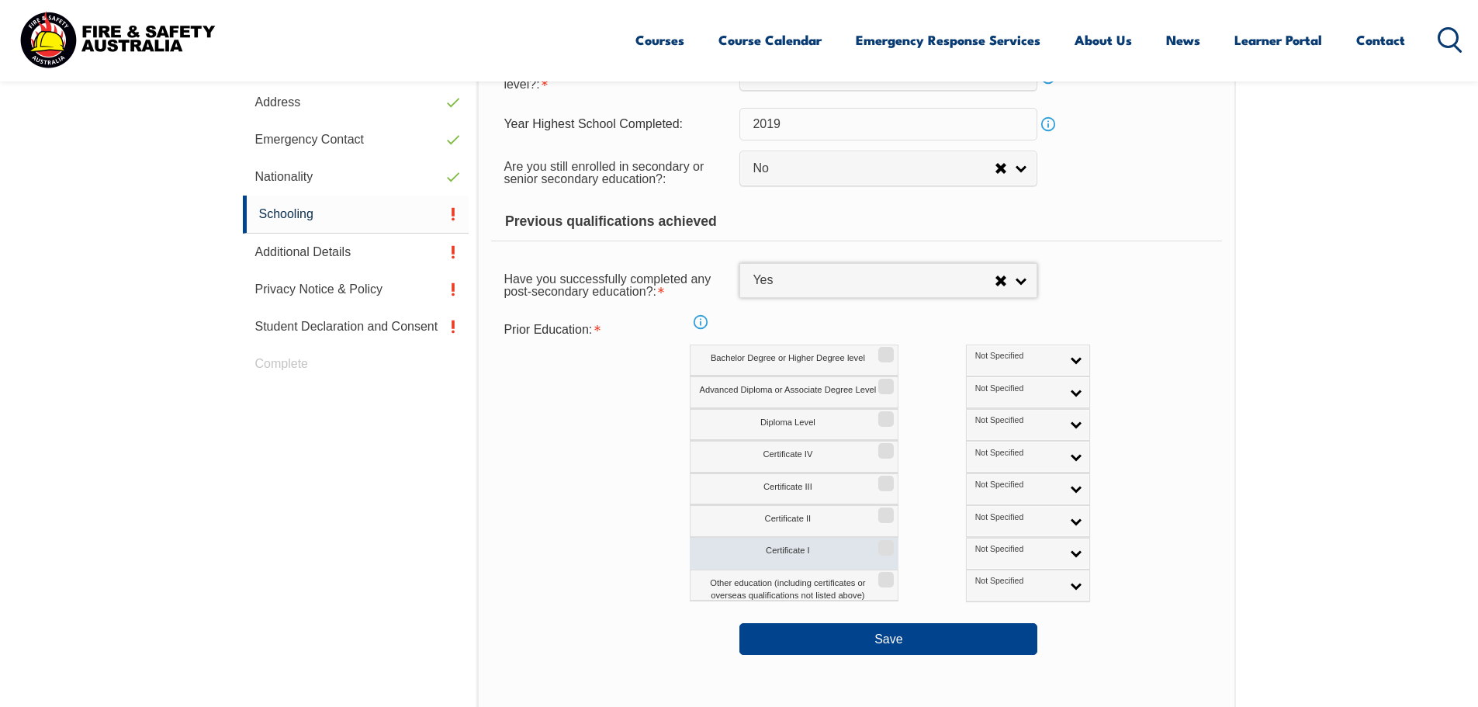
scroll to position [656, 0]
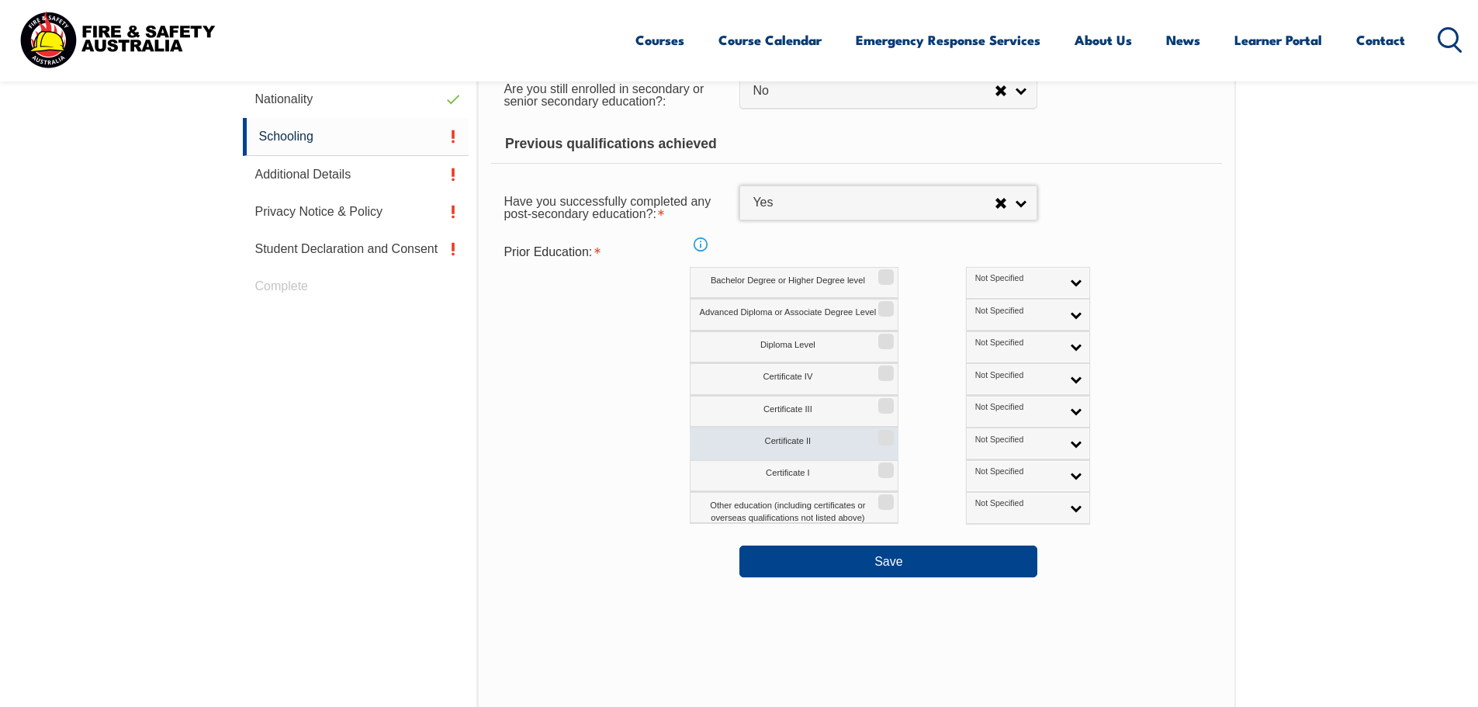
click at [888, 433] on input "Certificate II" at bounding box center [883, 432] width 9 height 2
checkbox input "true"
click at [883, 466] on input "Certificate I" at bounding box center [883, 465] width 9 height 2
checkbox input "true"
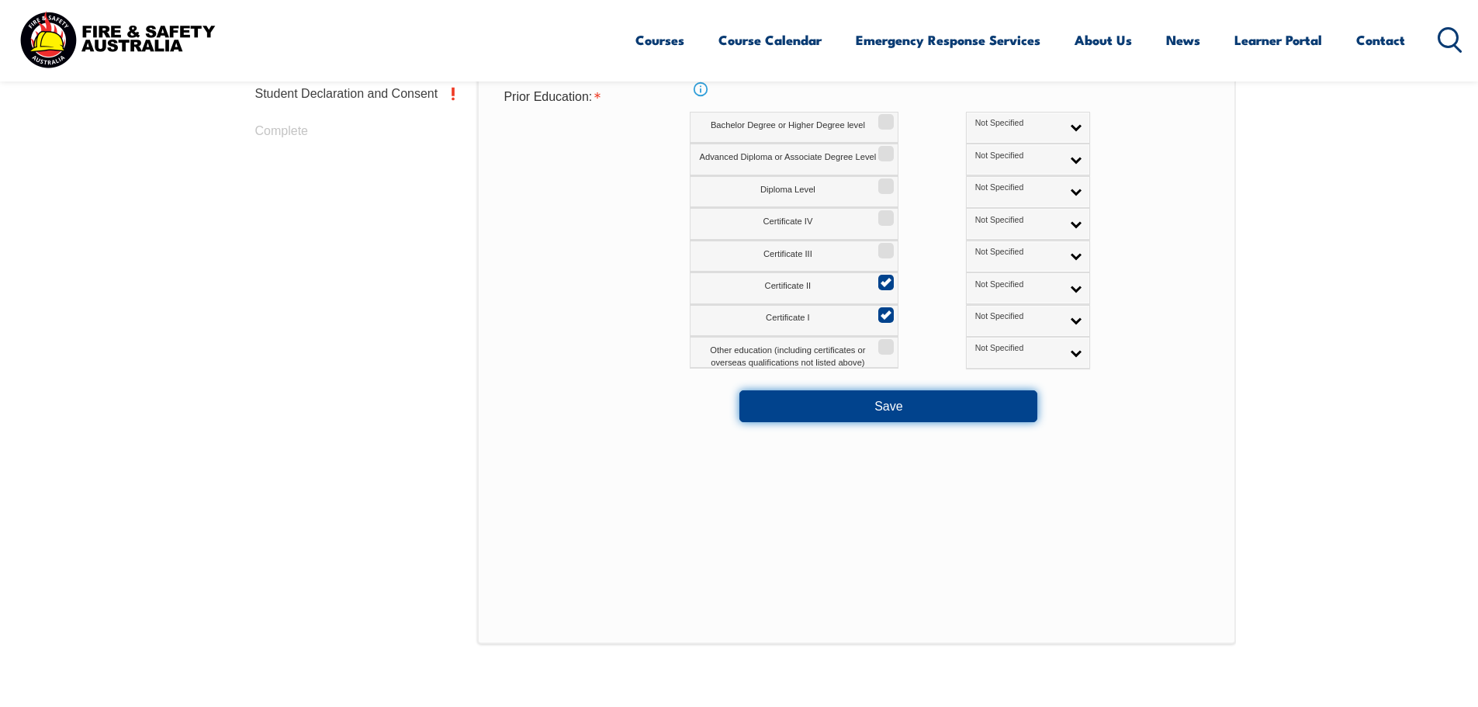
click at [935, 403] on button "Save" at bounding box center [888, 405] width 298 height 31
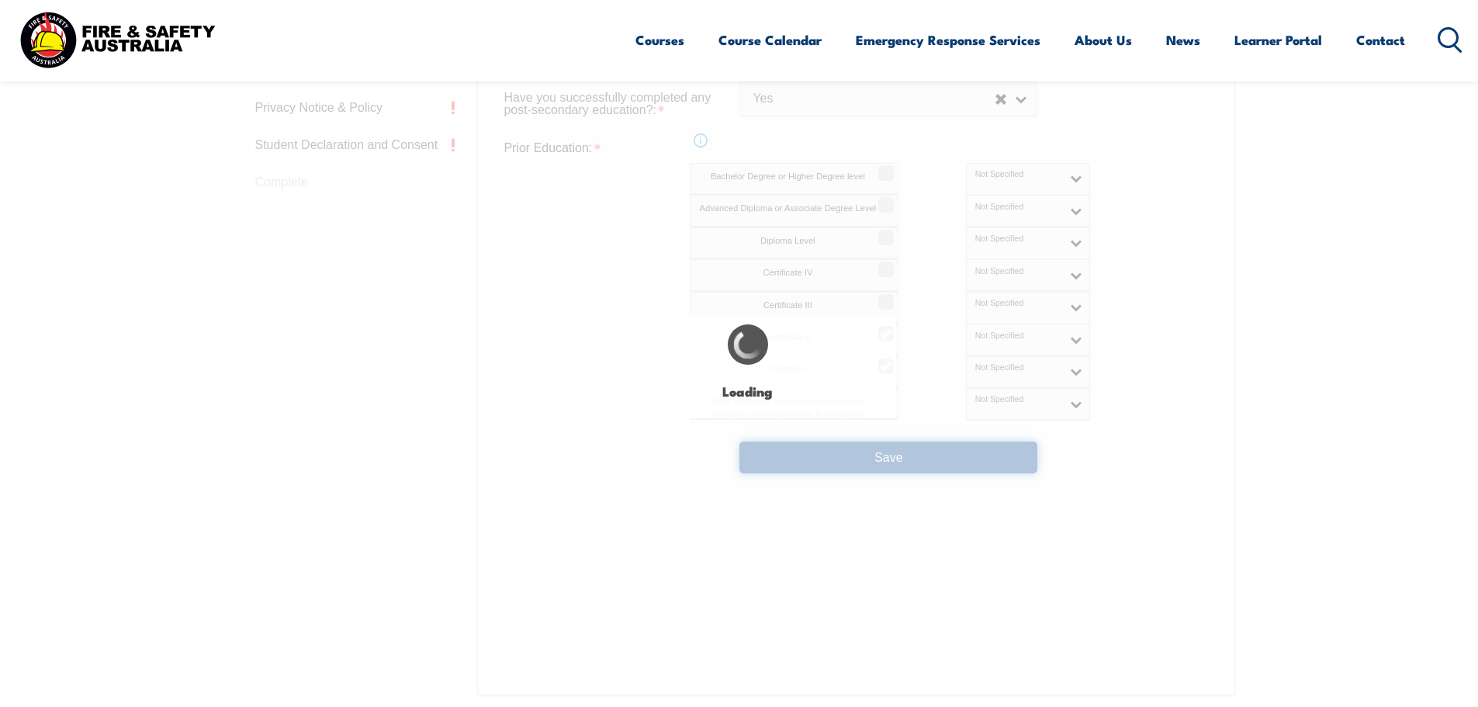
select select
select select "false"
select select "true"
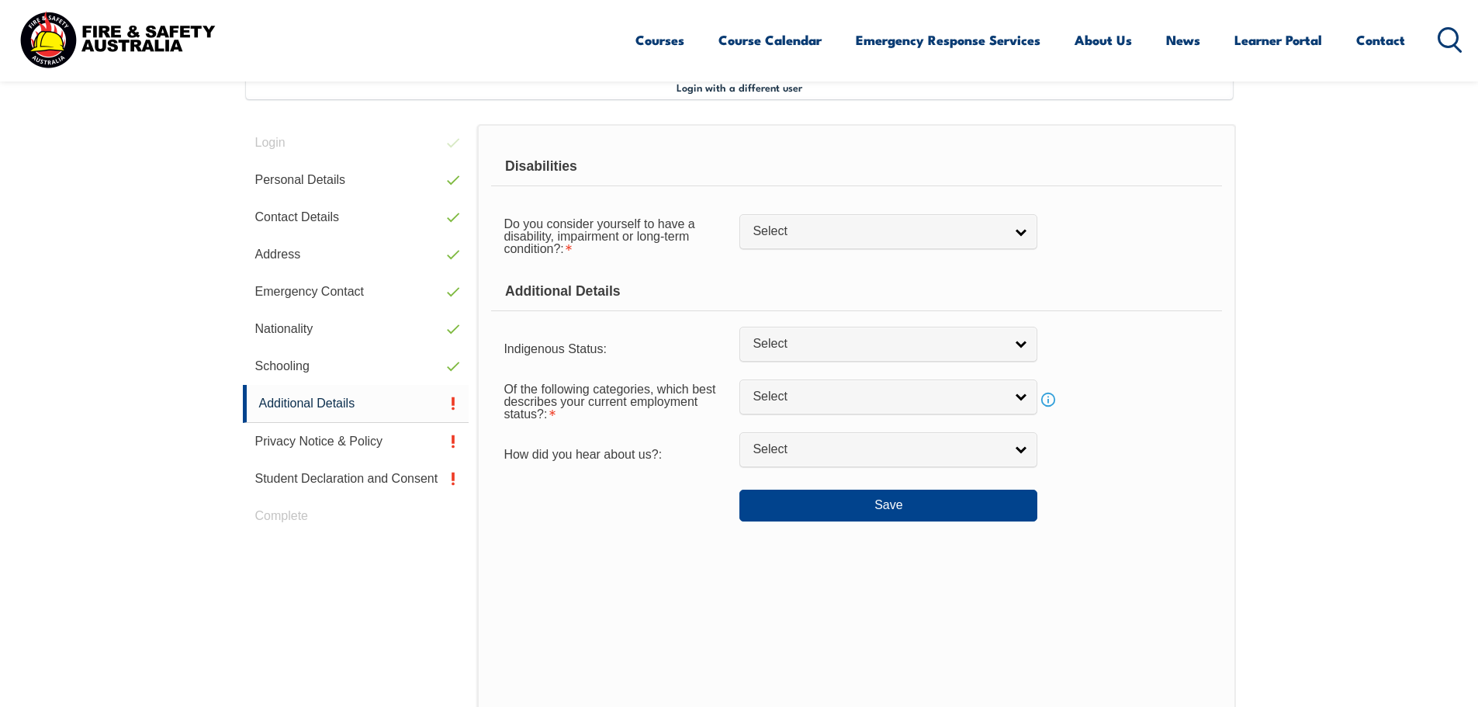
scroll to position [423, 0]
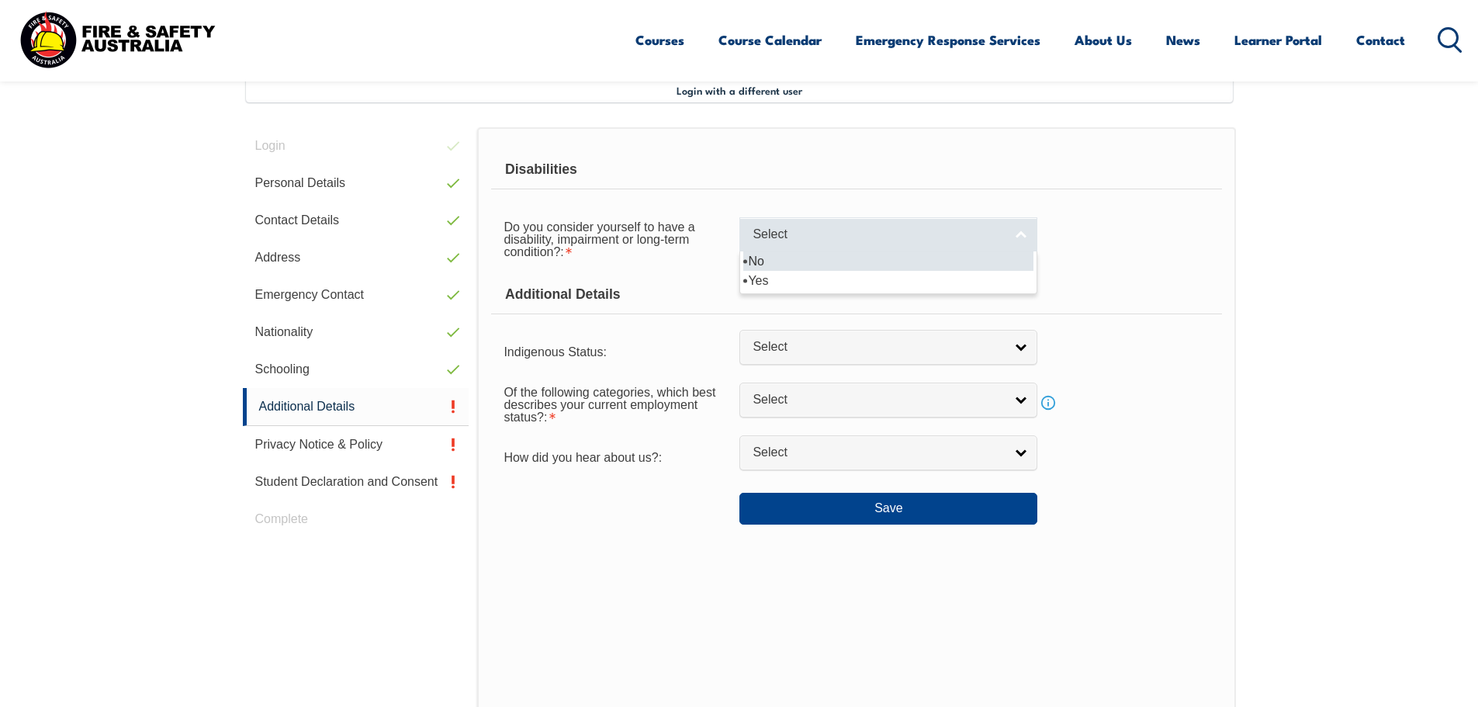
click at [892, 234] on span "Select" at bounding box center [878, 235] width 251 height 16
click at [841, 258] on li "No" at bounding box center [888, 260] width 290 height 19
select select "false"
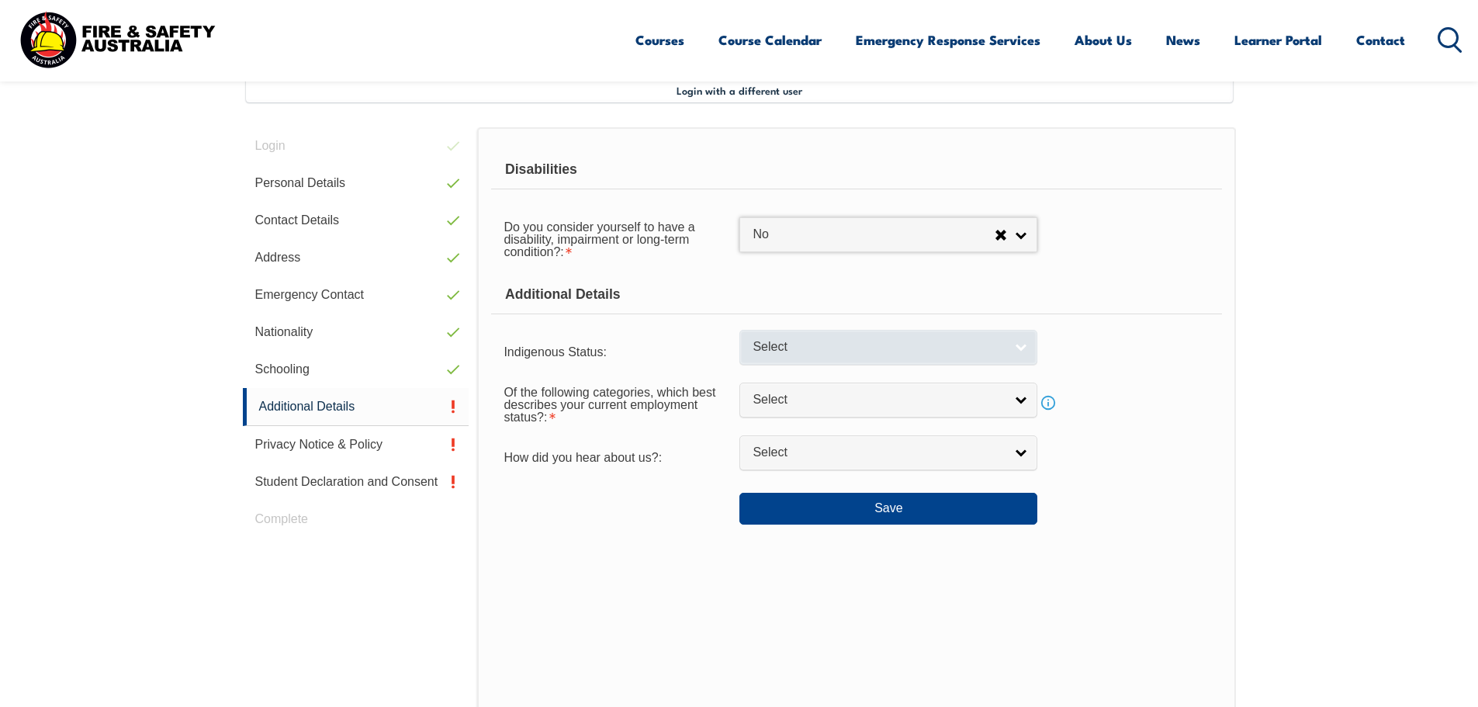
click at [841, 344] on span "Select" at bounding box center [878, 347] width 251 height 16
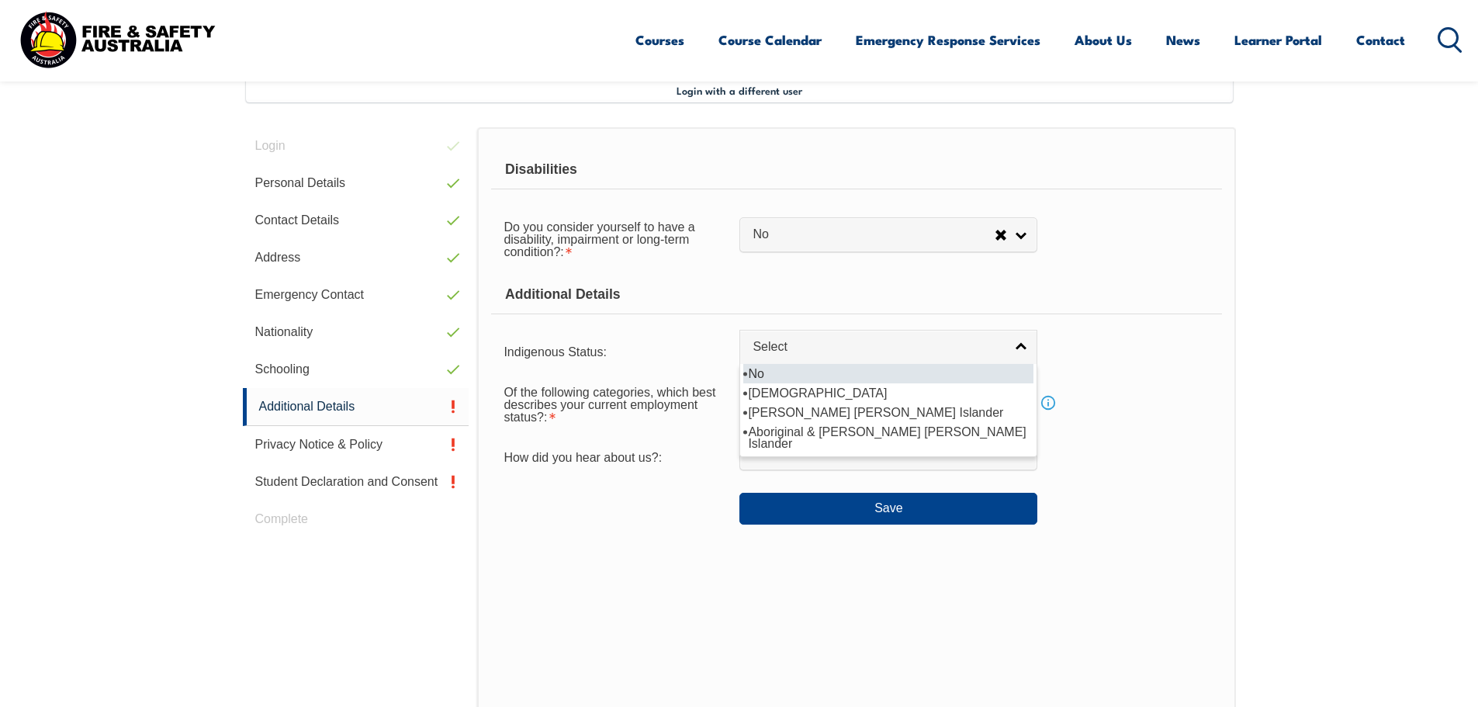
click at [822, 376] on li "No" at bounding box center [888, 373] width 290 height 19
select select "4"
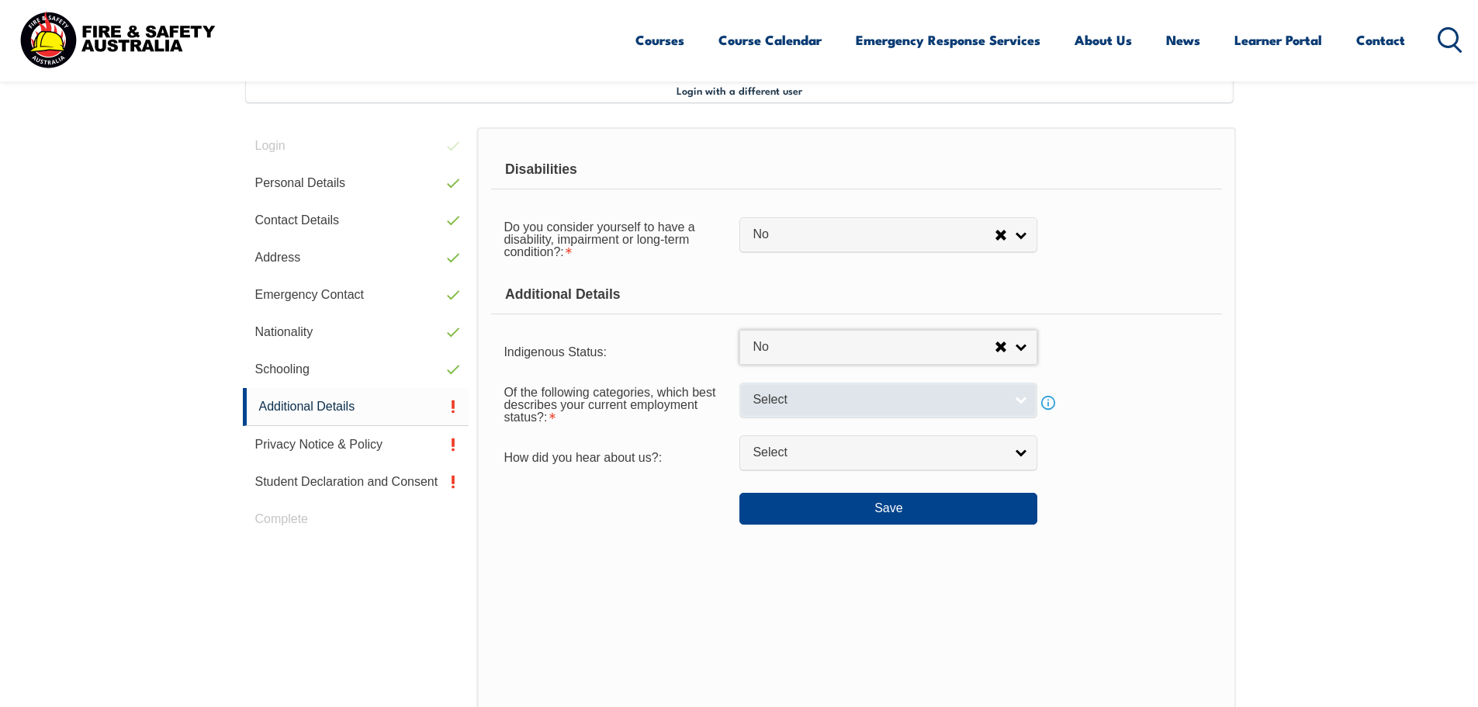
click at [816, 398] on span "Select" at bounding box center [878, 400] width 251 height 16
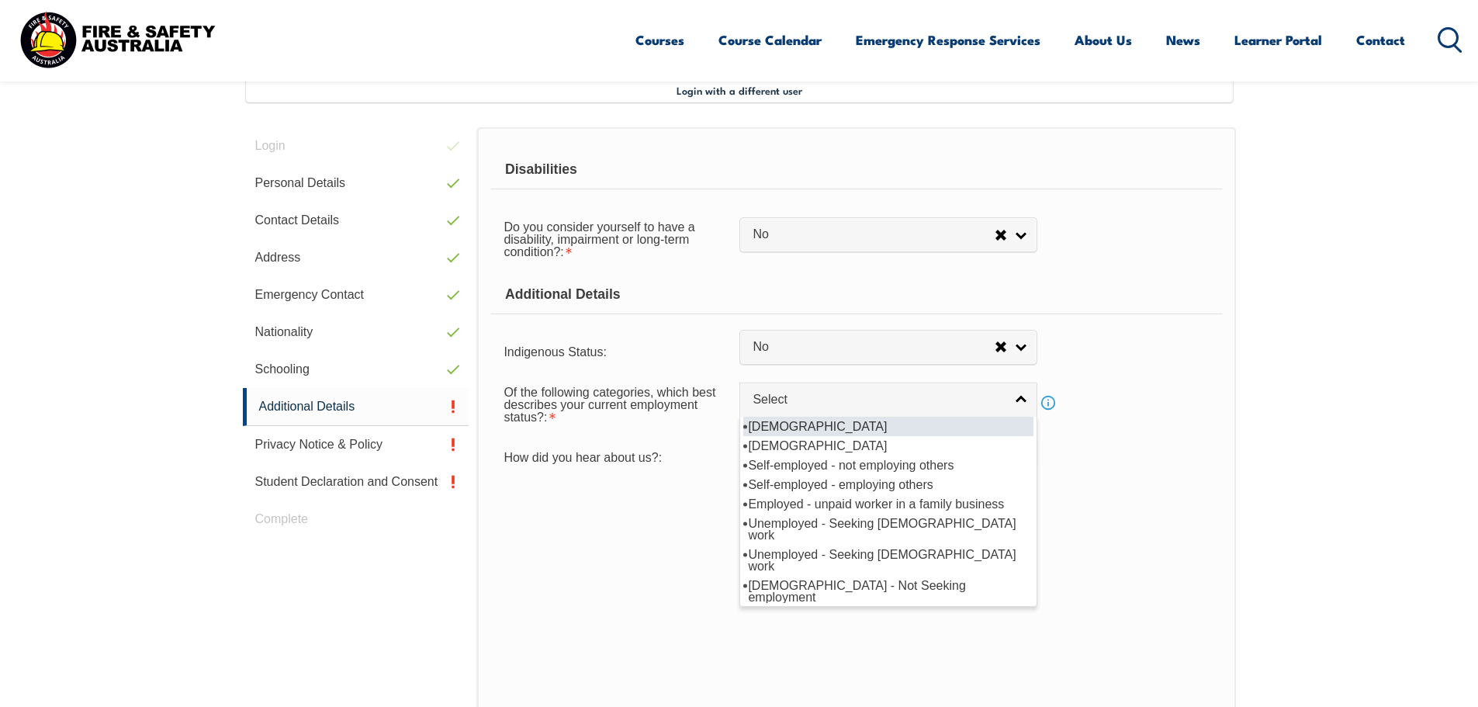
click at [831, 423] on li "Full-time employee" at bounding box center [888, 426] width 290 height 19
select select "1"
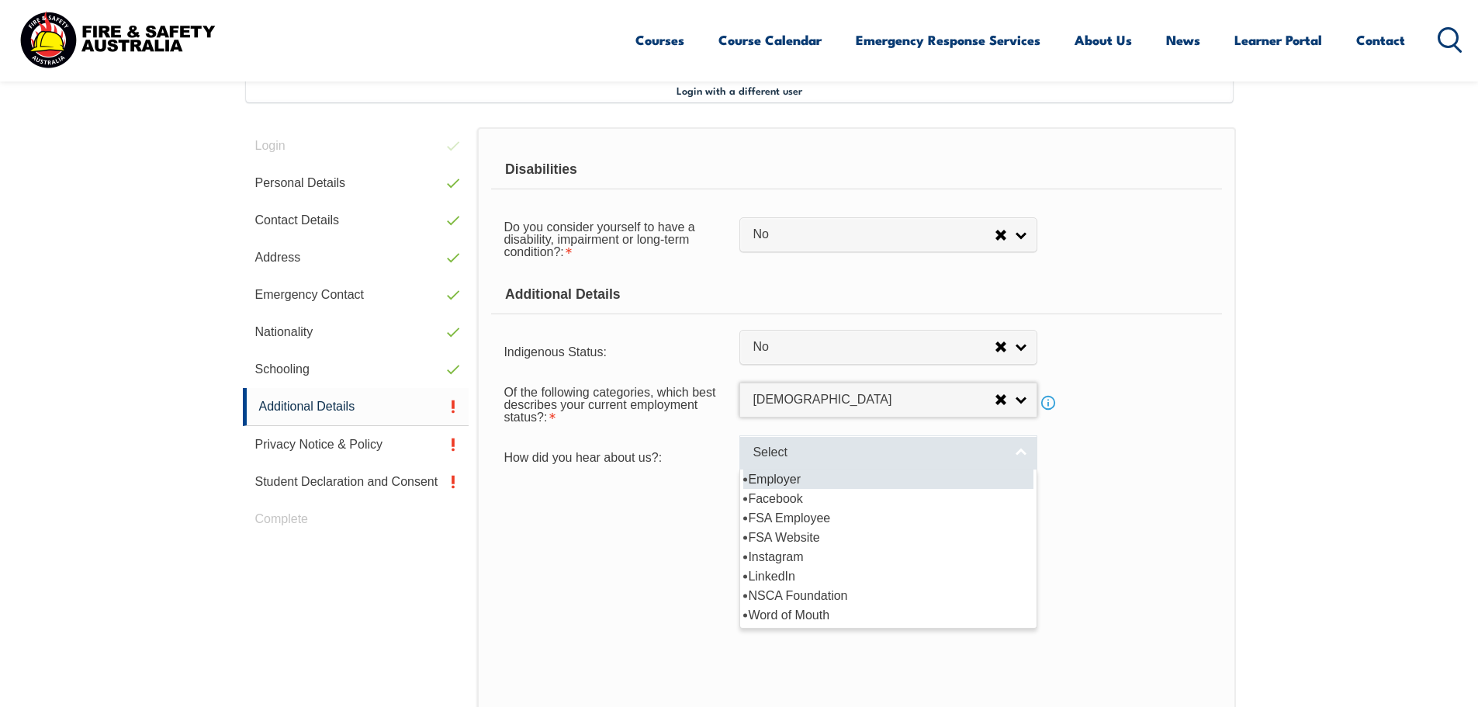
click at [851, 452] on span "Select" at bounding box center [878, 453] width 251 height 16
click at [829, 483] on li "Employer" at bounding box center [888, 478] width 290 height 19
select select "8019"
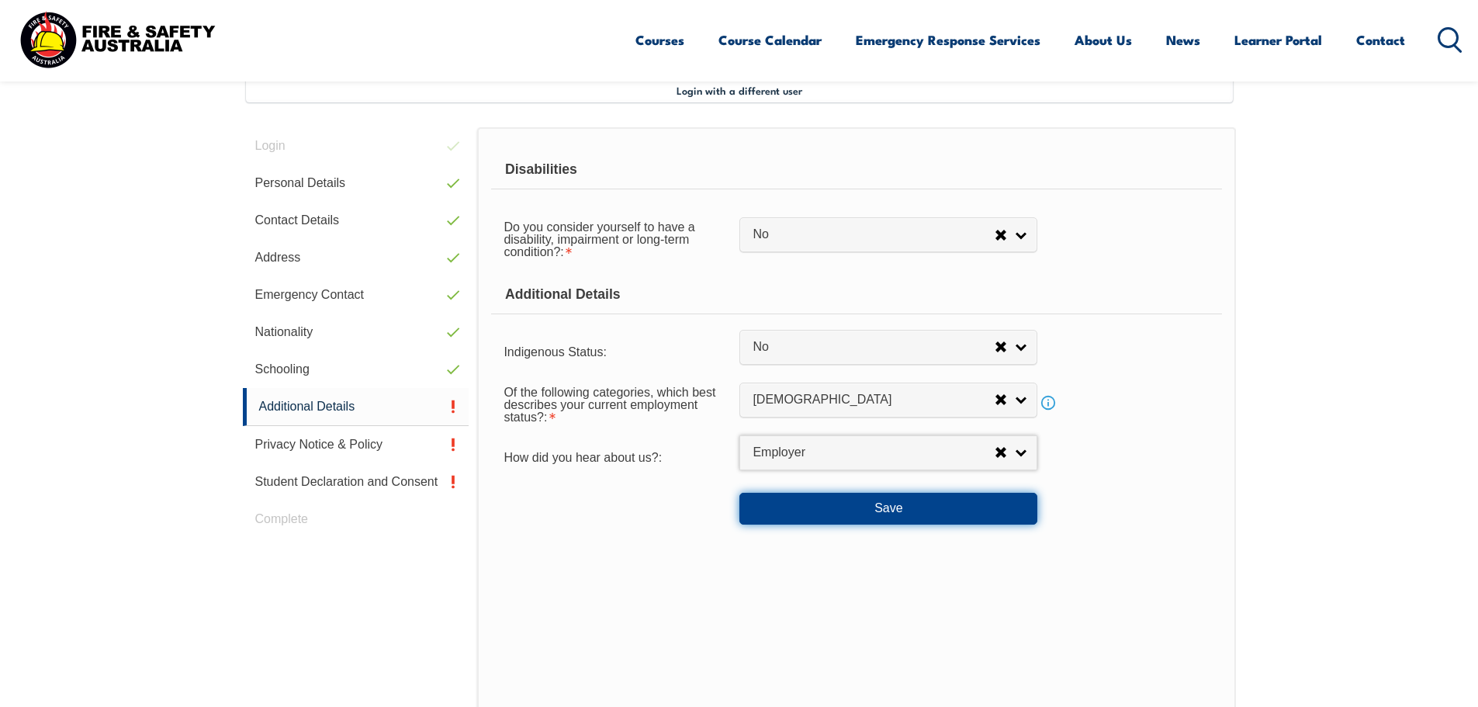
click at [828, 510] on button "Save" at bounding box center [888, 508] width 298 height 31
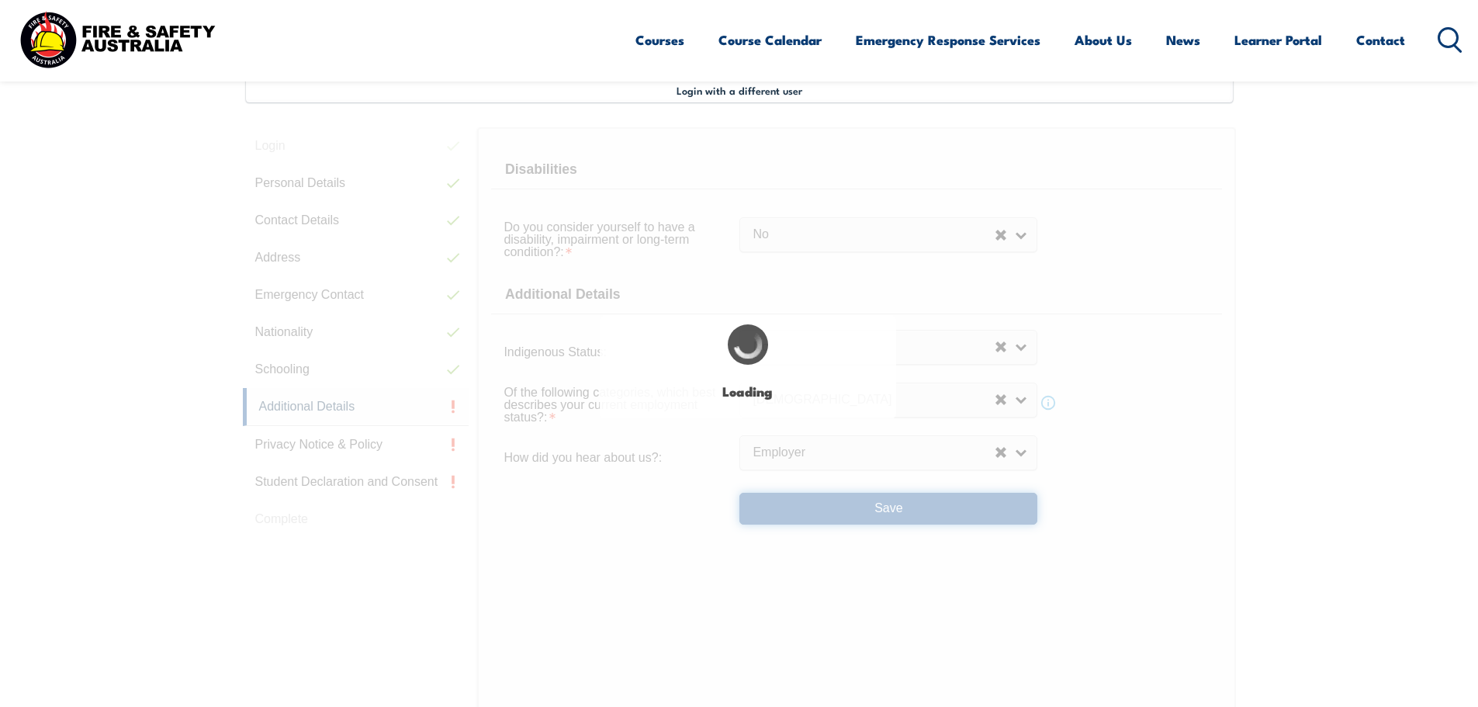
select select "false"
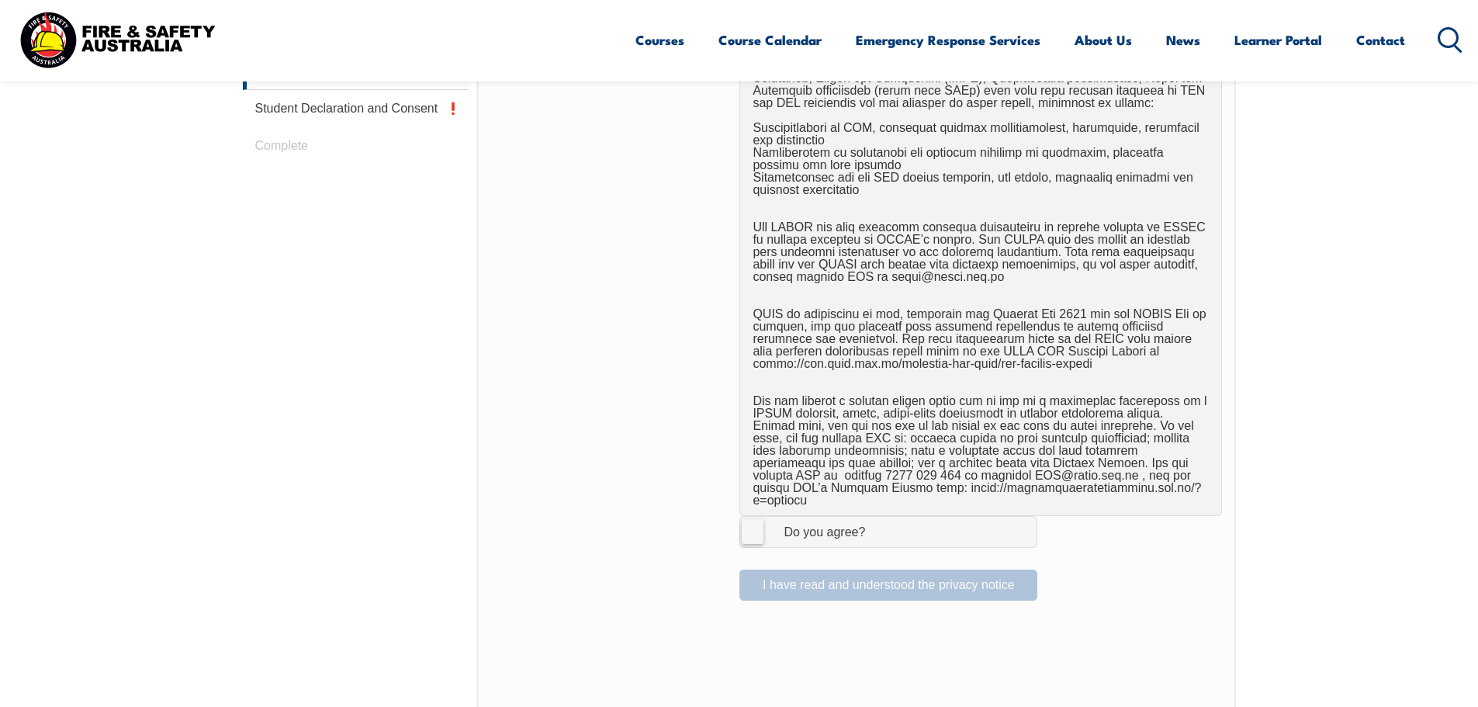
scroll to position [1044, 0]
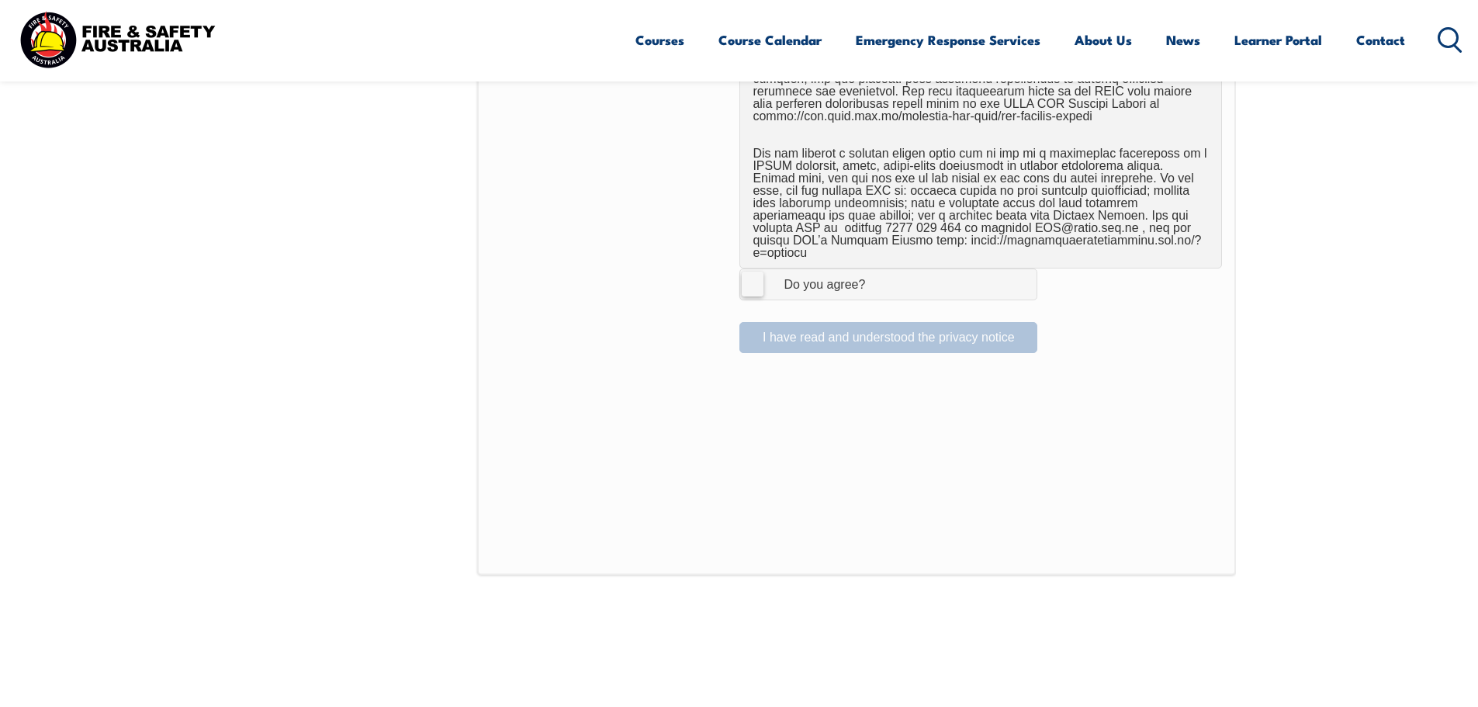
click at [749, 268] on label "I Agree Do you agree?" at bounding box center [888, 283] width 298 height 31
click at [878, 269] on input "I Agree Do you agree?" at bounding box center [891, 283] width 26 height 29
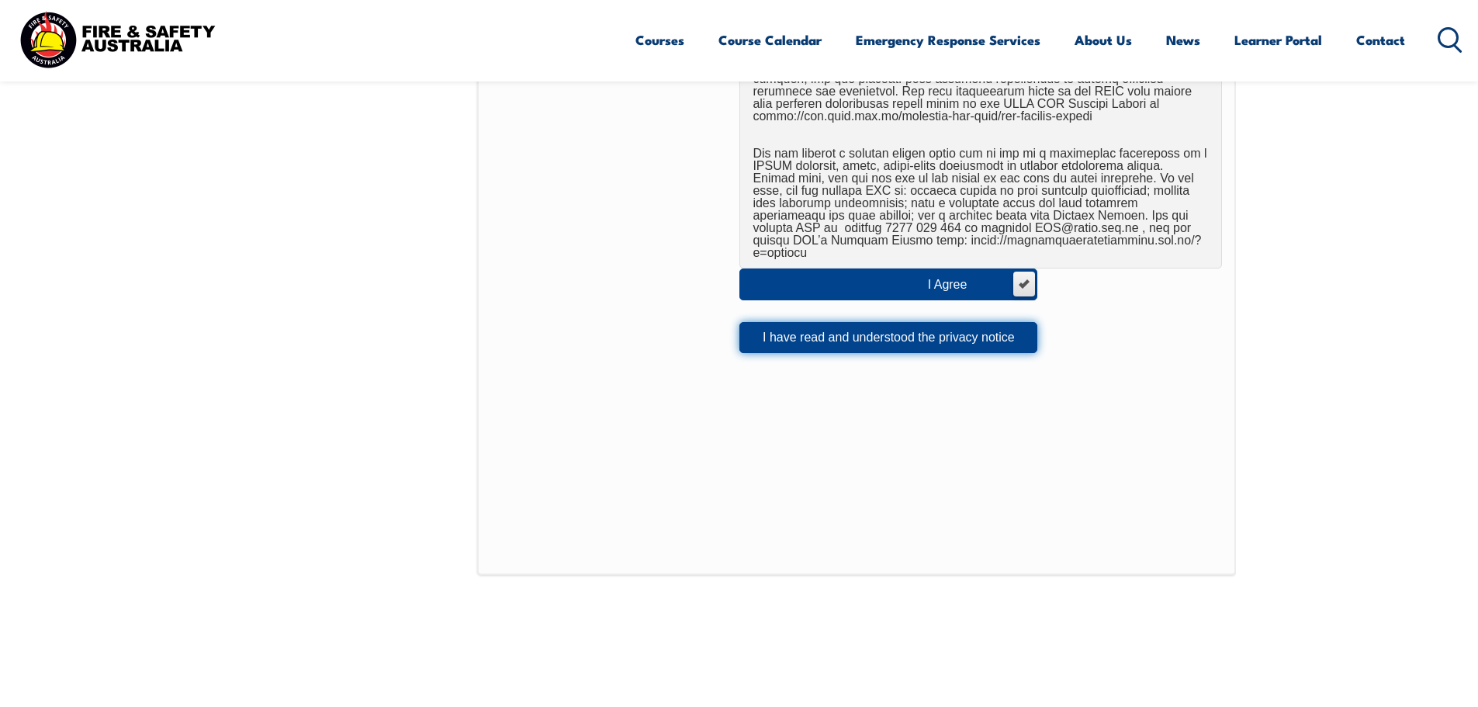
click at [849, 336] on button "I have read and understood the privacy notice" at bounding box center [888, 337] width 298 height 31
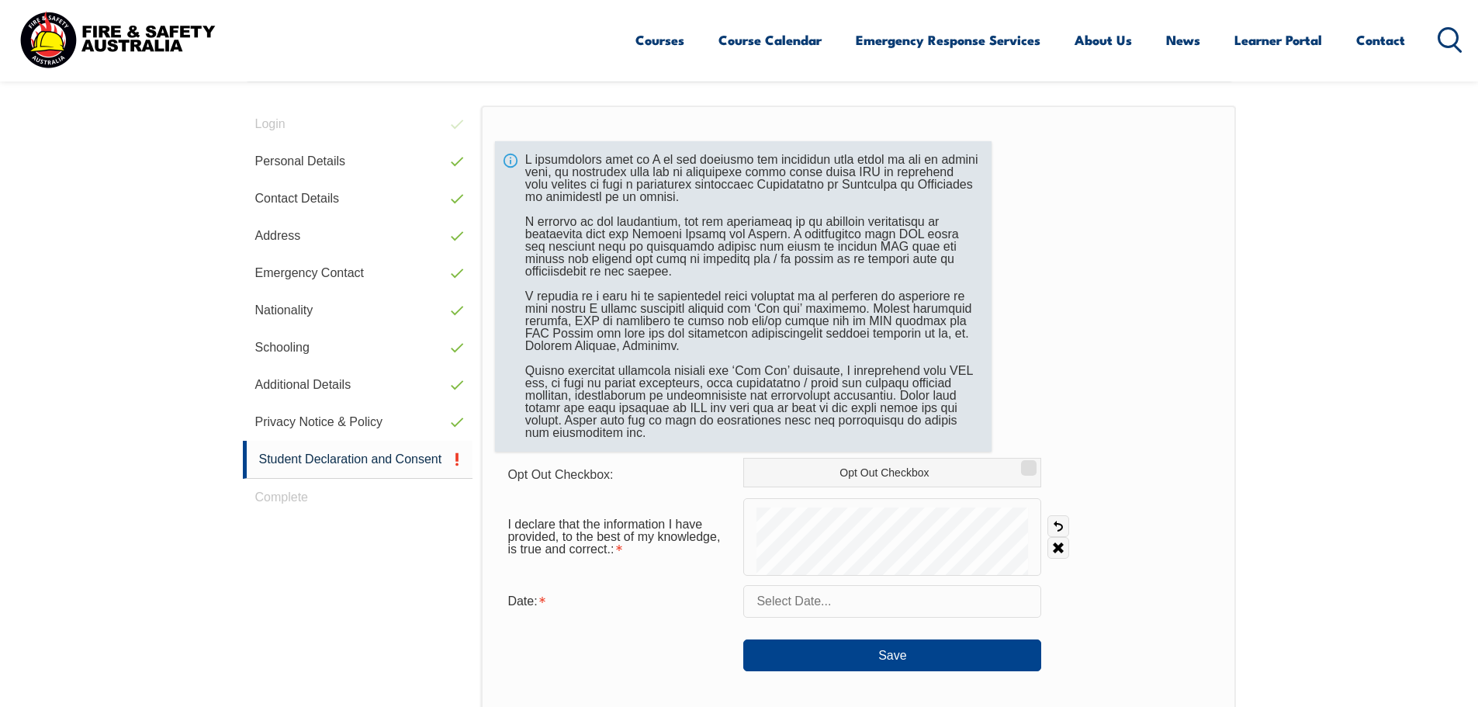
scroll to position [423, 0]
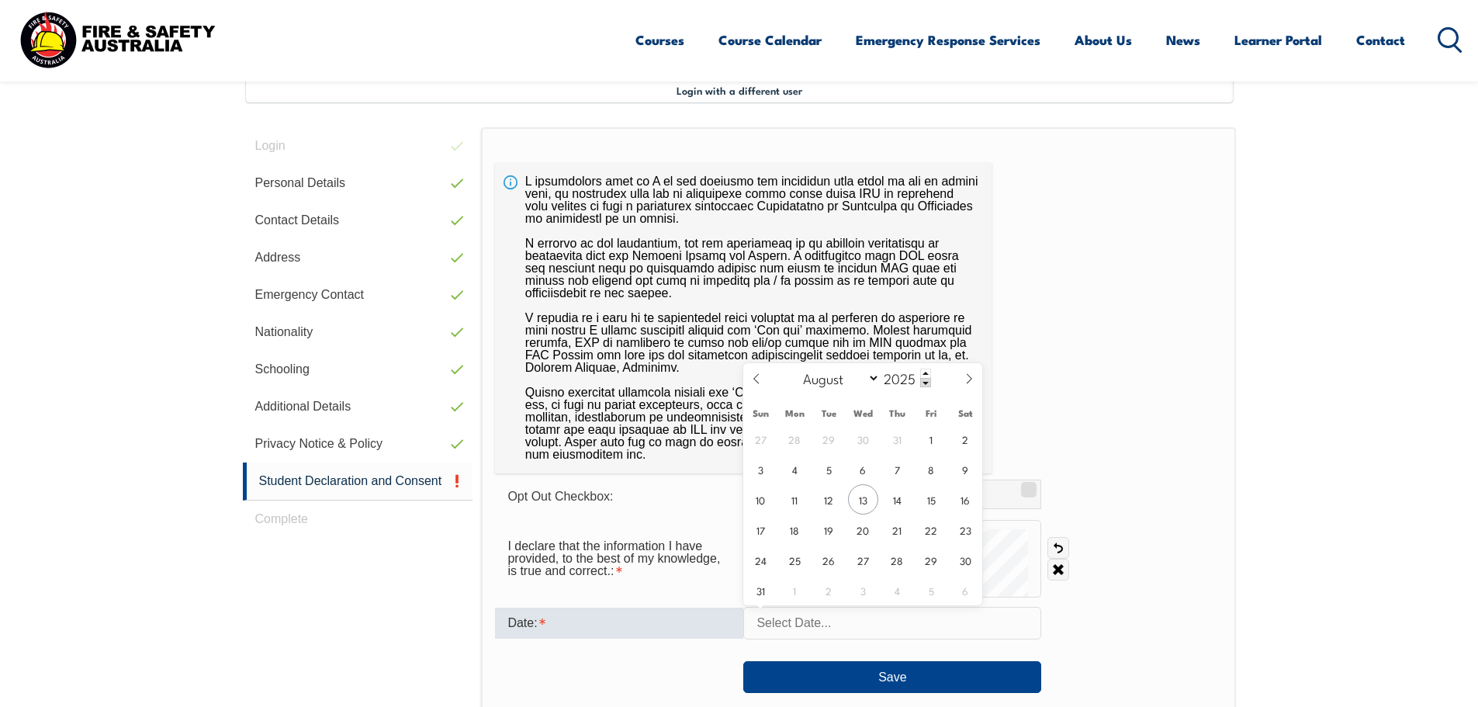
click at [909, 630] on input "text" at bounding box center [892, 623] width 298 height 33
click at [860, 480] on span "6" at bounding box center [863, 469] width 30 height 30
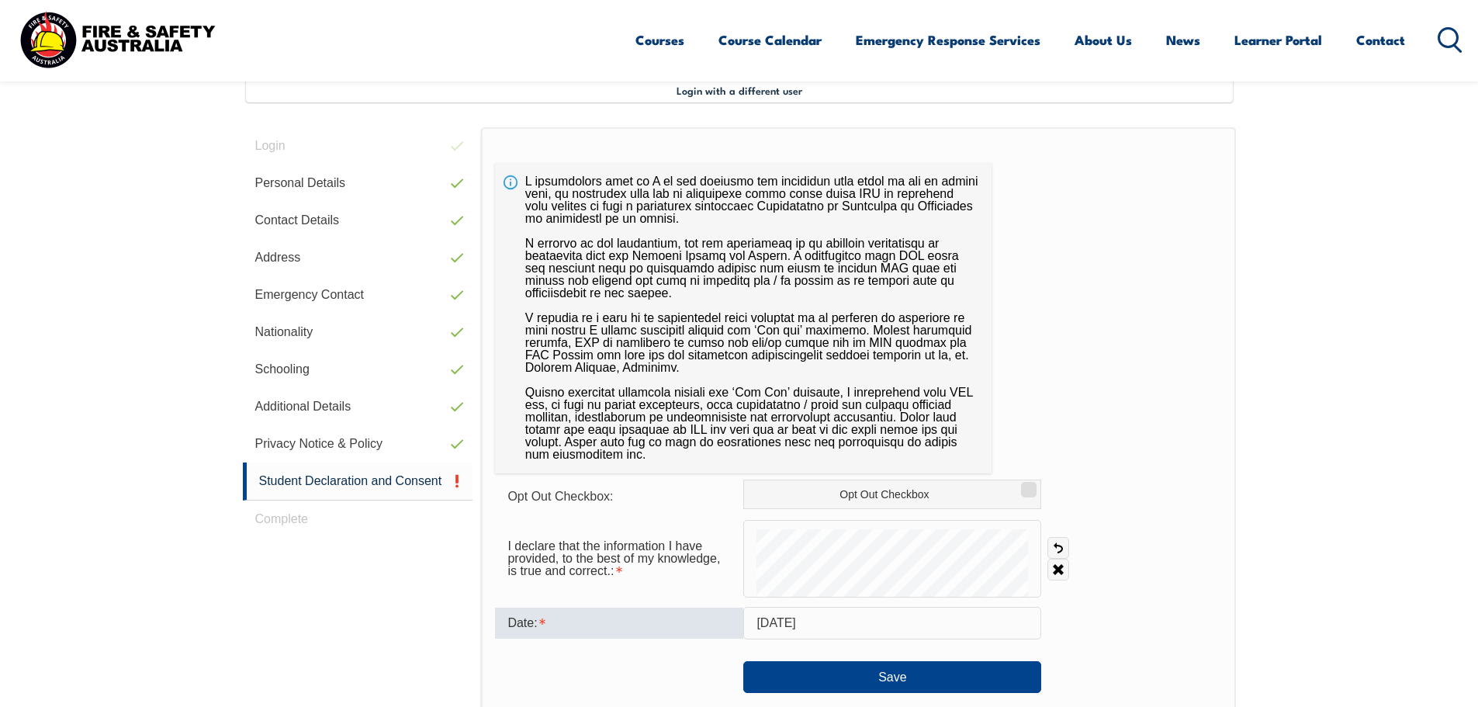
click at [862, 618] on input "August 6, 2025" at bounding box center [892, 623] width 298 height 33
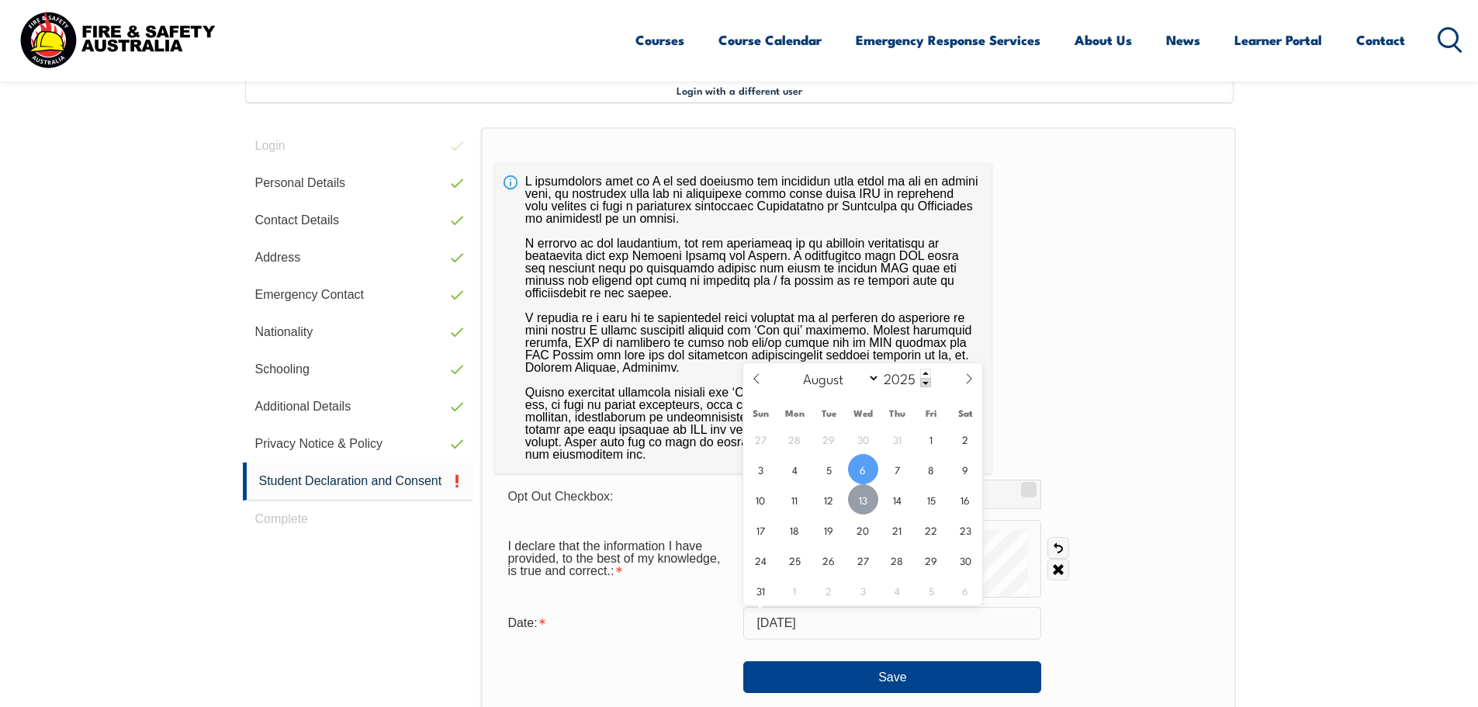
click at [864, 500] on span "13" at bounding box center [863, 499] width 30 height 30
type input "August 13, 2025"
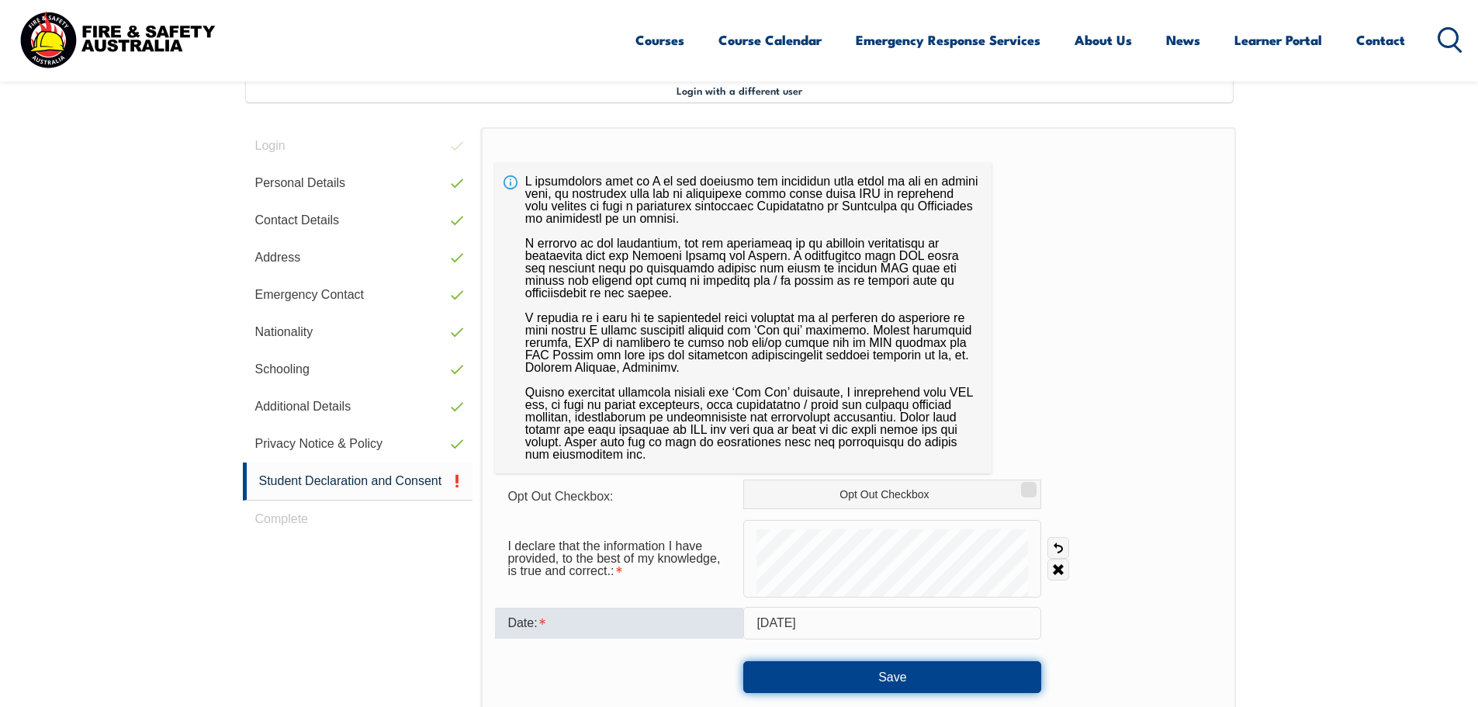
click at [920, 680] on button "Save" at bounding box center [892, 676] width 298 height 31
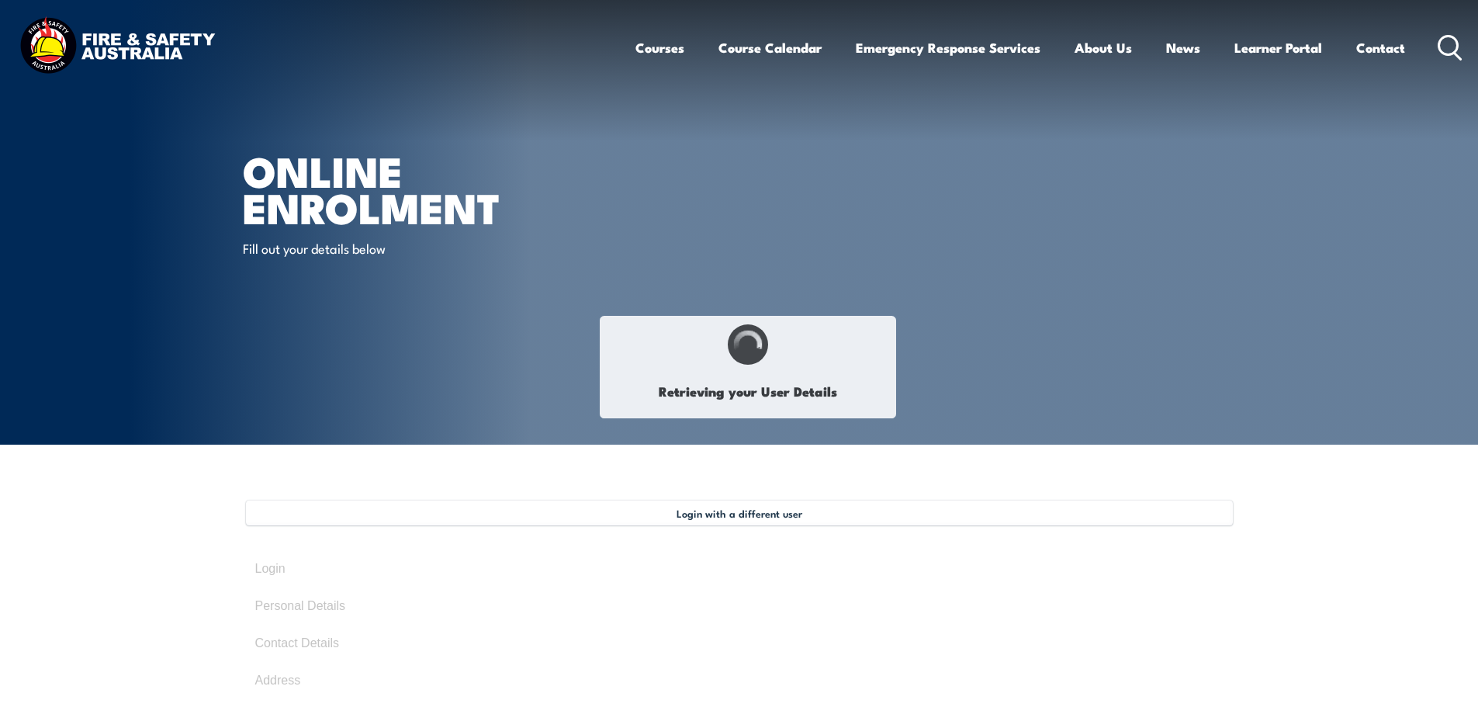
select select "Mr"
type input "Jack"
type input "[PERSON_NAME]"
type input "May 19, 2001"
type input "L4MKSBNHLC"
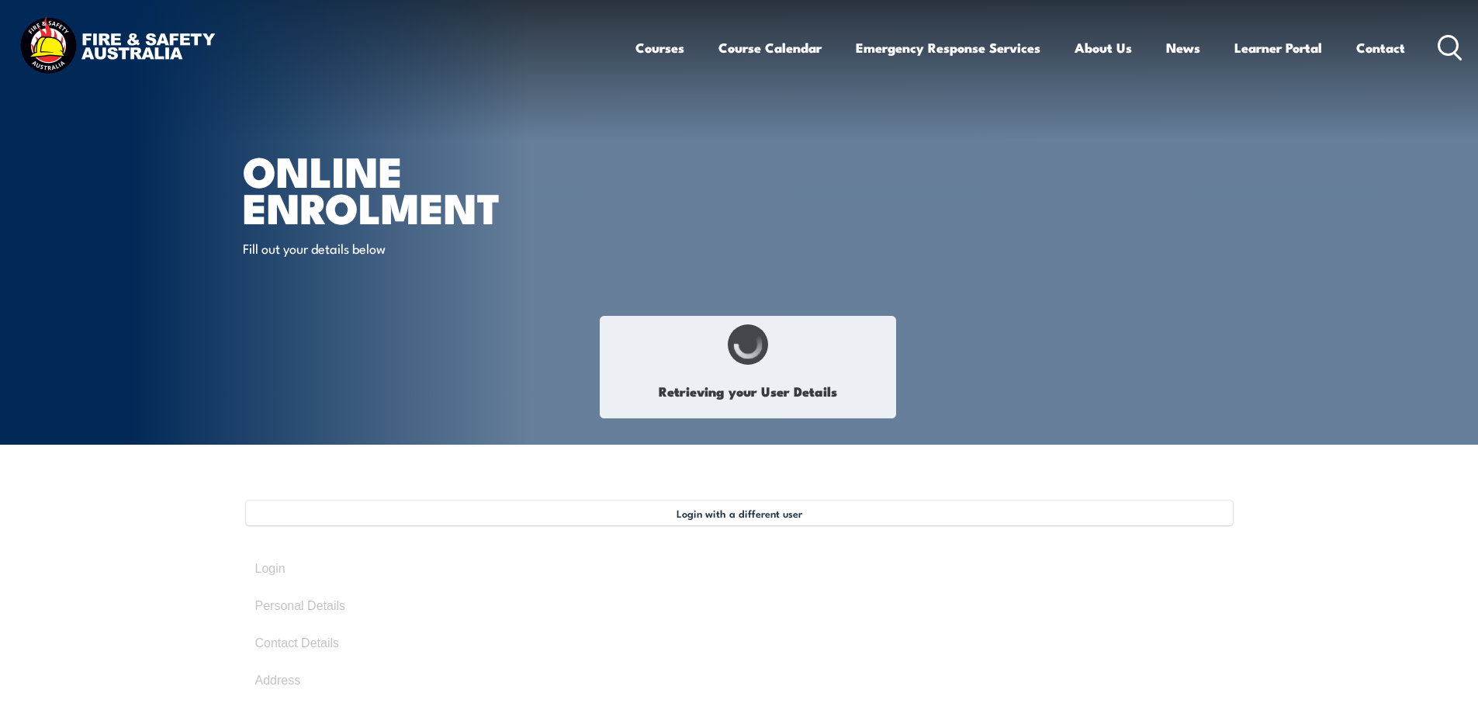
select select "M"
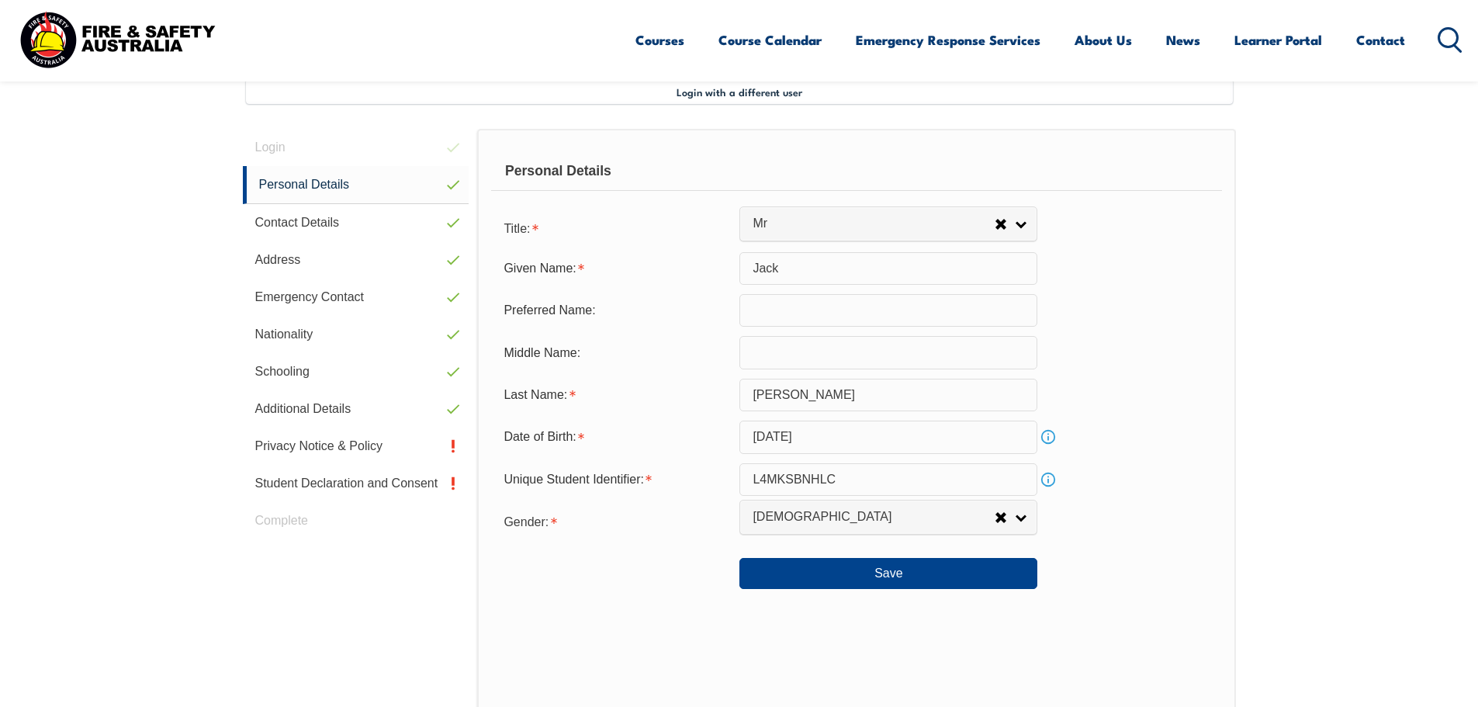
scroll to position [423, 0]
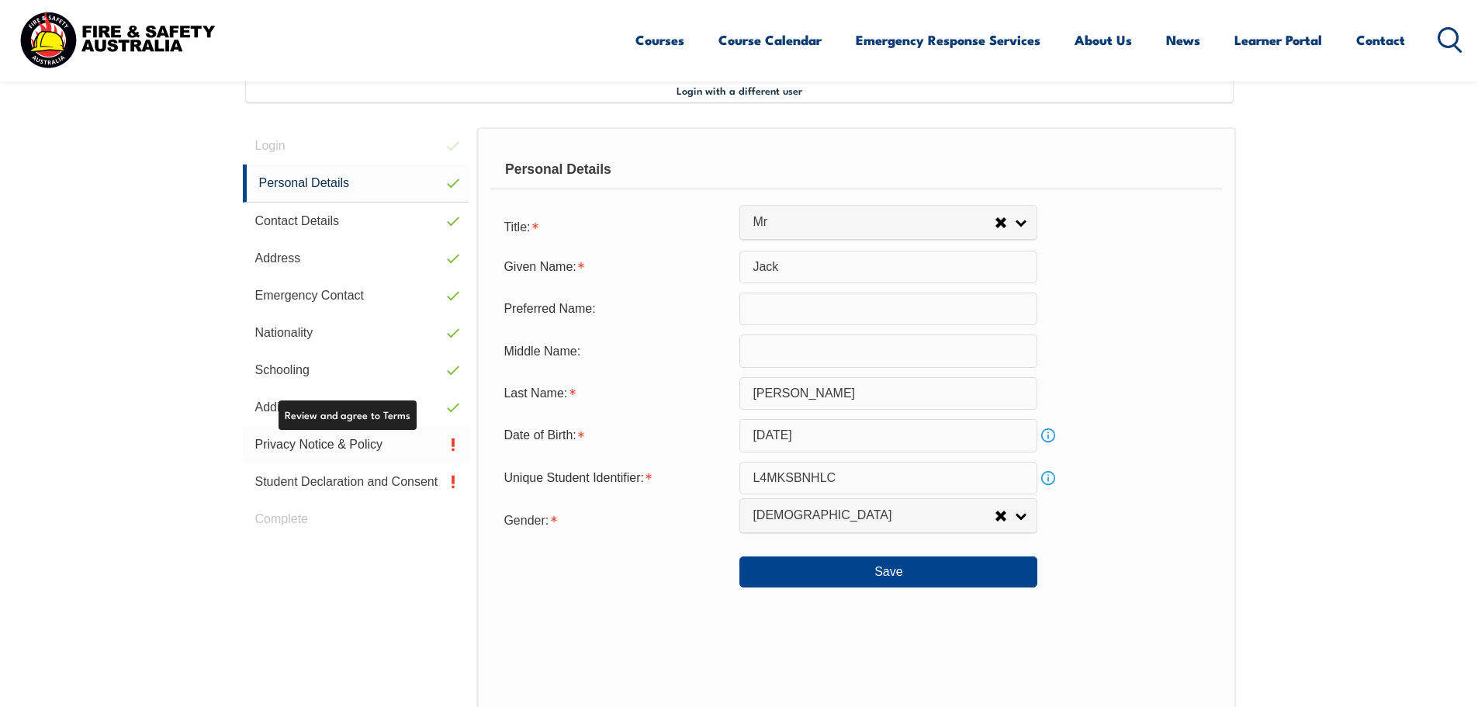
click at [400, 450] on link "Privacy Notice & Policy" at bounding box center [356, 444] width 227 height 37
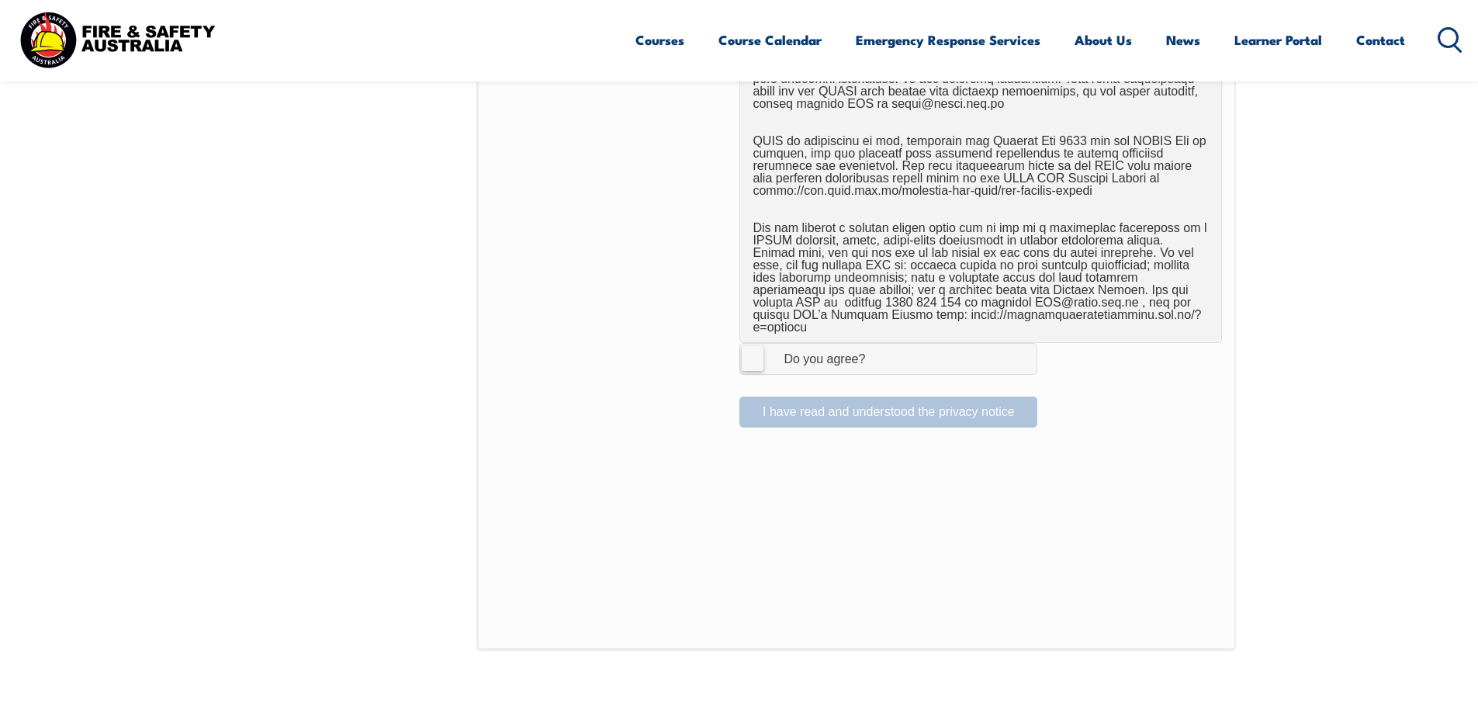
scroll to position [966, 0]
click at [753, 351] on label "I Agree Do you agree?" at bounding box center [888, 361] width 298 height 31
click at [878, 351] on input "I Agree Do you agree?" at bounding box center [891, 361] width 26 height 29
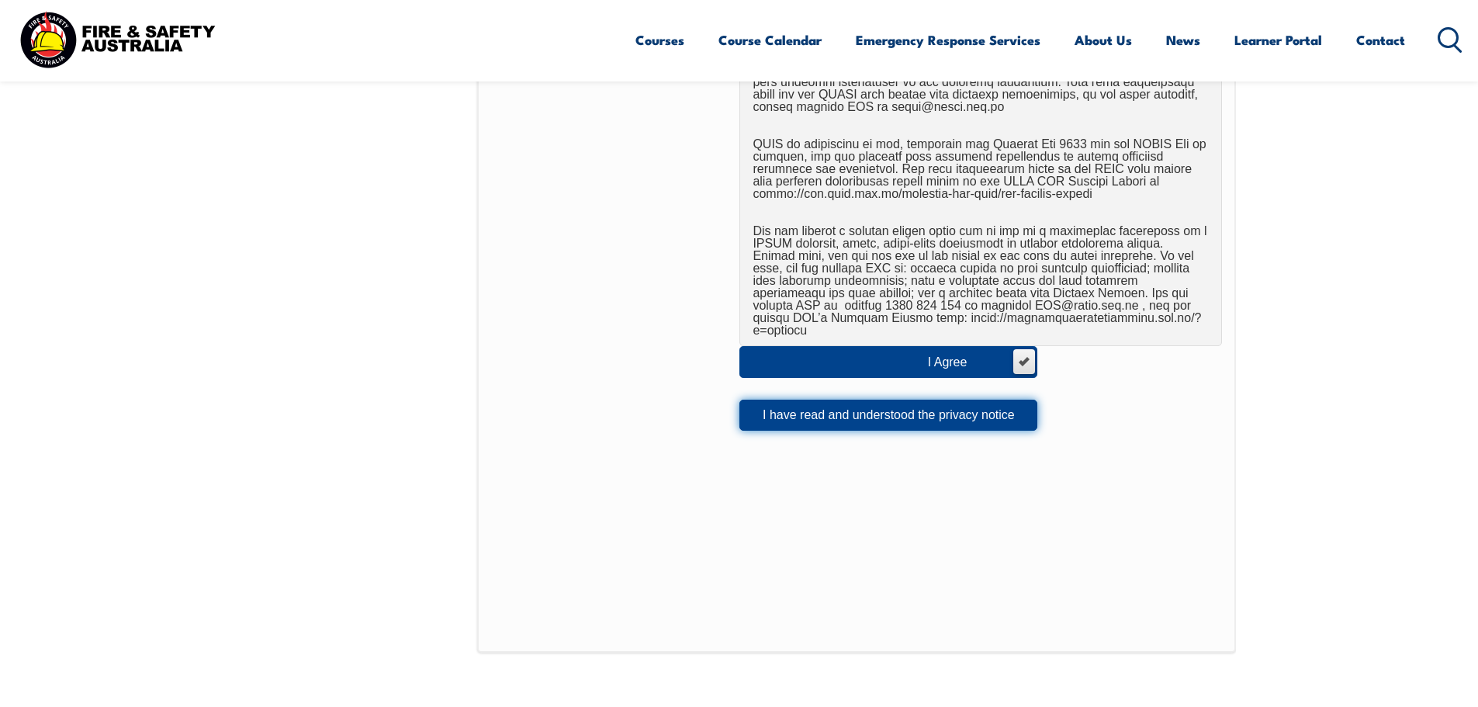
click at [812, 400] on button "I have read and understood the privacy notice" at bounding box center [888, 415] width 298 height 31
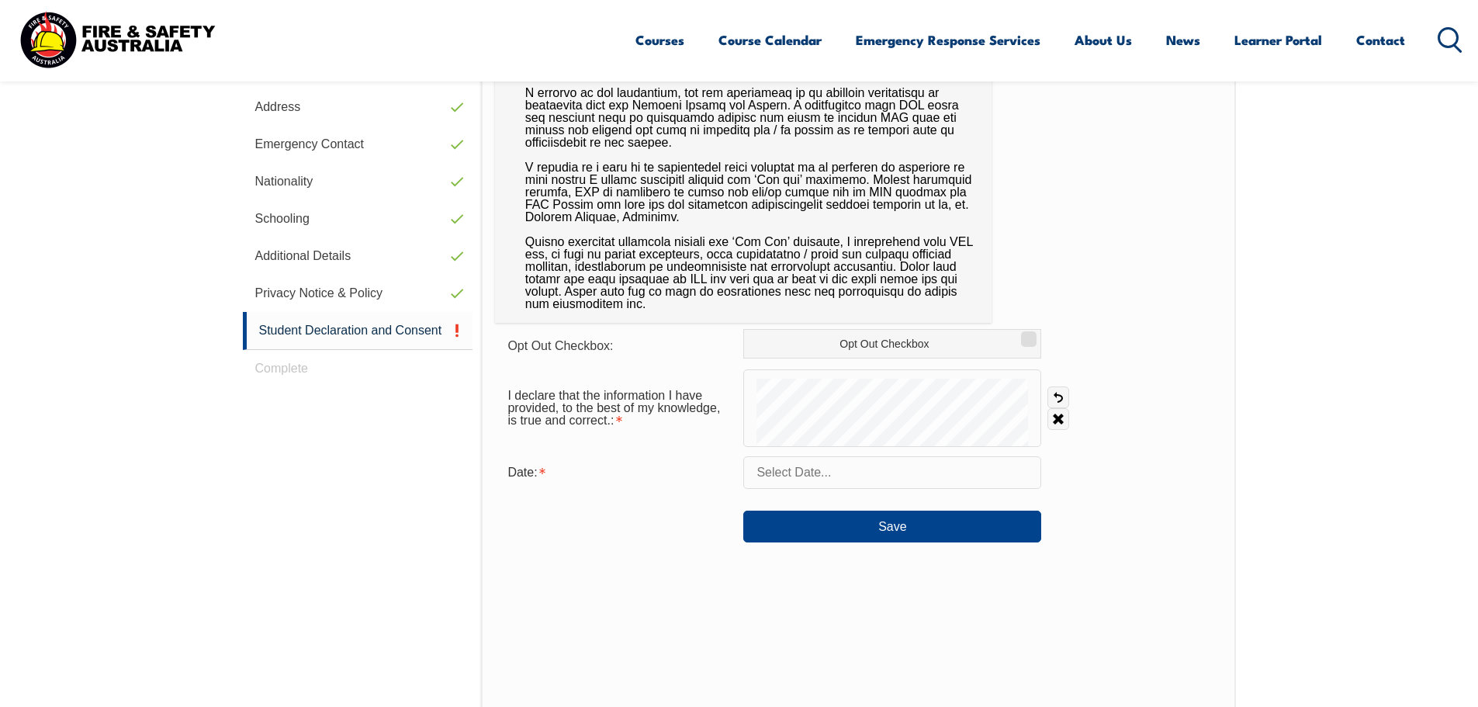
scroll to position [578, 0]
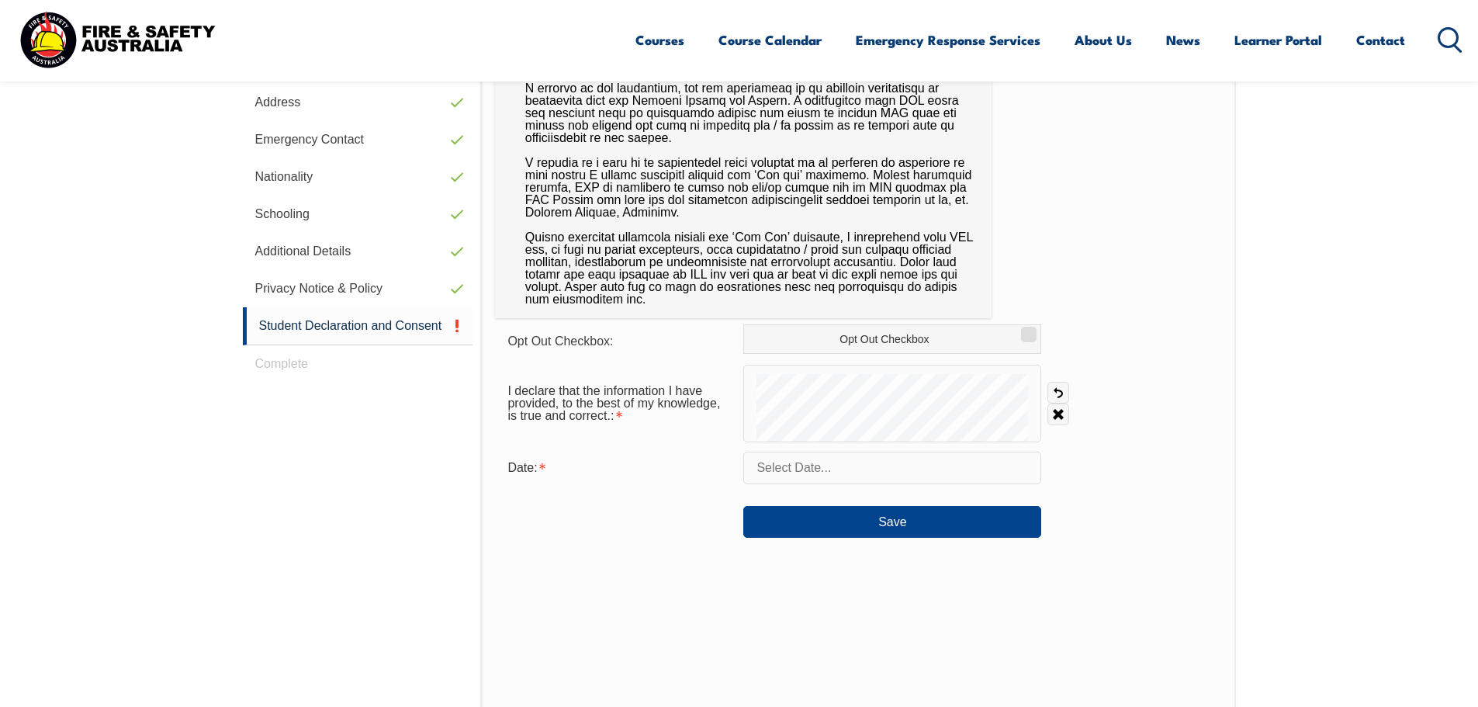
click at [845, 464] on input "text" at bounding box center [892, 468] width 298 height 33
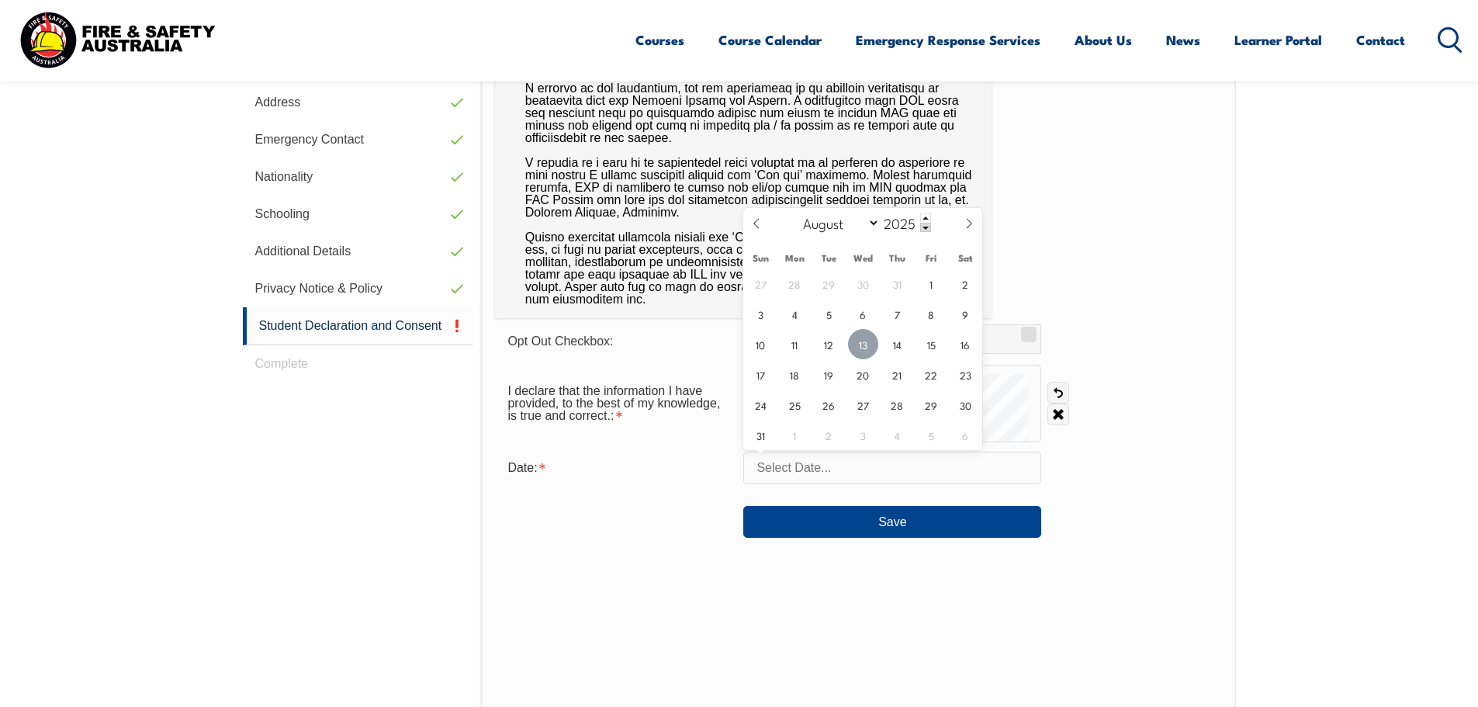
click at [861, 348] on span "13" at bounding box center [863, 344] width 30 height 30
type input "August 13, 2025"
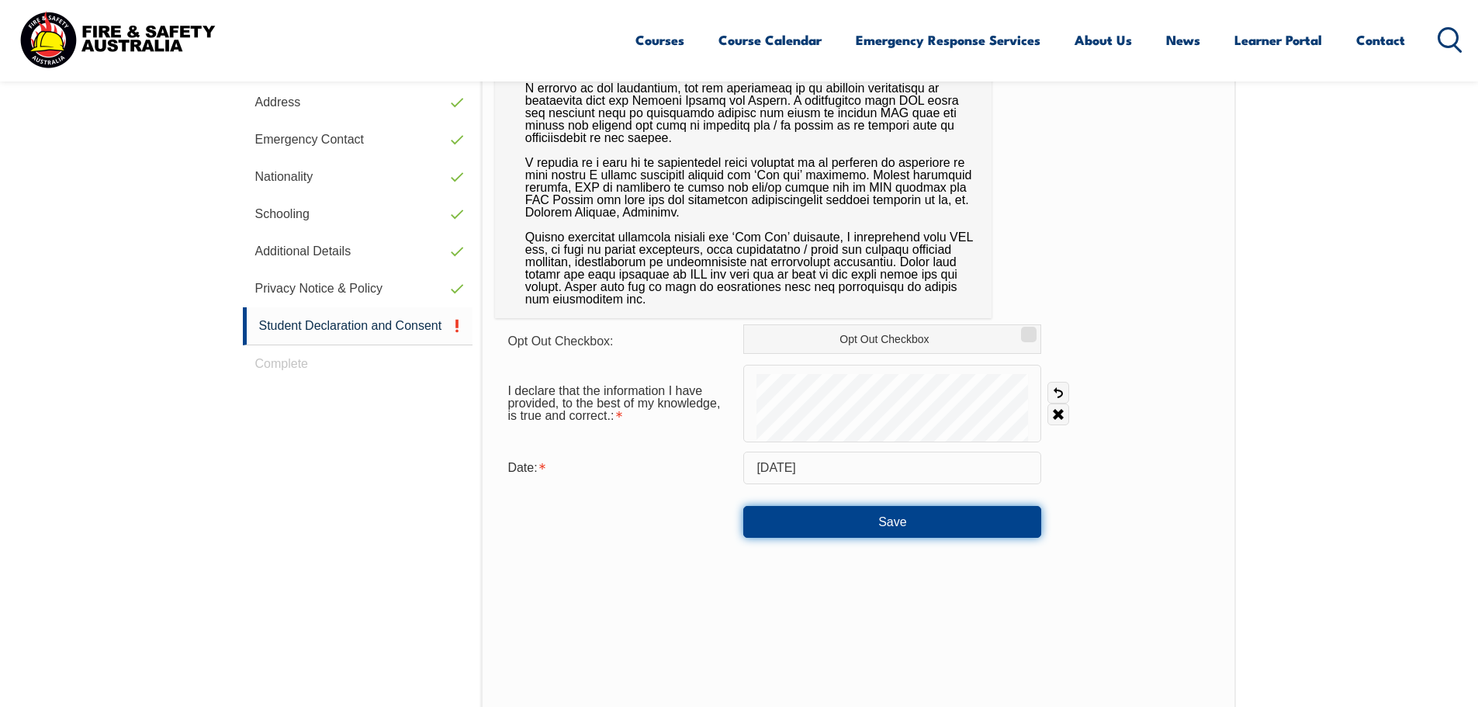
click at [882, 523] on button "Save" at bounding box center [892, 521] width 298 height 31
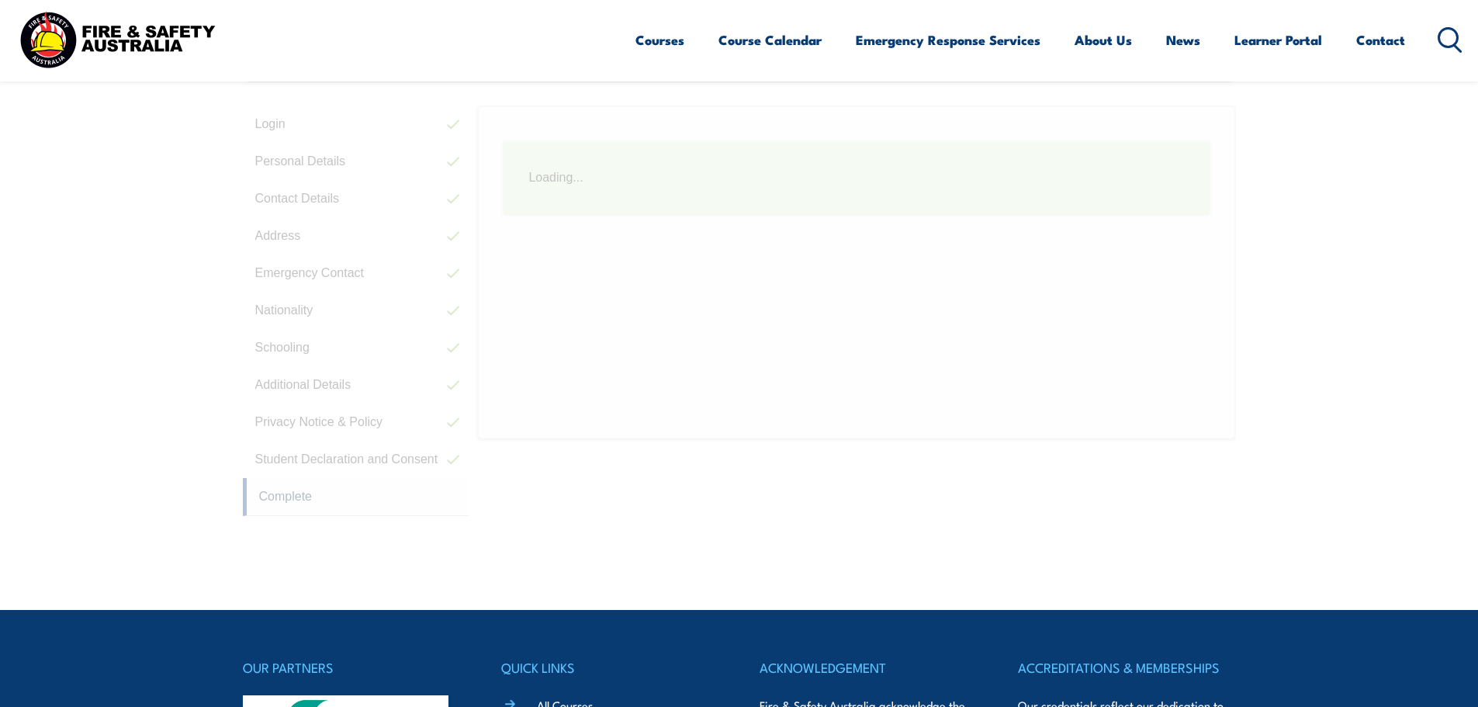
scroll to position [423, 0]
